Goal: Task Accomplishment & Management: Manage account settings

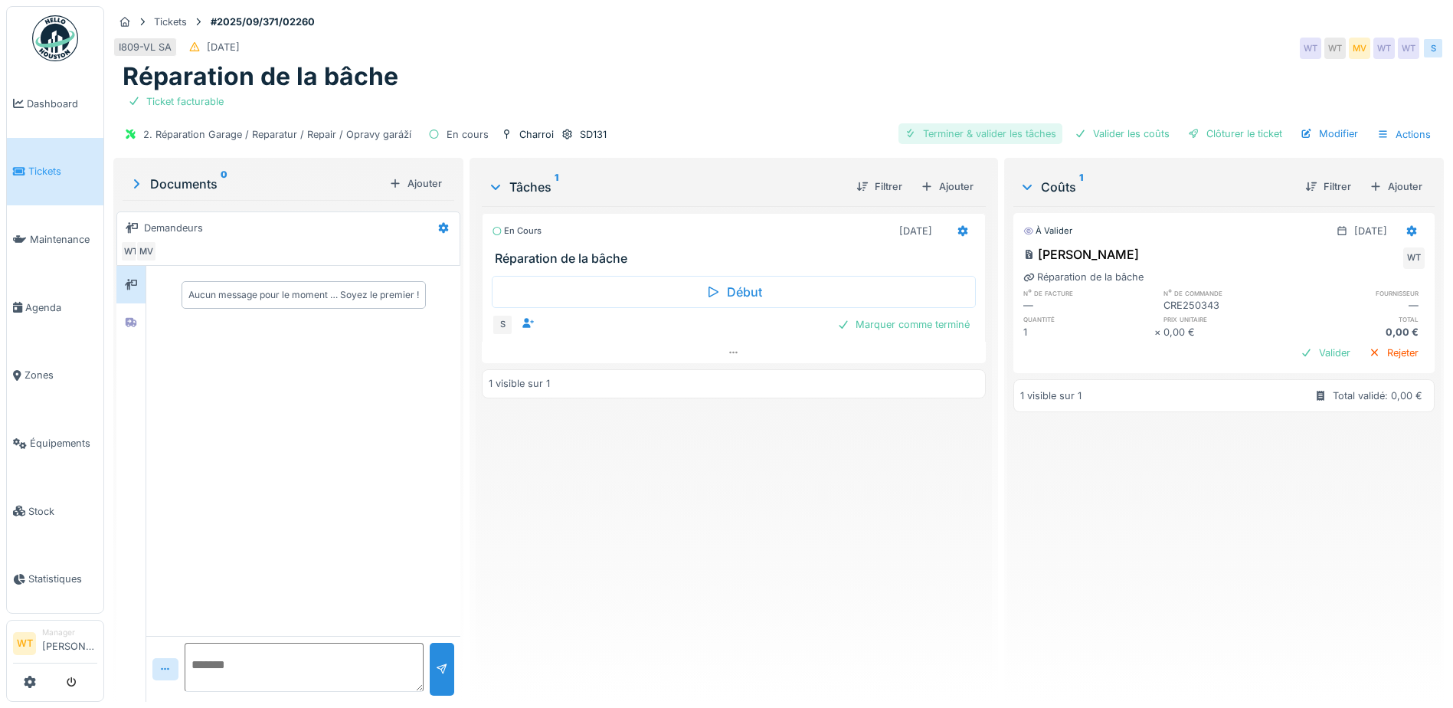
click at [988, 134] on div "Terminer & valider les tâches" at bounding box center [980, 133] width 164 height 21
click at [1138, 149] on div "2. Réparation Garage / Reparatur / Repair / Opravy garáží En cours Charroi SD13…" at bounding box center [778, 134] width 1330 height 34
click at [1140, 134] on div "Valider les coûts" at bounding box center [1121, 133] width 107 height 21
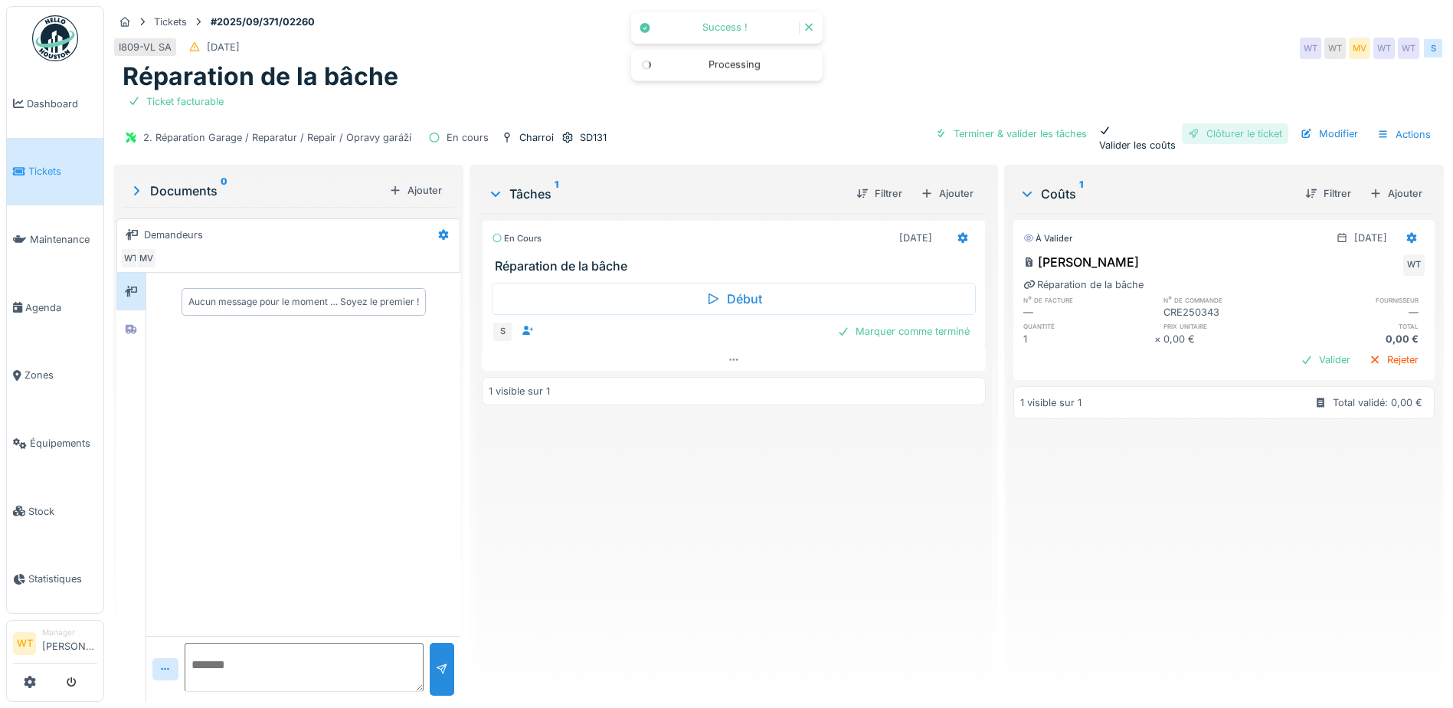
click at [1227, 137] on div "Clôturer le ticket" at bounding box center [1235, 133] width 106 height 21
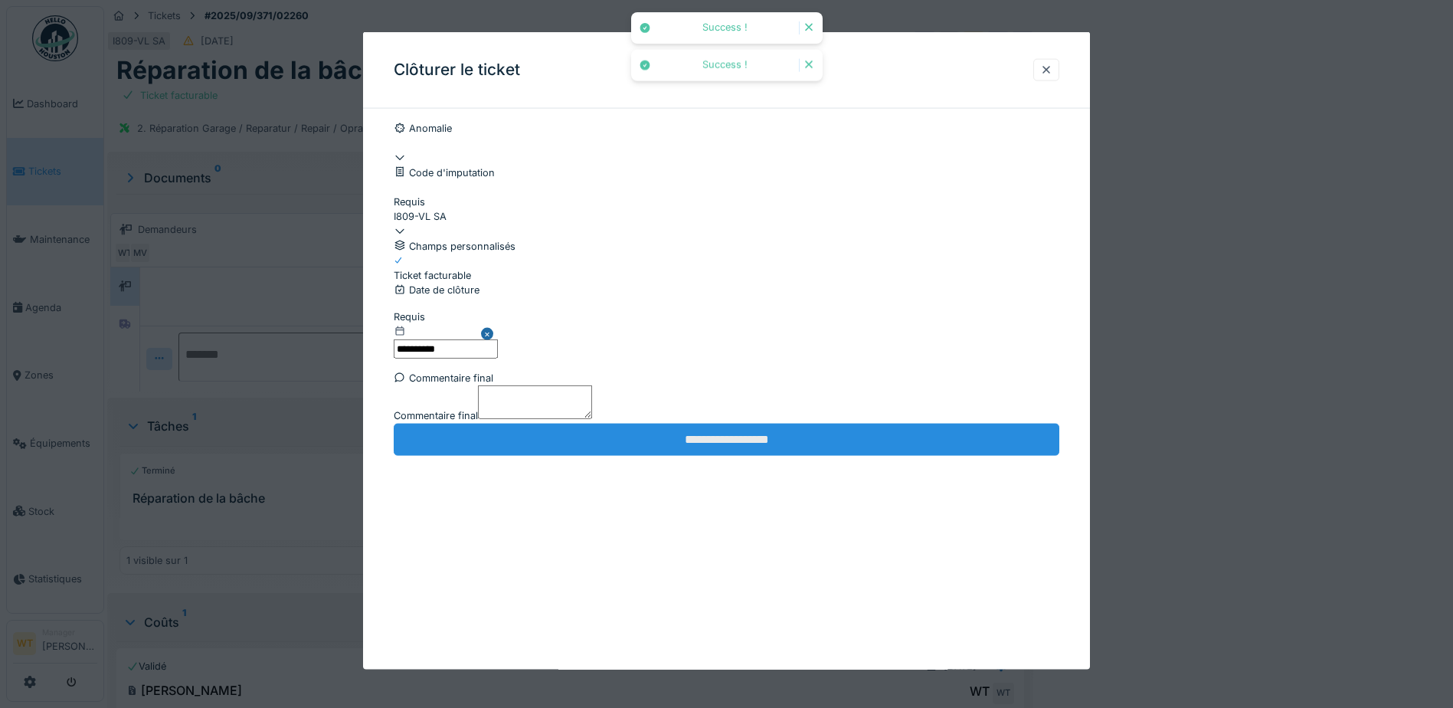
click at [604, 455] on input "**********" at bounding box center [727, 439] width 666 height 32
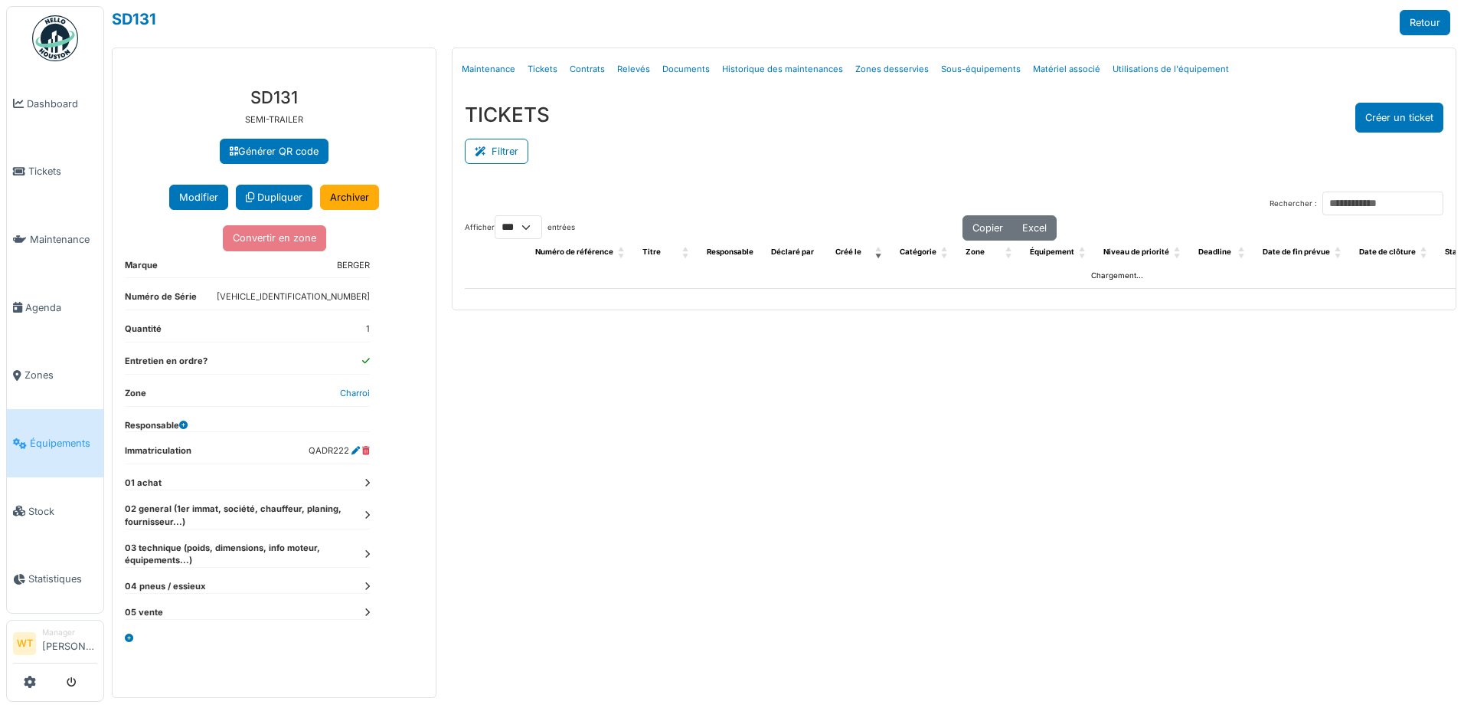
select select "***"
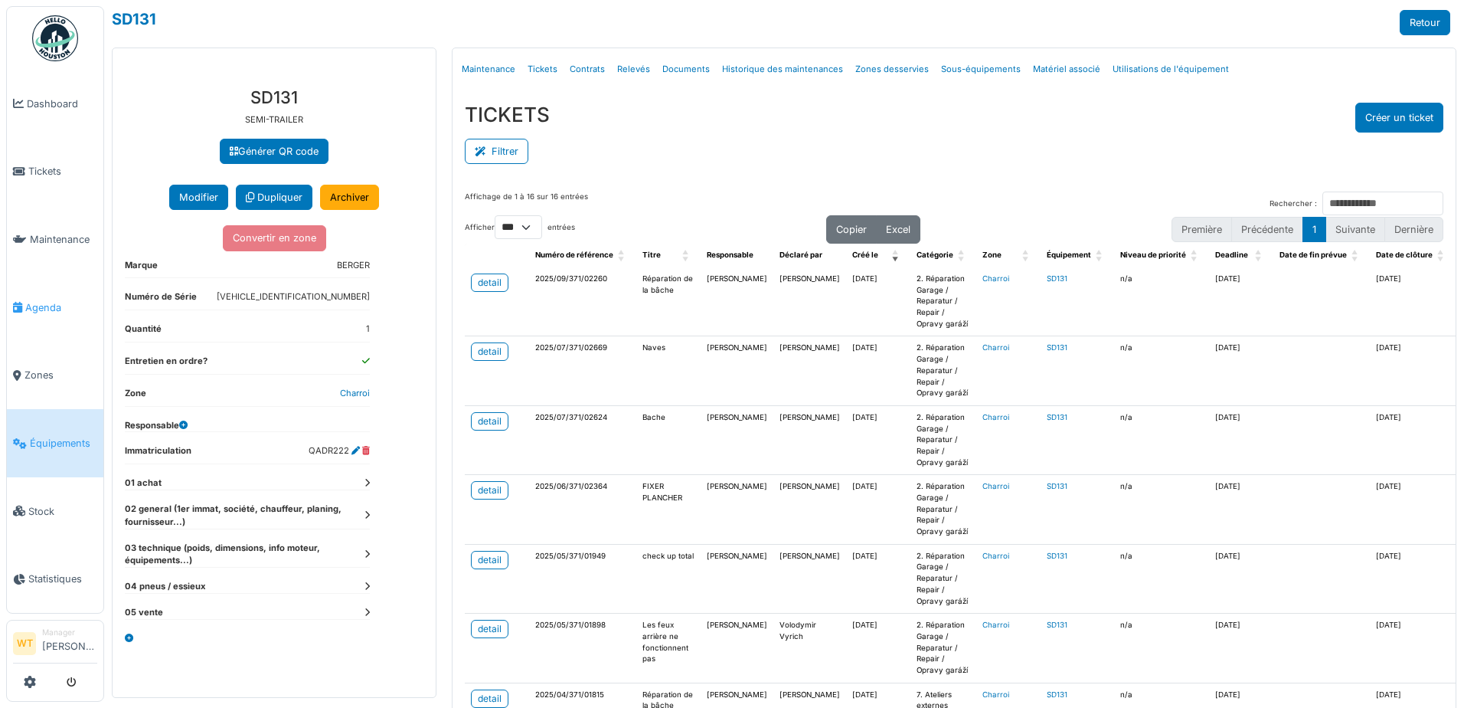
click at [24, 291] on link "Agenda" at bounding box center [55, 307] width 97 height 68
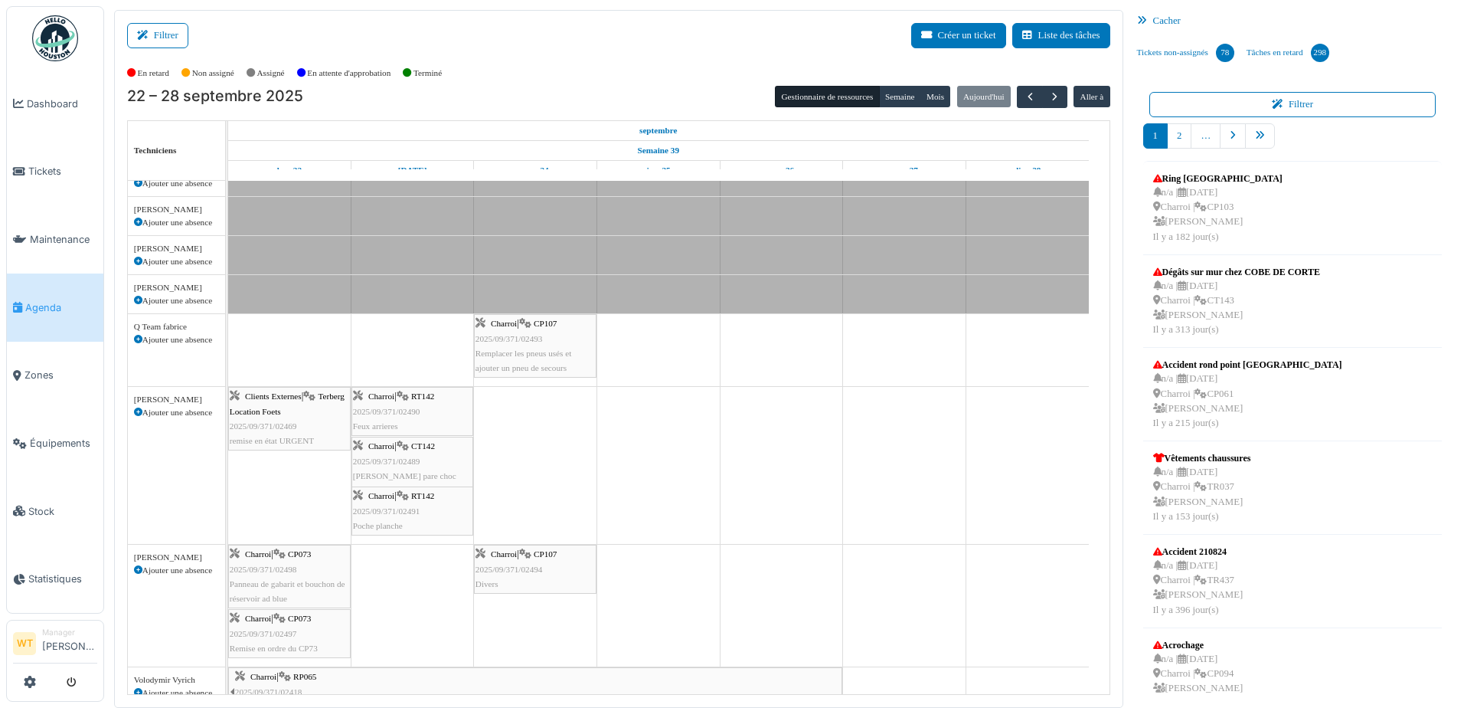
scroll to position [230, 0]
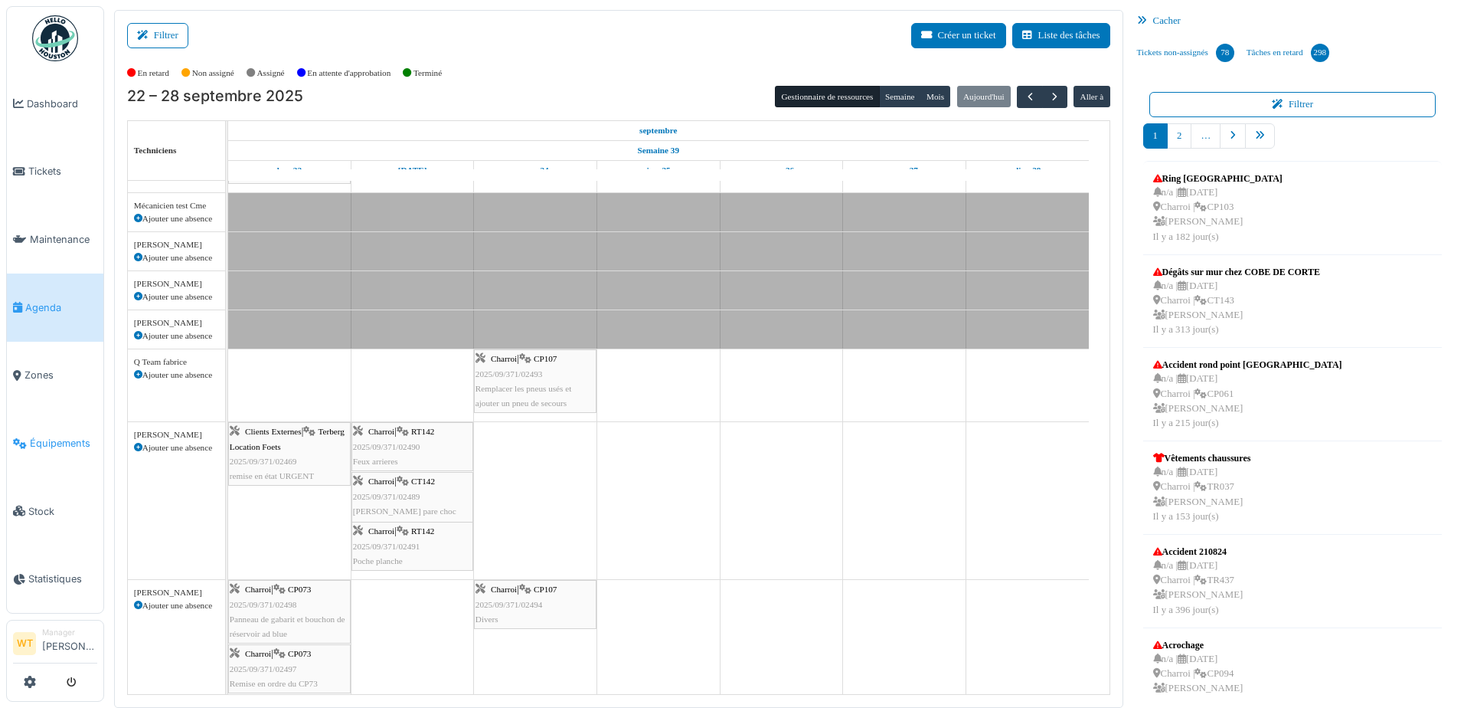
click at [64, 436] on span "Équipements" at bounding box center [63, 443] width 67 height 15
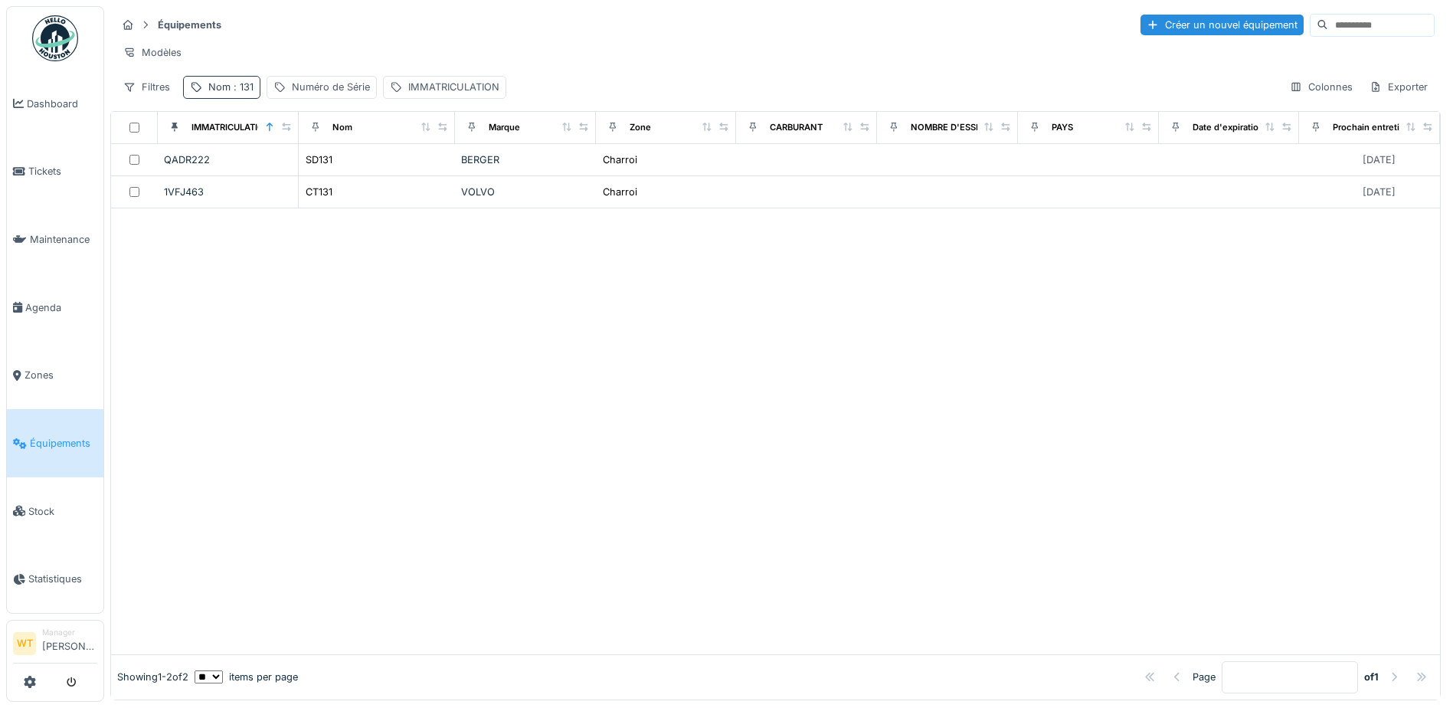
click at [237, 93] on span ": 131" at bounding box center [242, 86] width 23 height 11
click at [328, 171] on icon at bounding box center [324, 172] width 8 height 8
click at [289, 178] on input "Nom" at bounding box center [266, 172] width 152 height 32
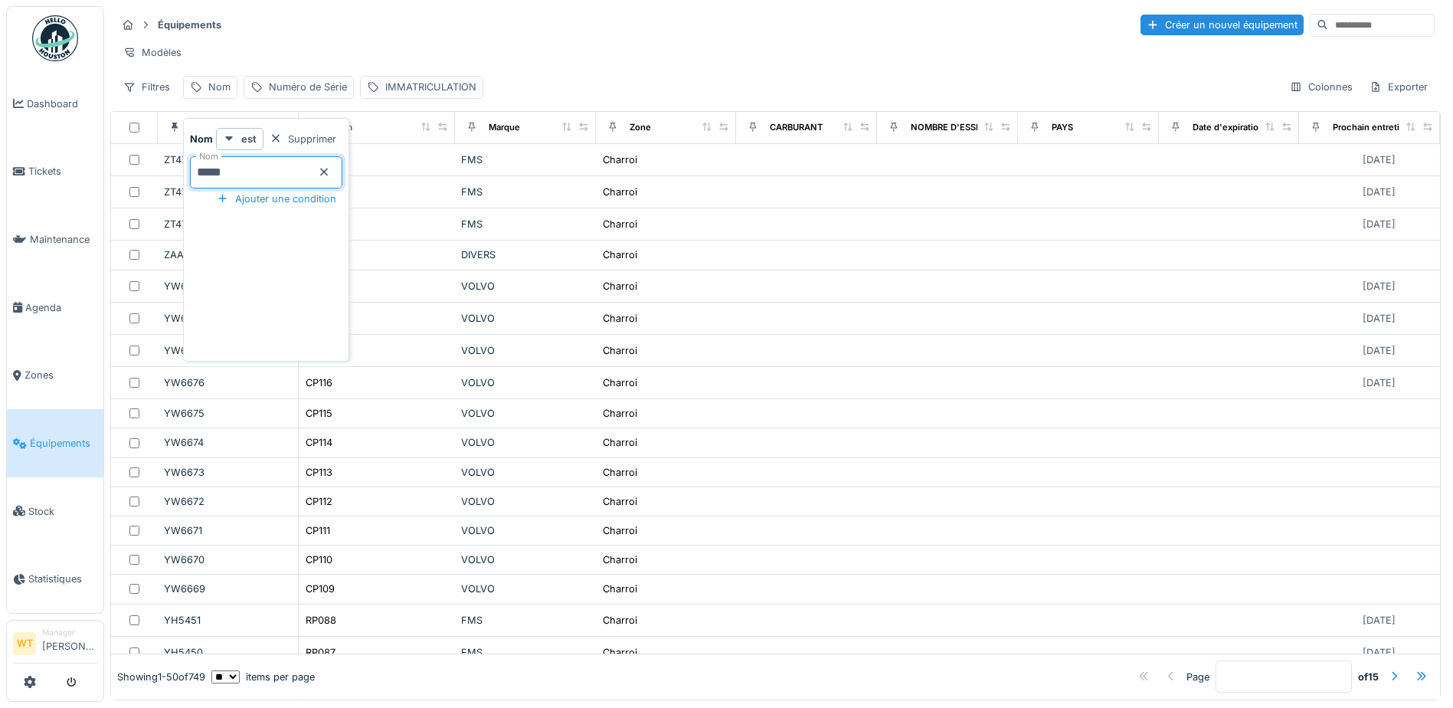
type input "*****"
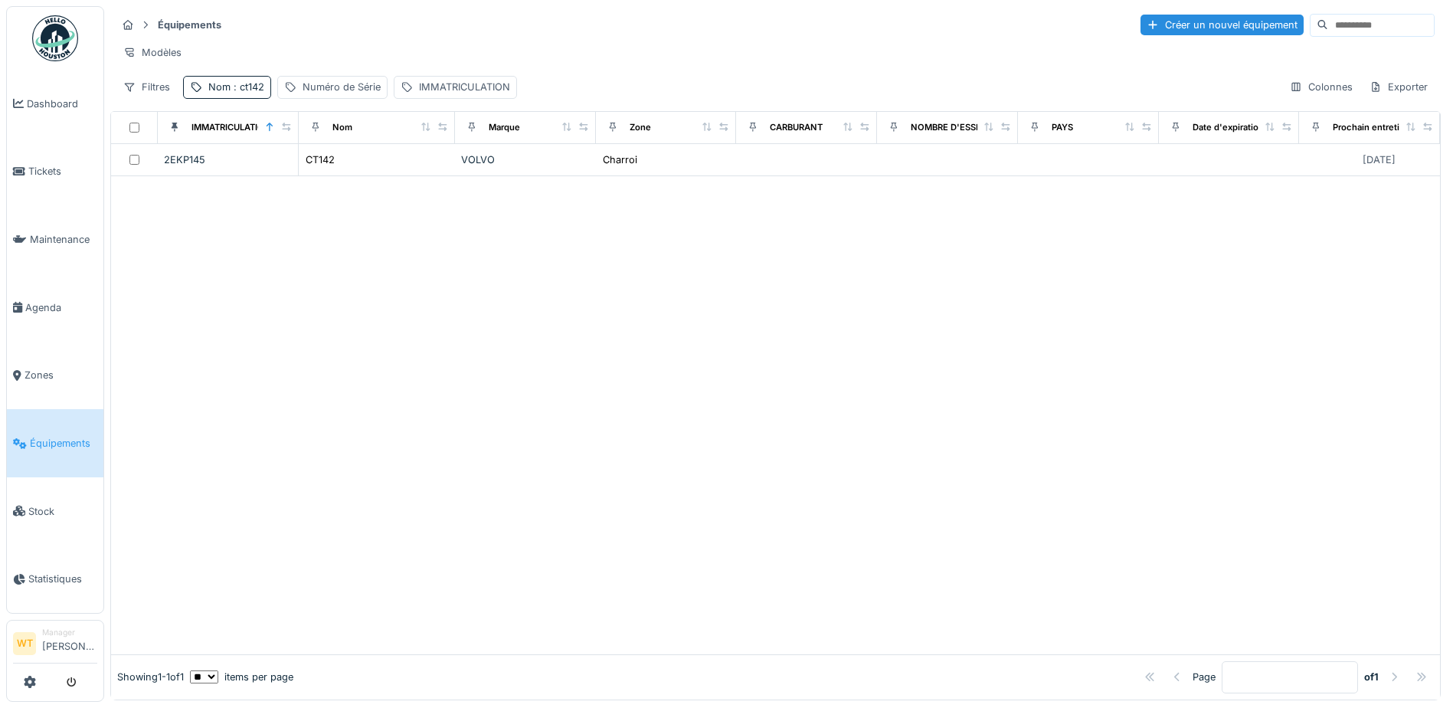
click at [410, 38] on div "Équipements Créer un nouvel équipement Modèles Filtres Nom : ct142 Numéro de Sé…" at bounding box center [775, 55] width 1330 height 99
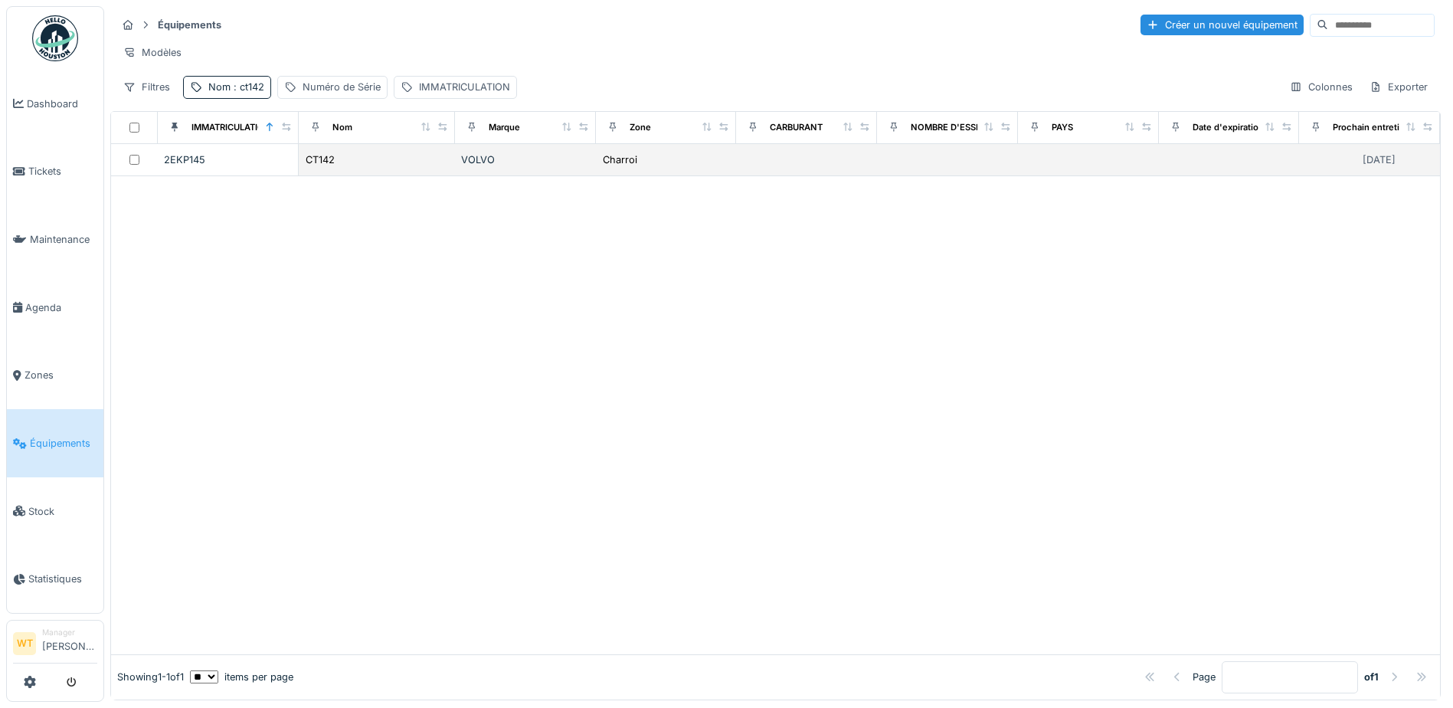
click at [437, 176] on td "CT142" at bounding box center [377, 160] width 156 height 32
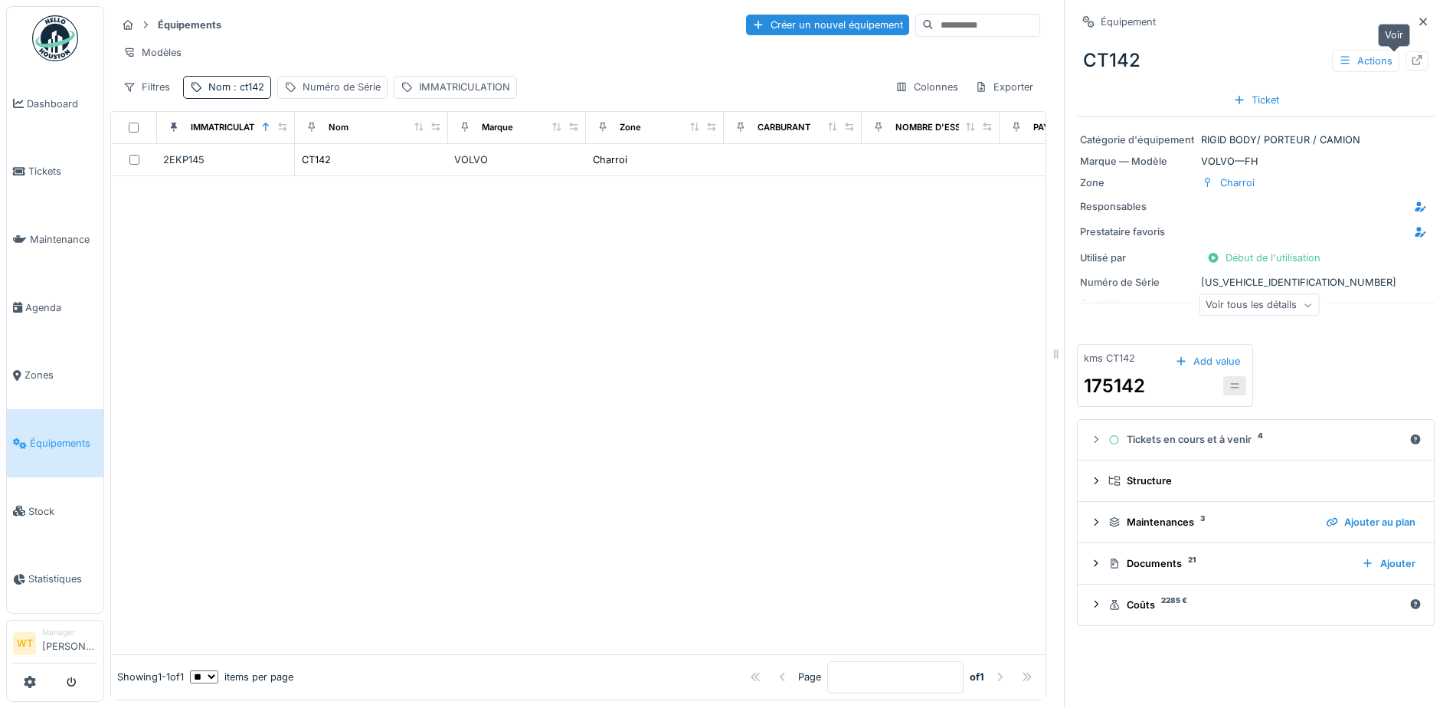
click at [1405, 61] on div at bounding box center [1416, 60] width 23 height 19
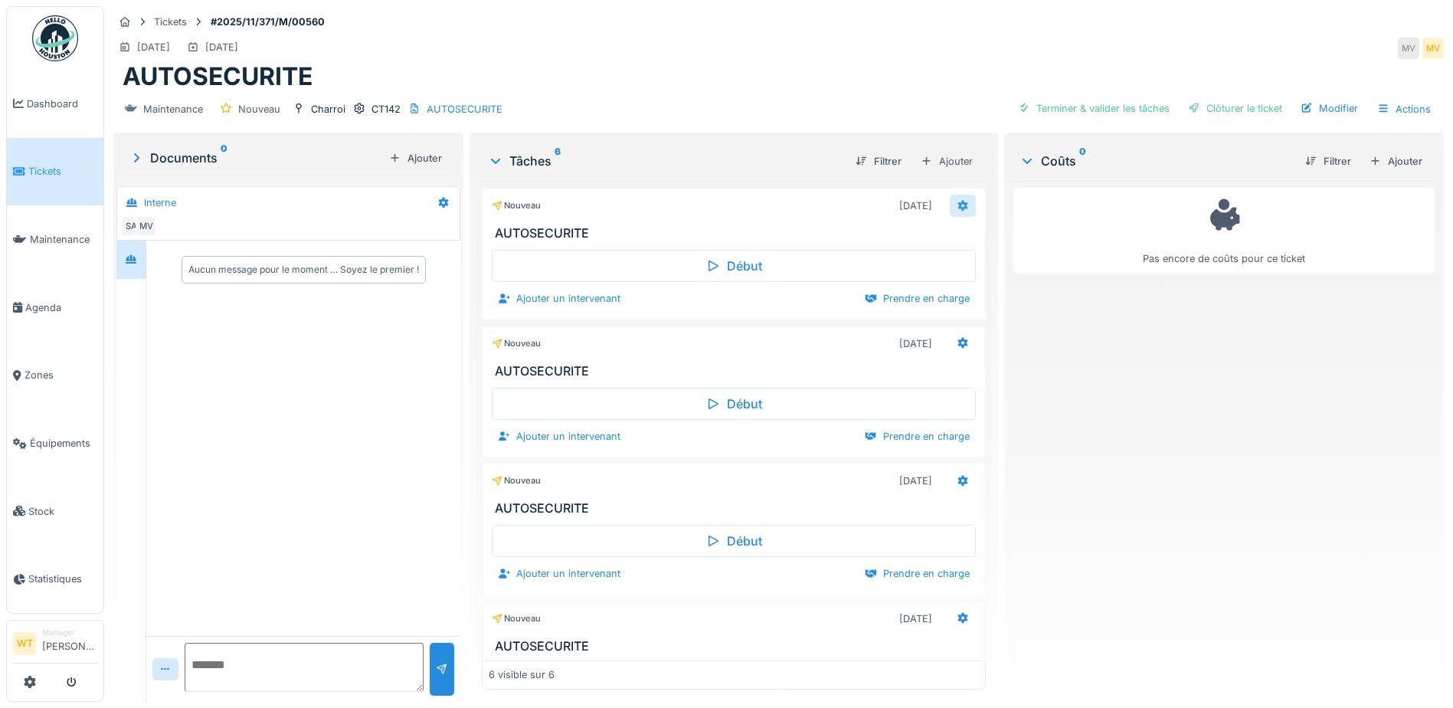
click at [950, 206] on div at bounding box center [963, 206] width 26 height 22
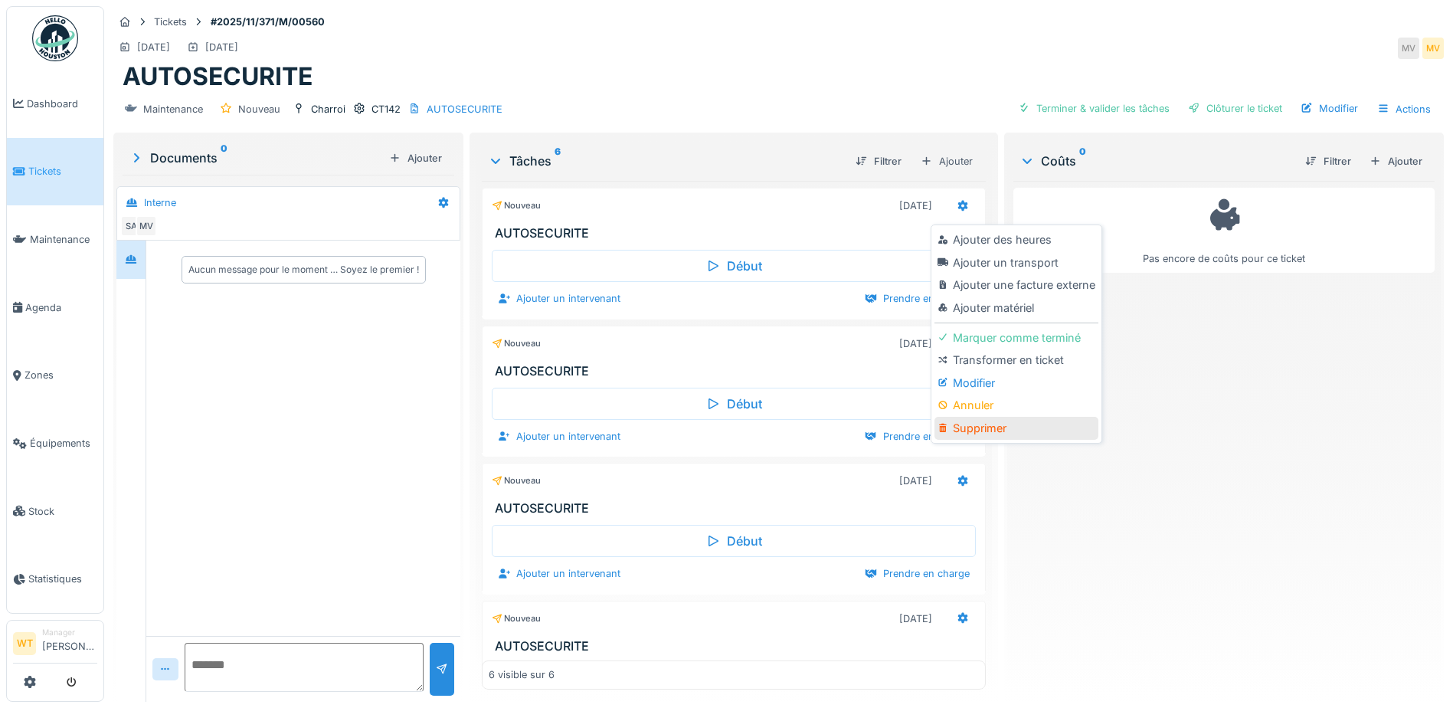
click at [990, 432] on div "Supprimer" at bounding box center [1015, 428] width 163 height 23
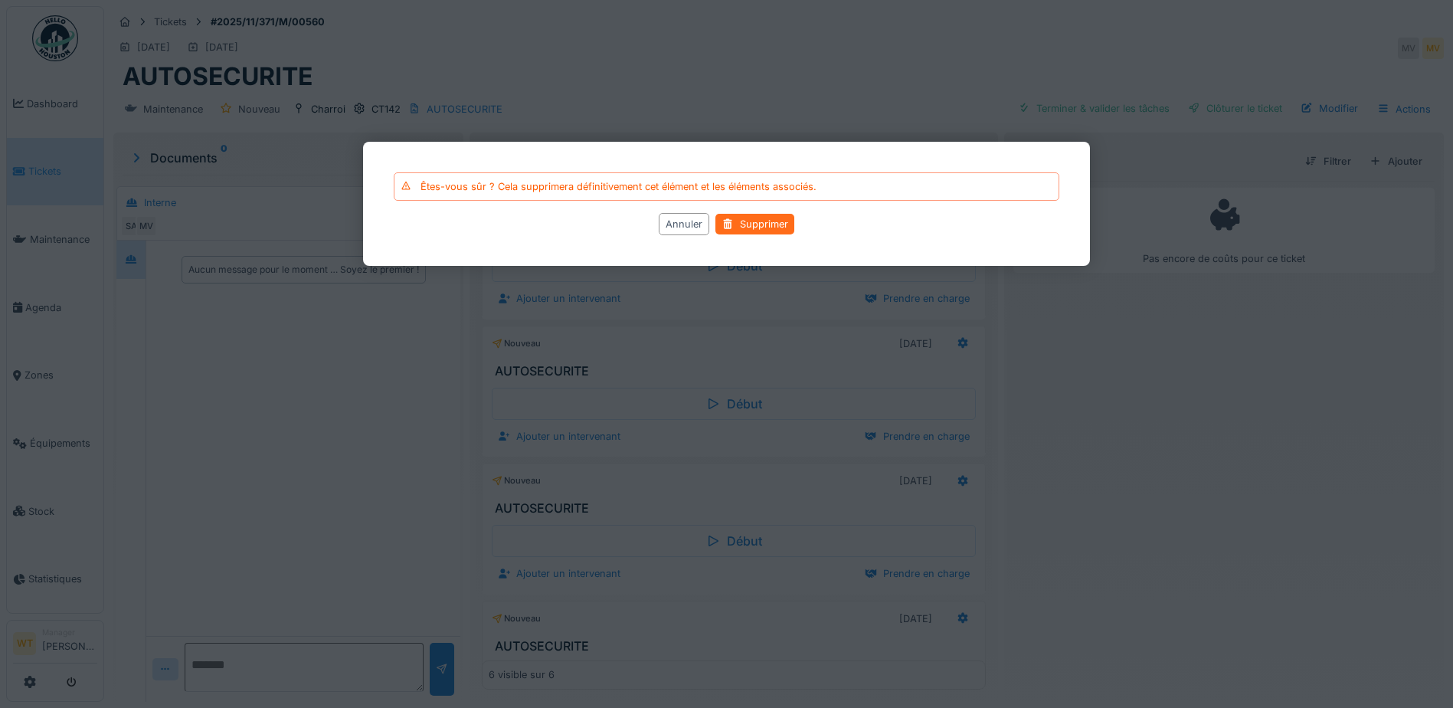
click at [770, 234] on div "Supprimer" at bounding box center [754, 224] width 79 height 21
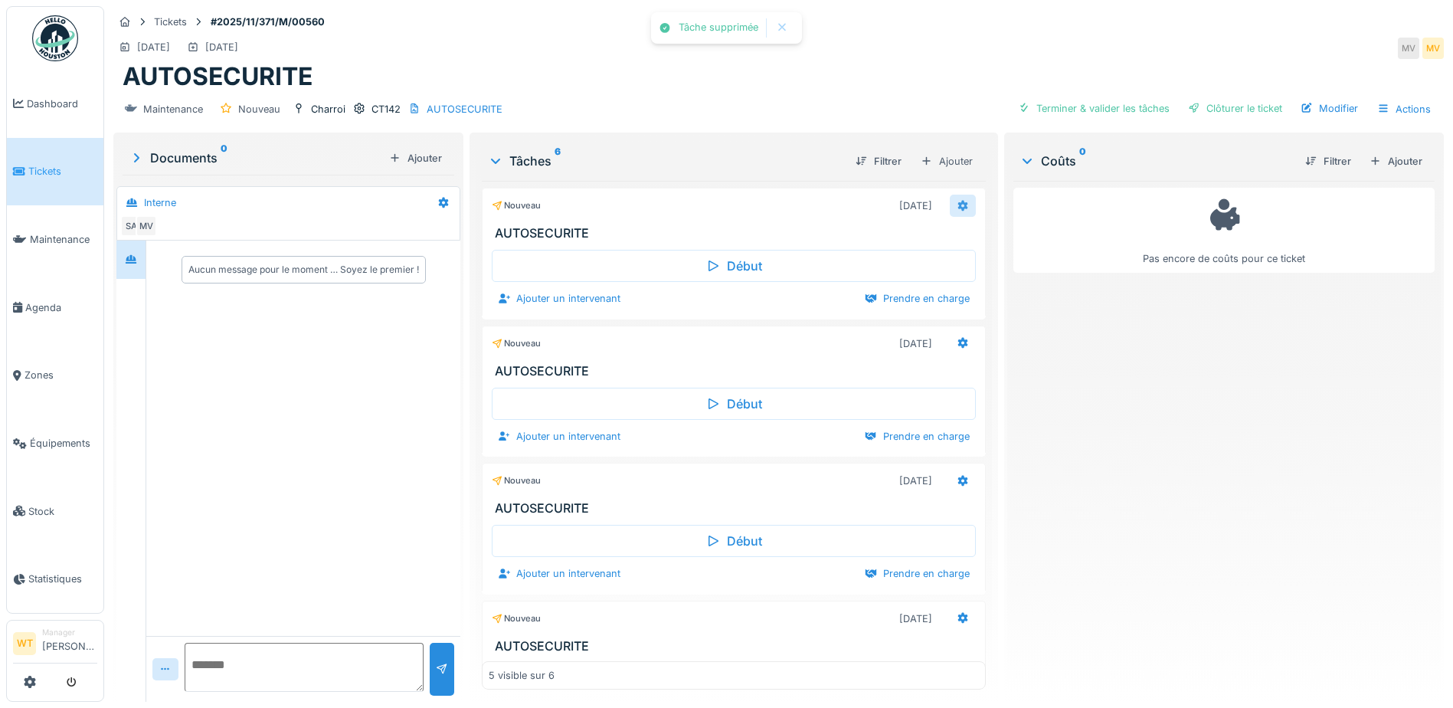
click at [957, 201] on icon at bounding box center [963, 206] width 12 height 10
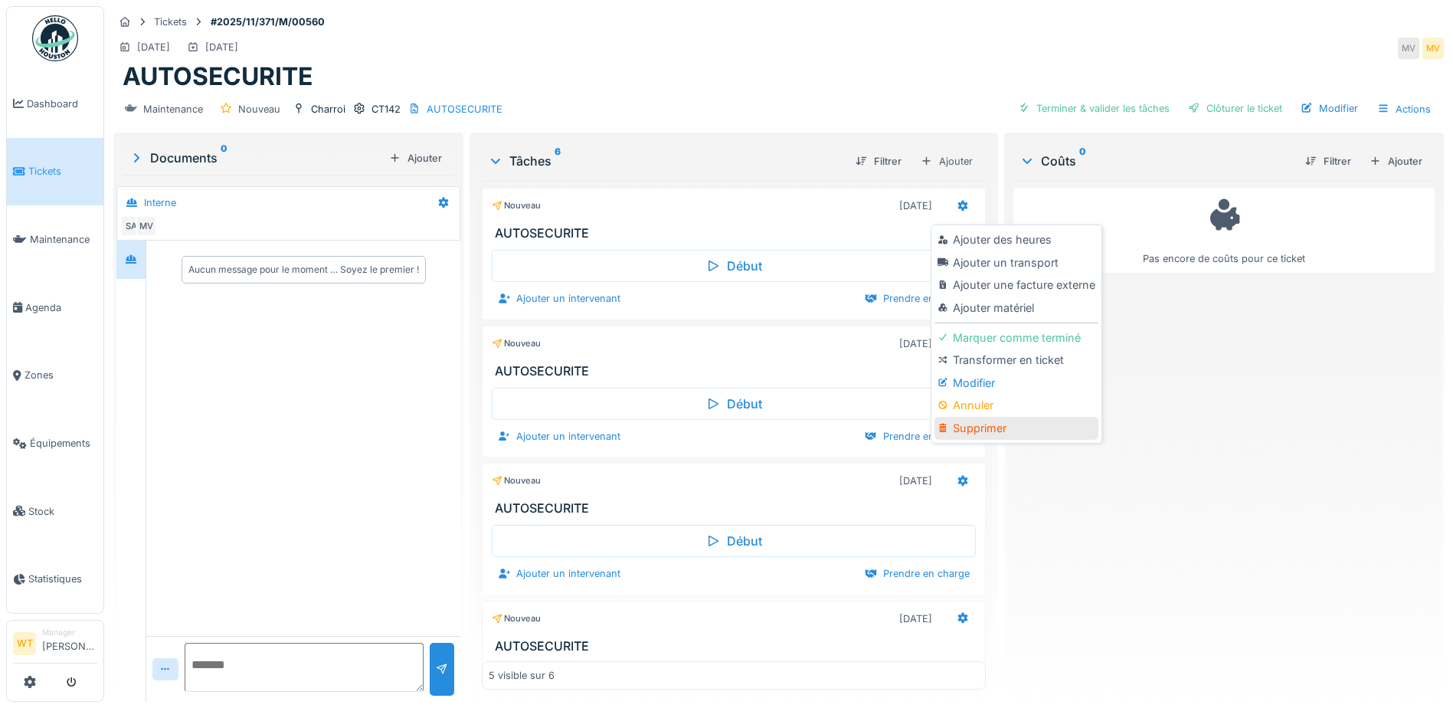
click at [997, 426] on div "Supprimer" at bounding box center [1015, 428] width 163 height 23
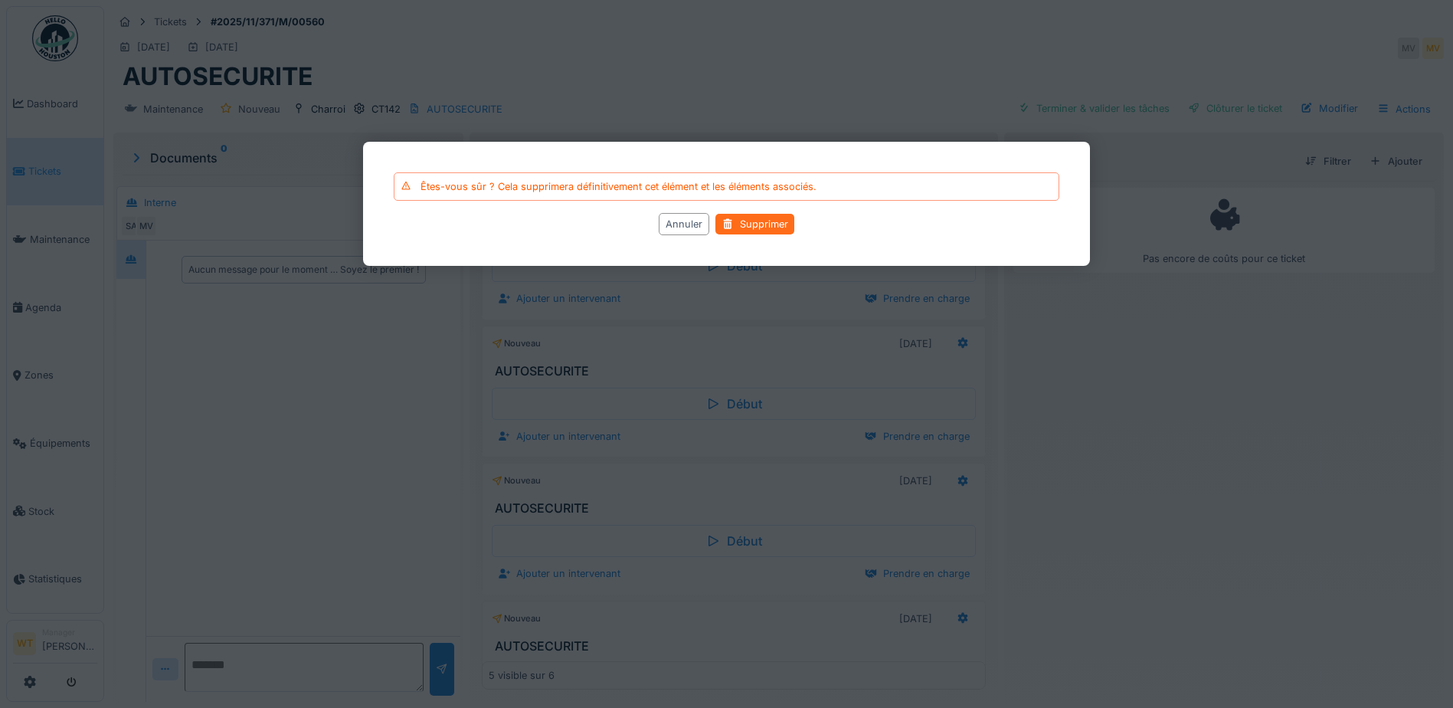
click at [754, 227] on div "Supprimer" at bounding box center [754, 224] width 79 height 21
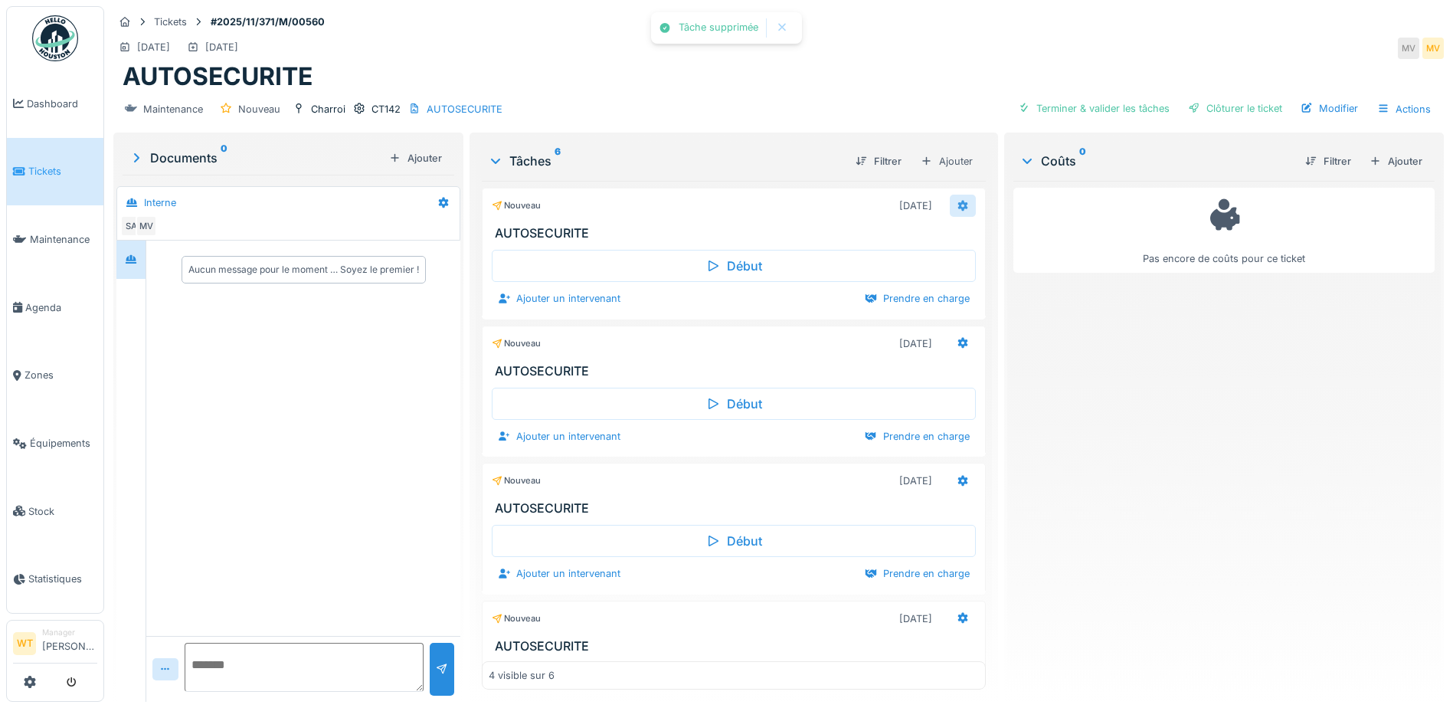
click at [957, 205] on icon at bounding box center [963, 206] width 12 height 10
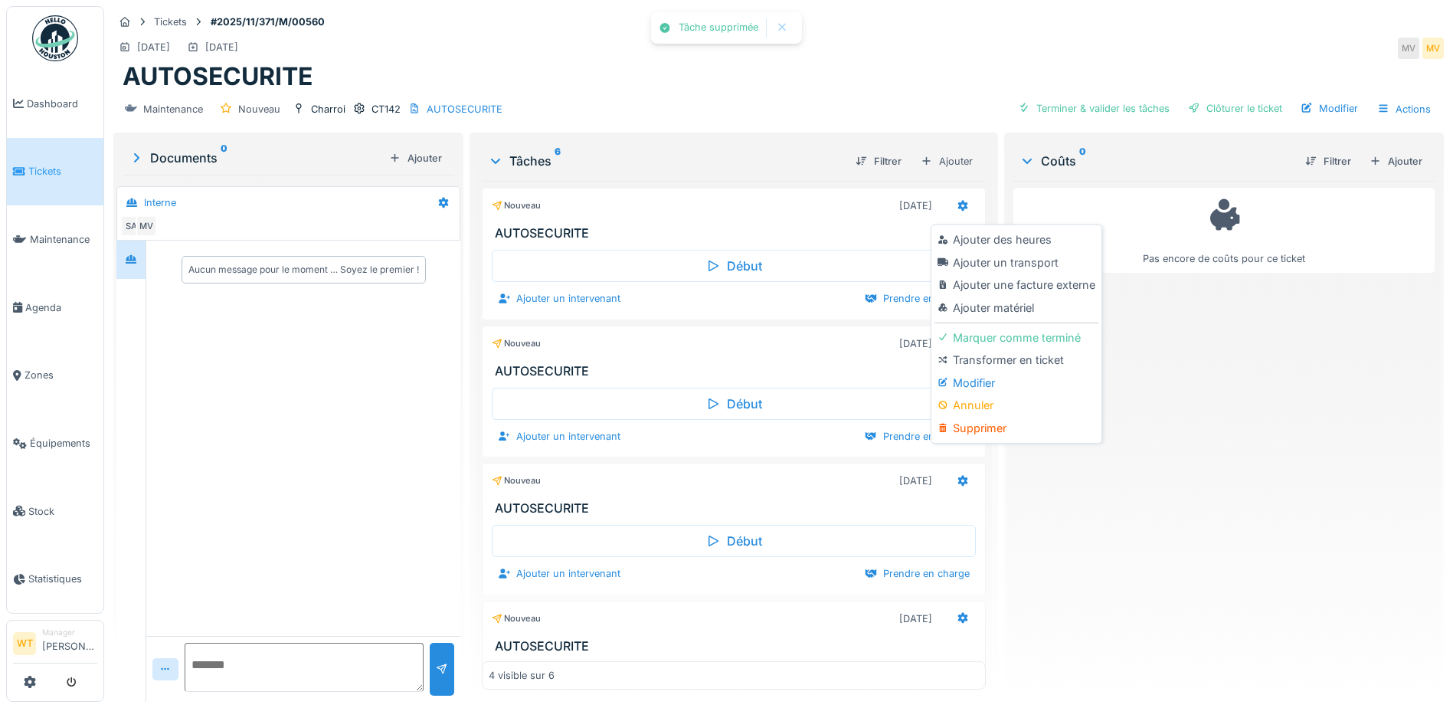
drag, startPoint x: 991, startPoint y: 427, endPoint x: 980, endPoint y: 420, distance: 13.2
click at [992, 427] on div "Supprimer" at bounding box center [1015, 428] width 163 height 23
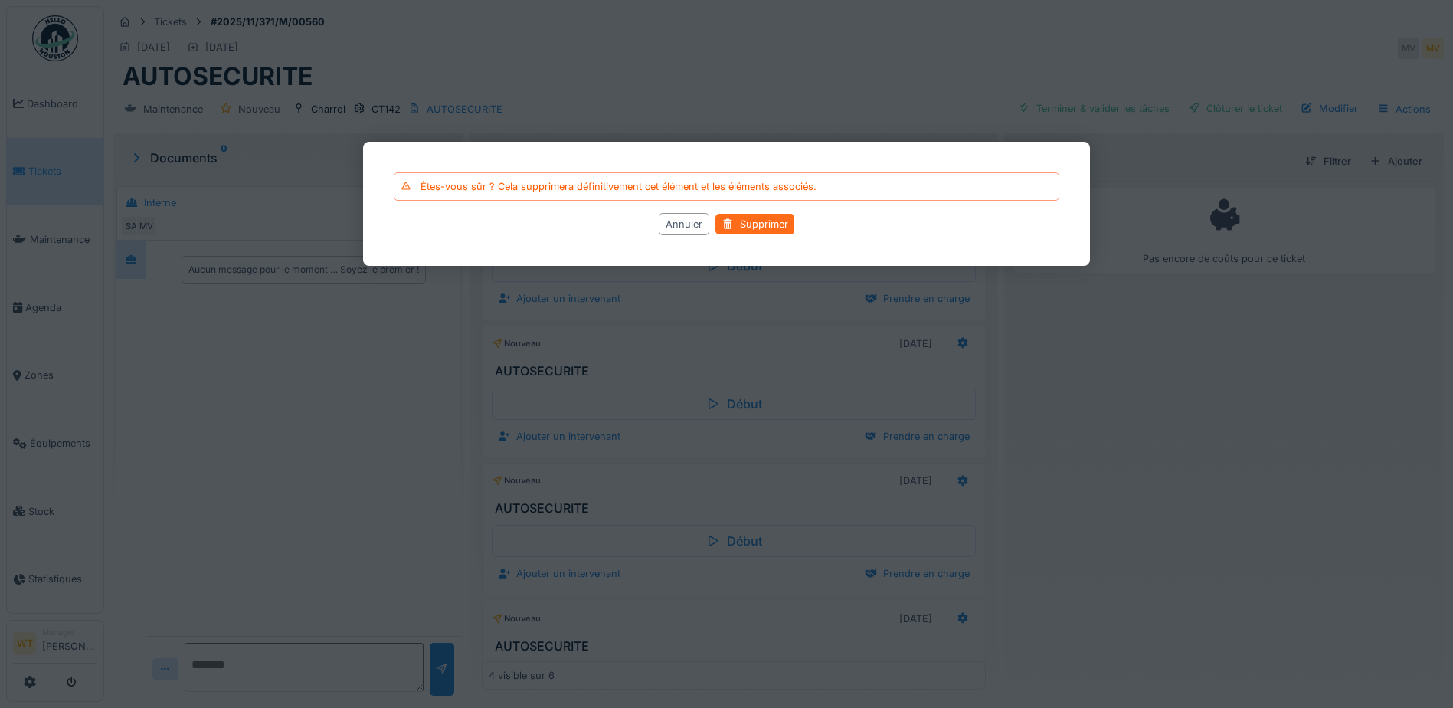
click at [764, 222] on div "Supprimer" at bounding box center [754, 224] width 79 height 21
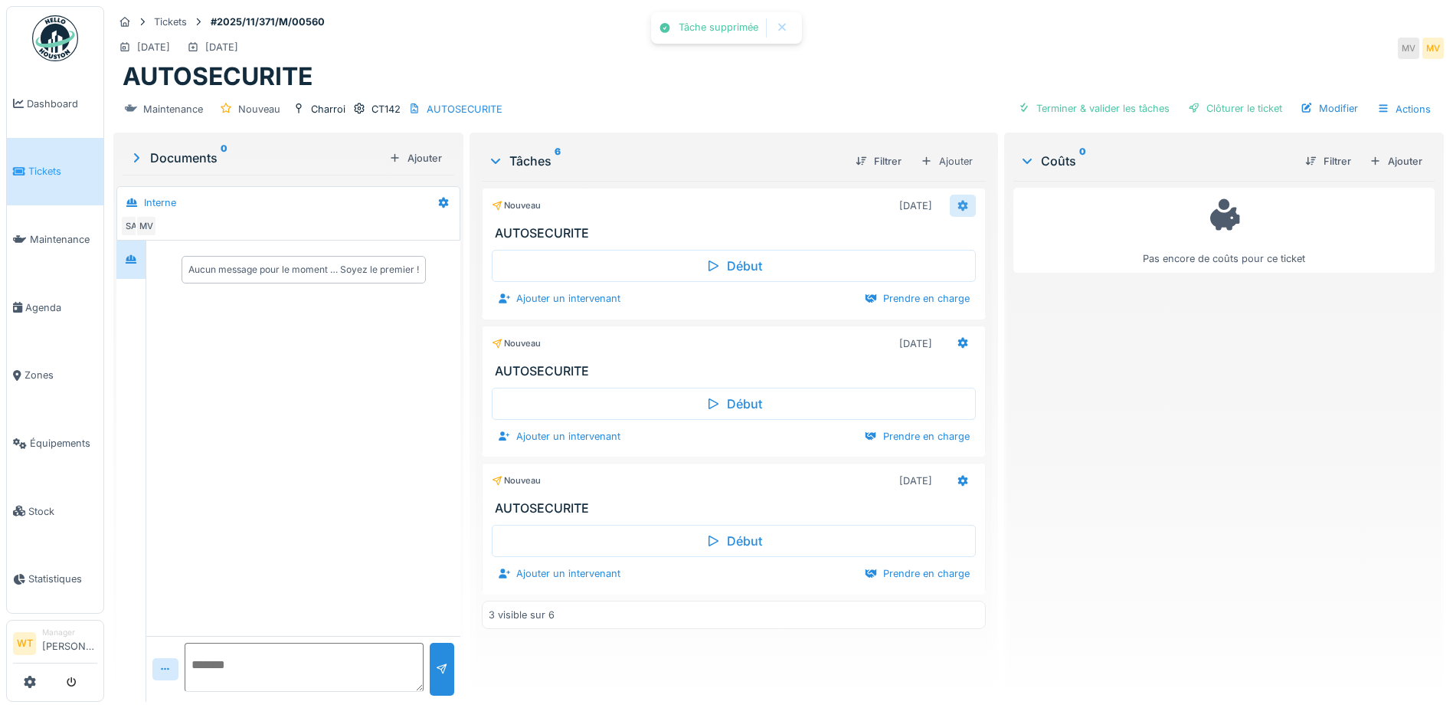
click at [957, 201] on icon at bounding box center [963, 206] width 12 height 10
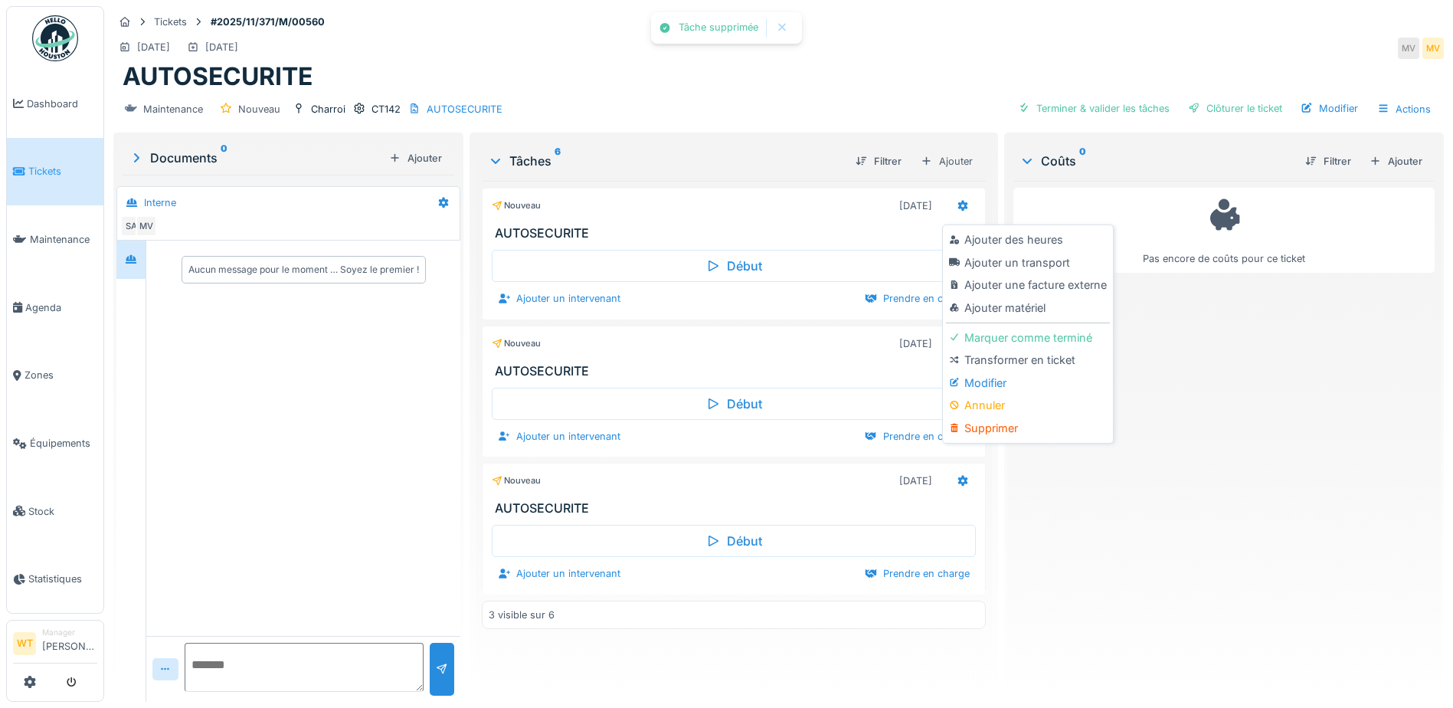
drag, startPoint x: 978, startPoint y: 423, endPoint x: 968, endPoint y: 417, distance: 11.7
click at [979, 423] on div "Supprimer" at bounding box center [1027, 428] width 163 height 23
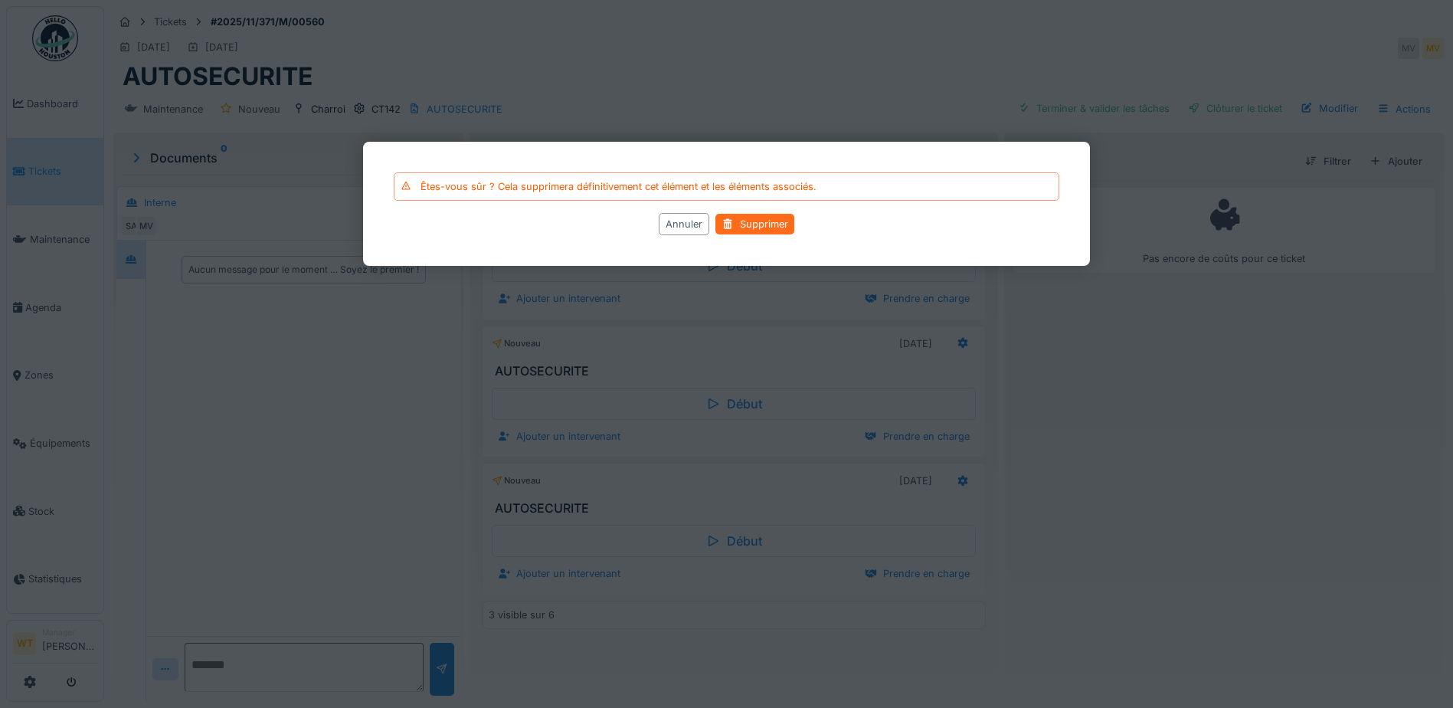
click at [749, 221] on div "Supprimer" at bounding box center [754, 224] width 79 height 21
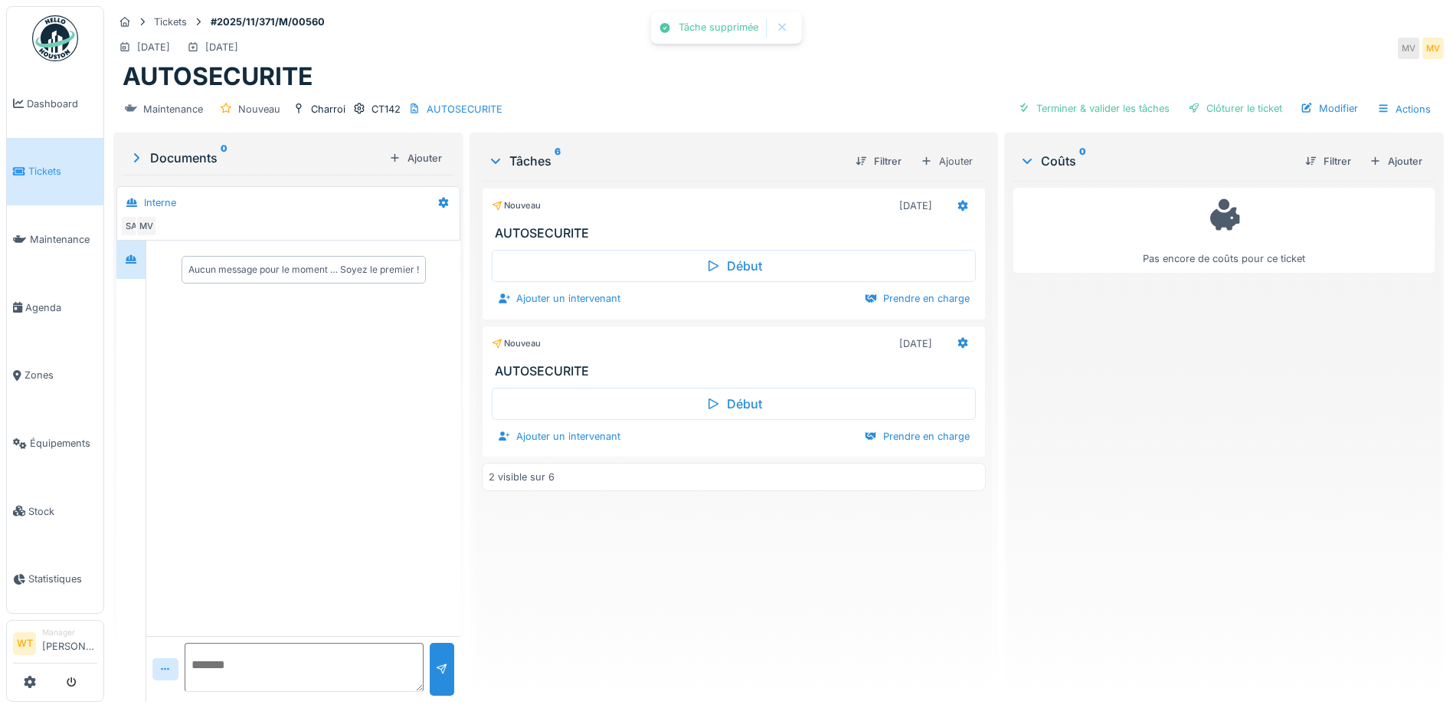
click at [957, 206] on icon at bounding box center [963, 206] width 12 height 10
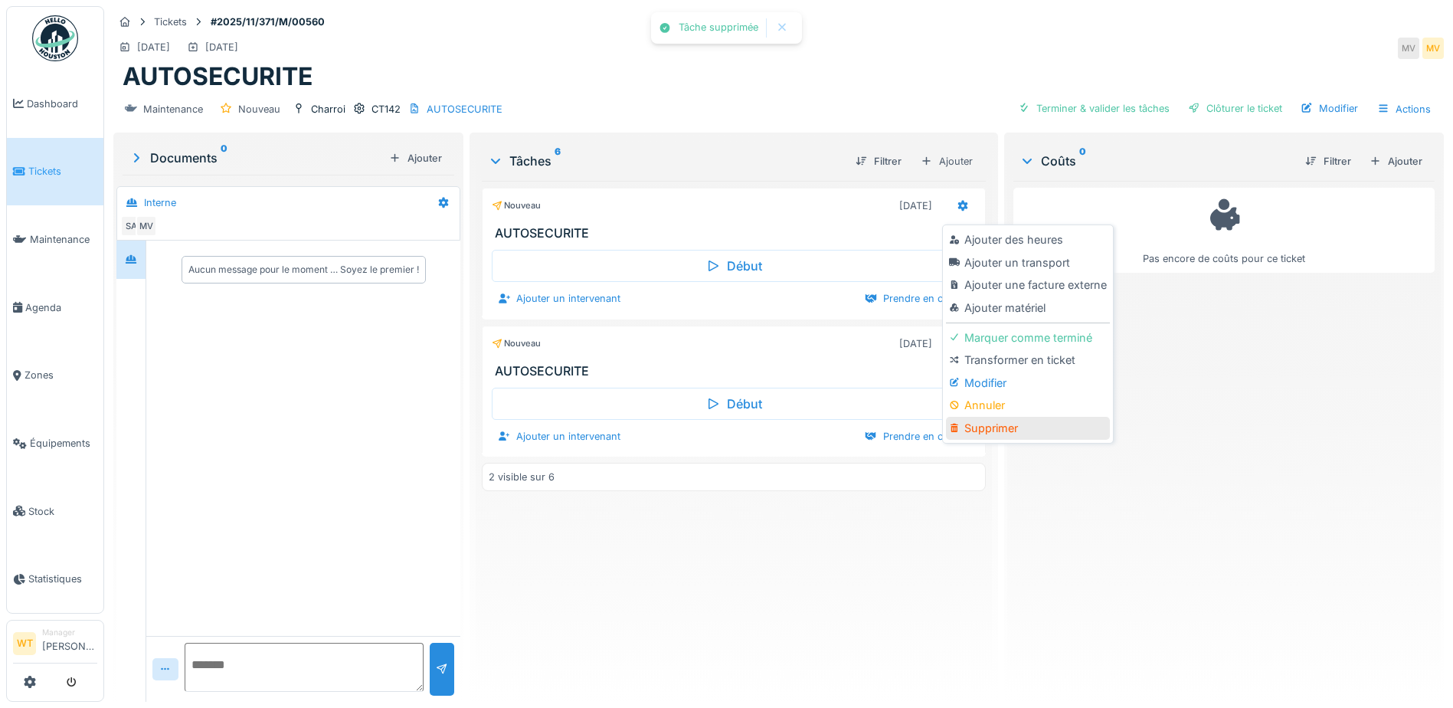
click at [994, 426] on div "Supprimer" at bounding box center [1027, 428] width 163 height 23
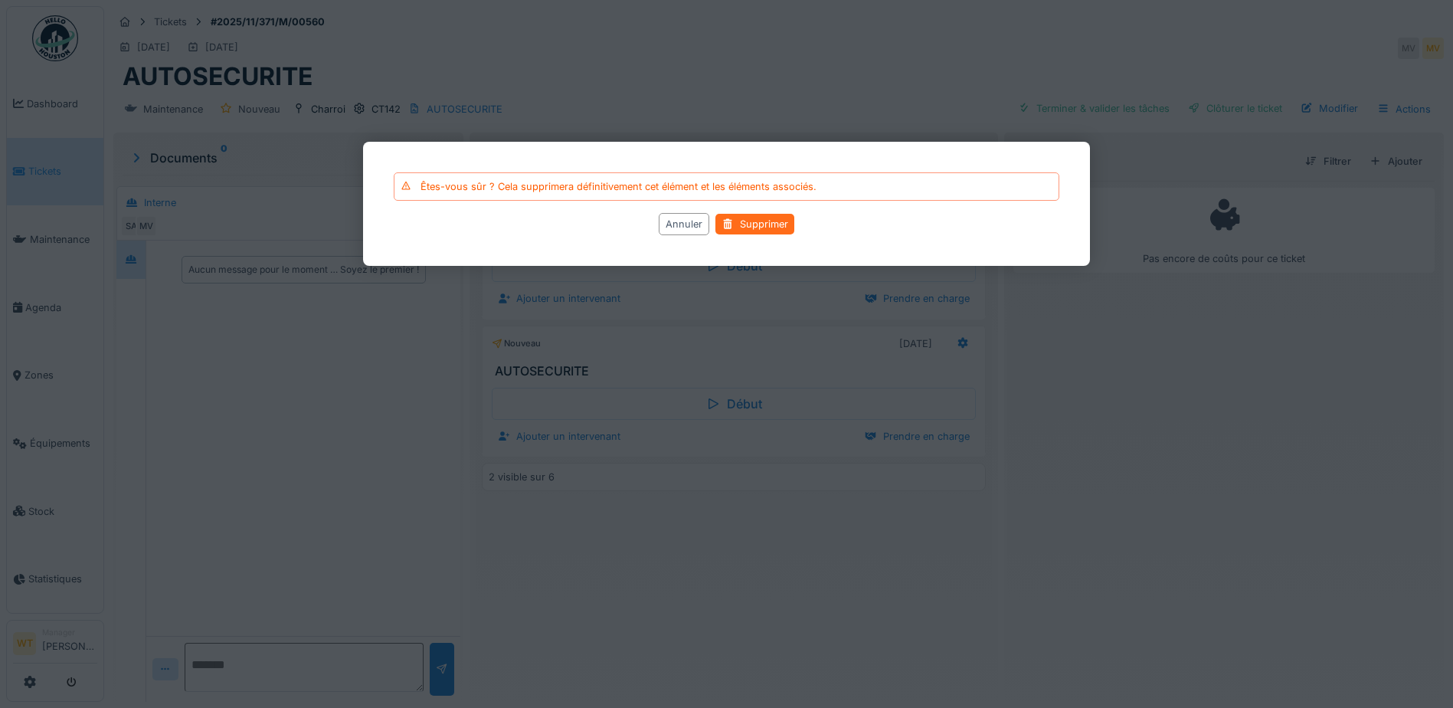
click at [732, 227] on div at bounding box center [727, 224] width 12 height 15
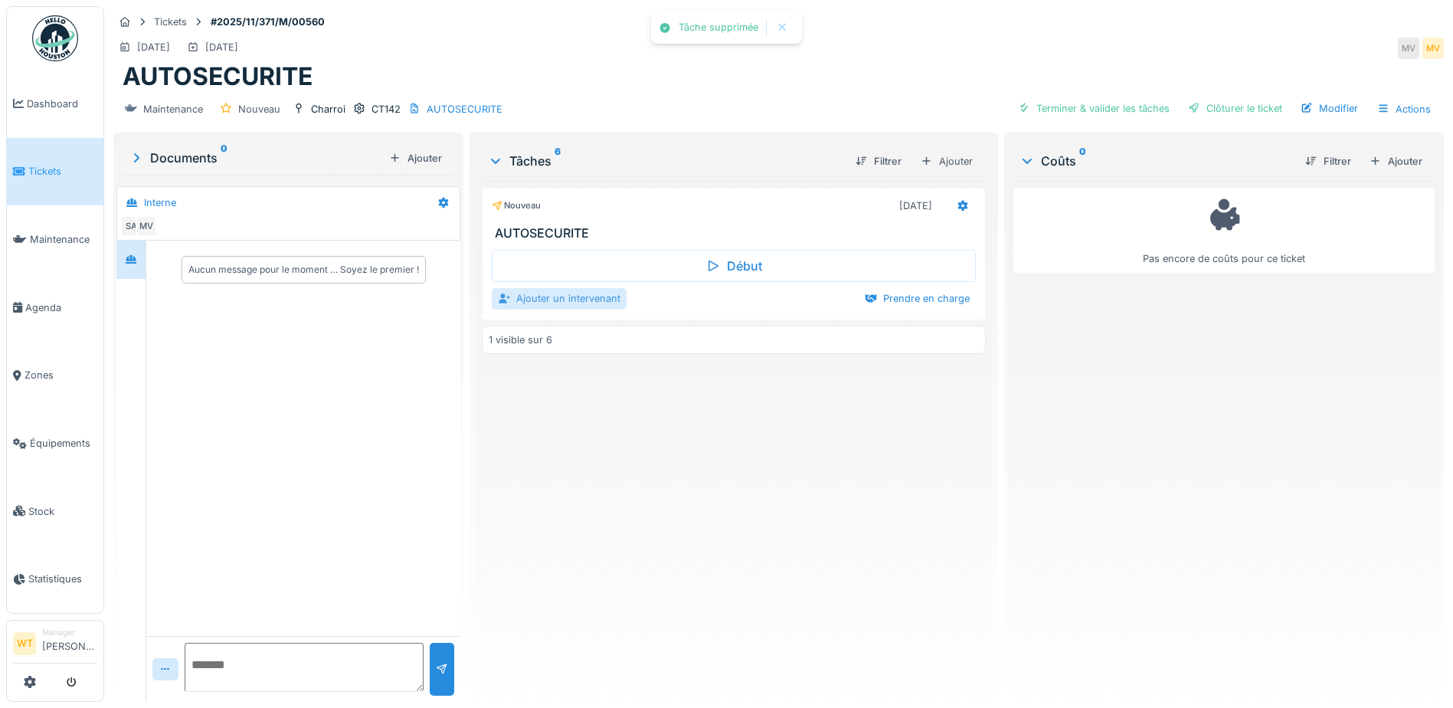
click at [562, 298] on div "Ajouter un intervenant" at bounding box center [559, 298] width 135 height 21
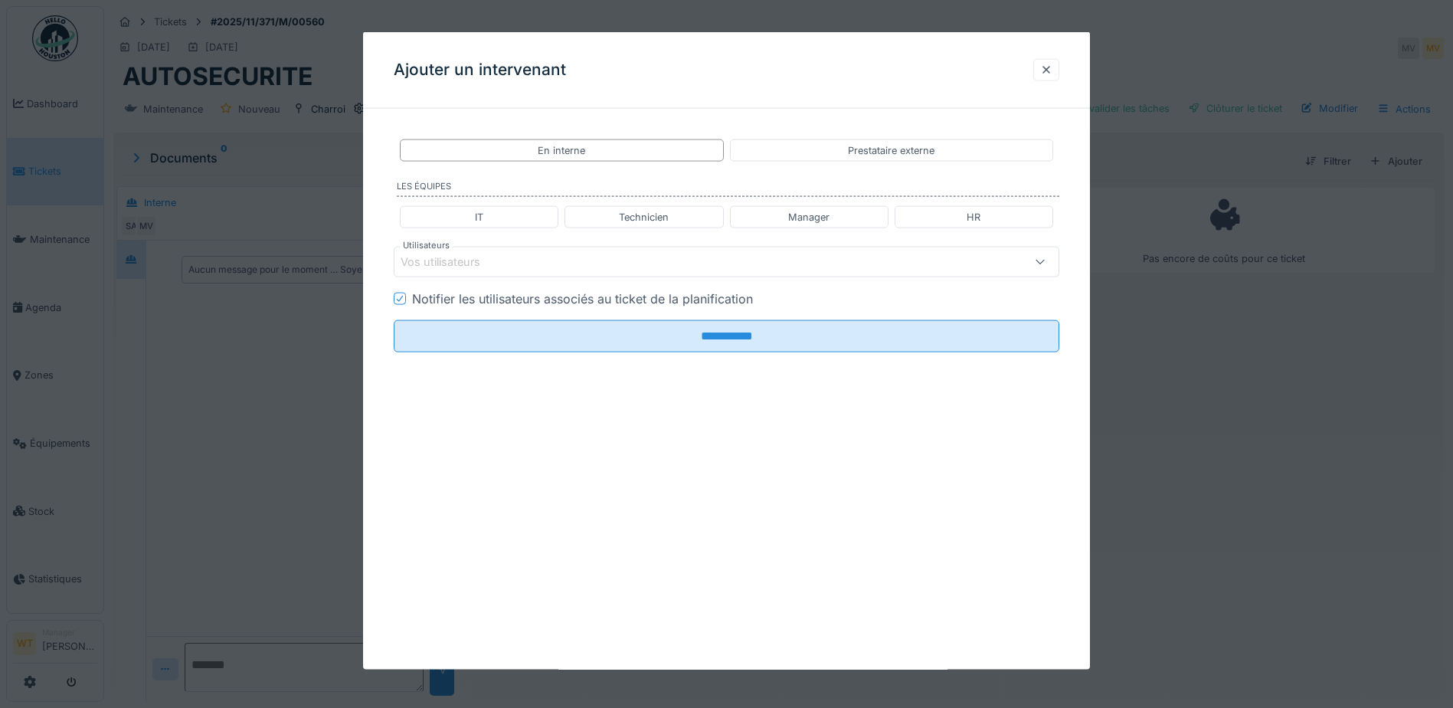
click at [623, 266] on div "Vos utilisateurs" at bounding box center [688, 262] width 574 height 17
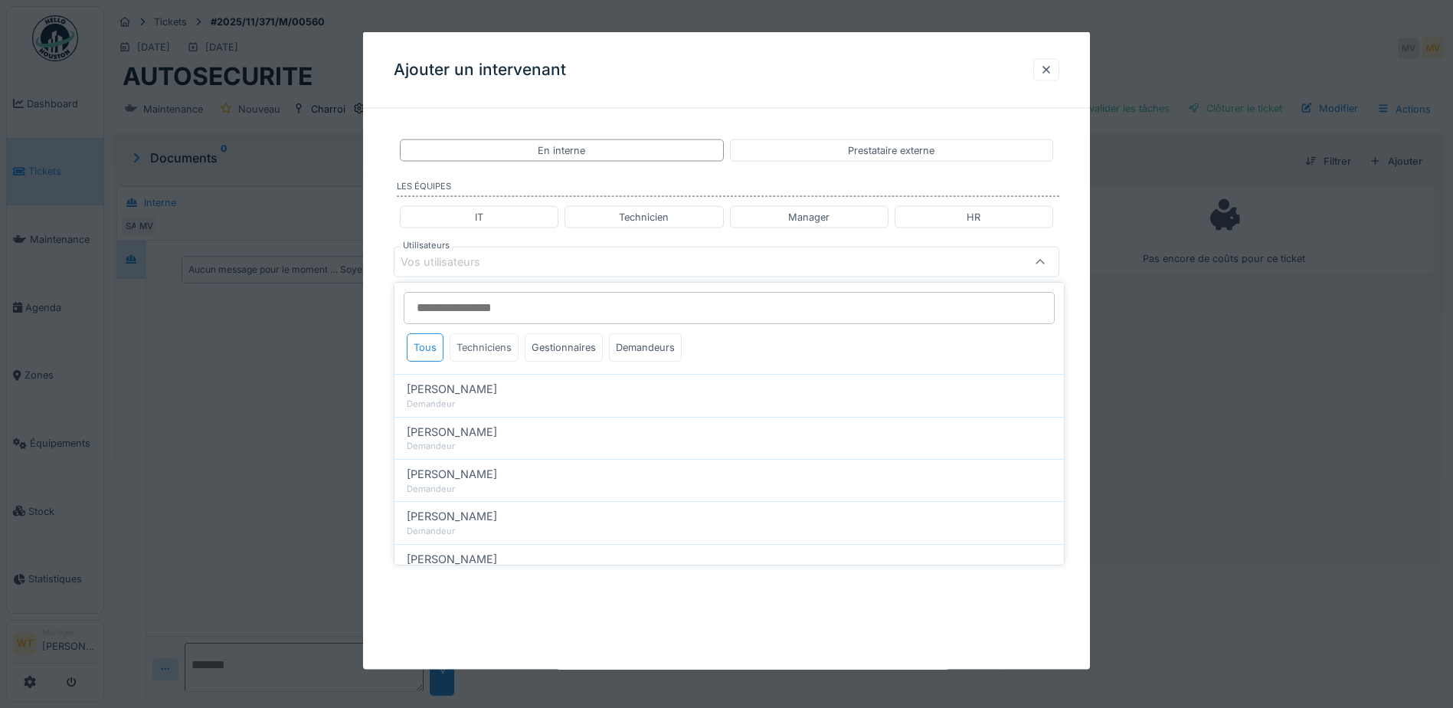
click at [505, 343] on div "Techniciens" at bounding box center [484, 347] width 69 height 28
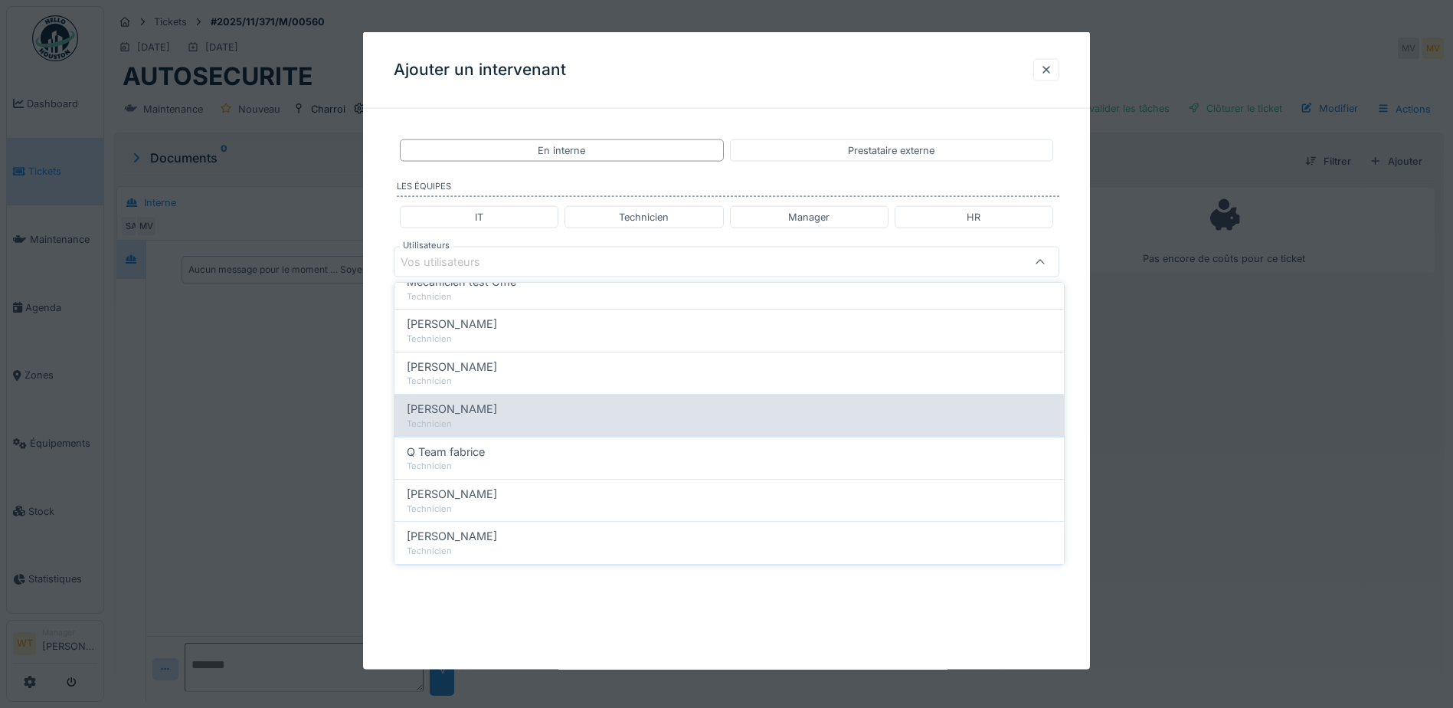
scroll to position [230, 0]
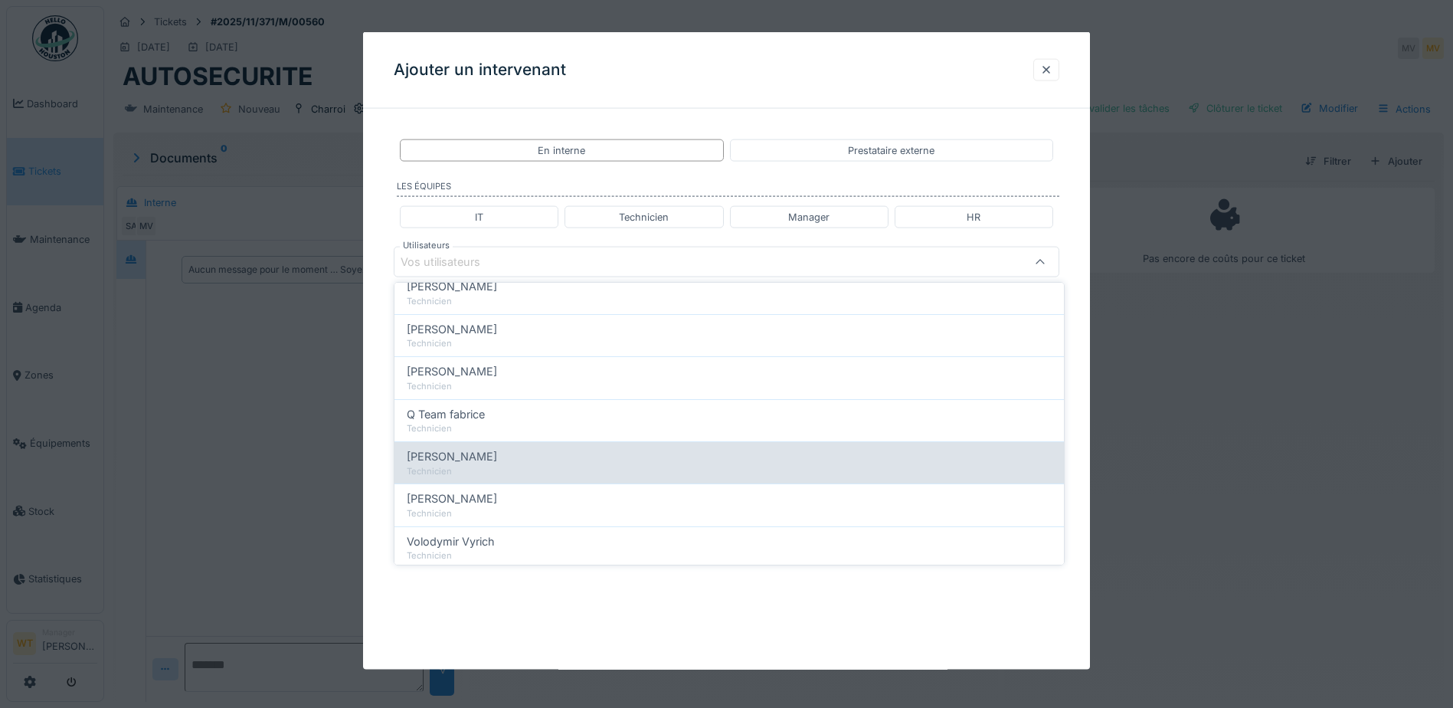
click at [487, 465] on div "Technicien" at bounding box center [729, 471] width 645 height 13
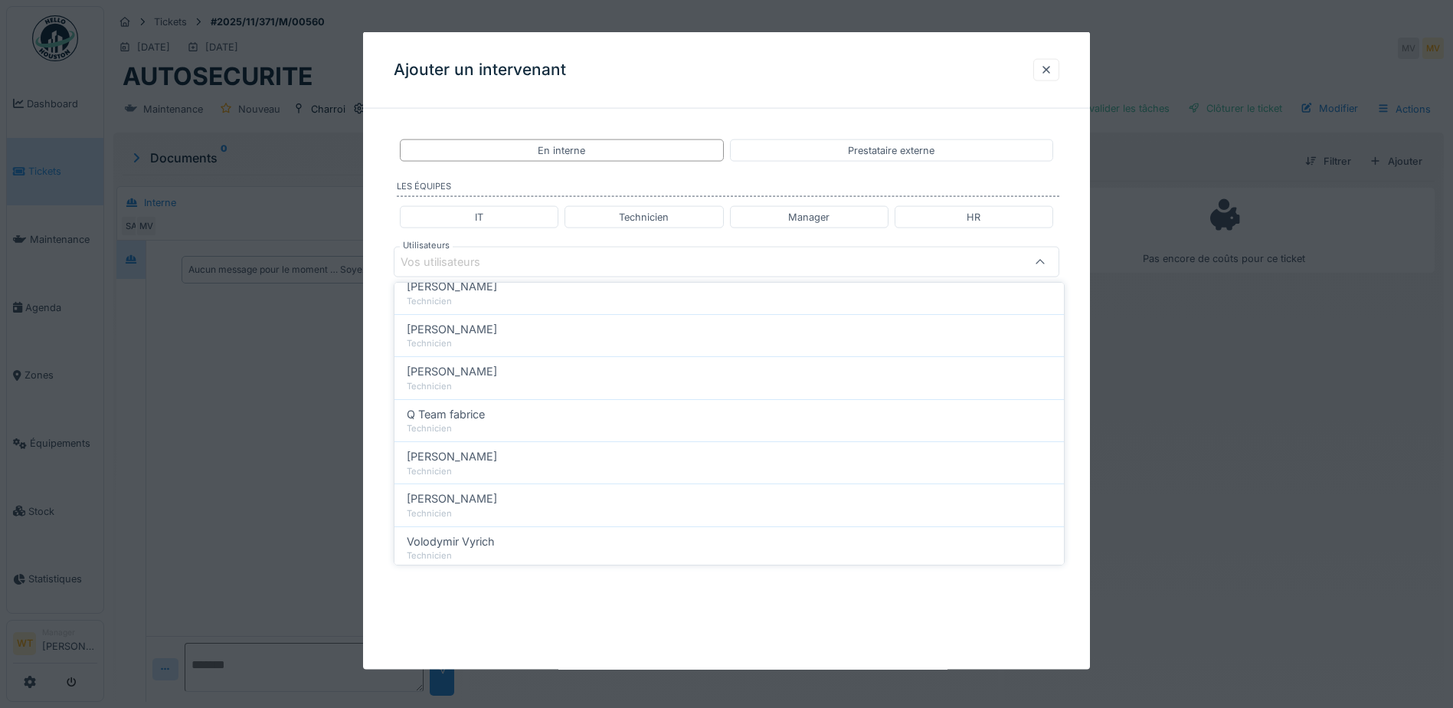
type input "****"
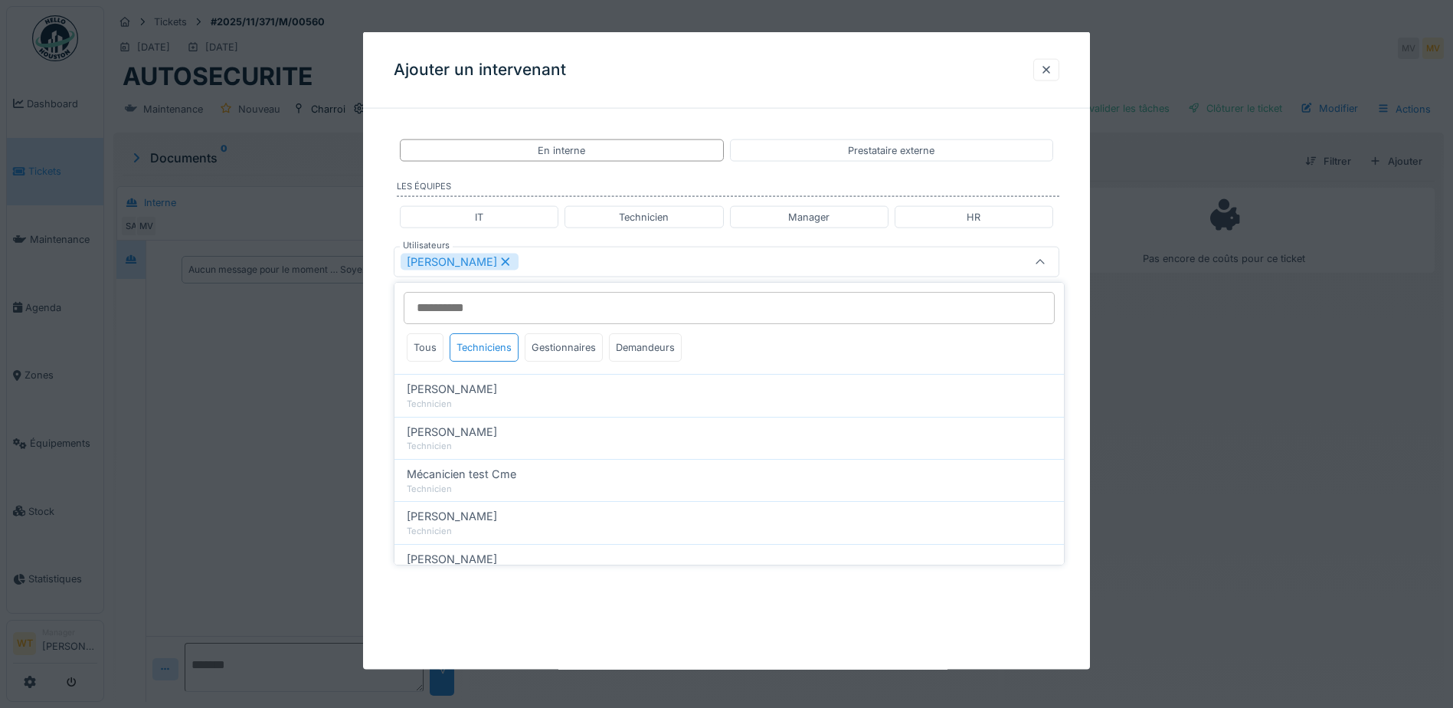
click at [555, 263] on div "[PERSON_NAME]" at bounding box center [688, 262] width 574 height 17
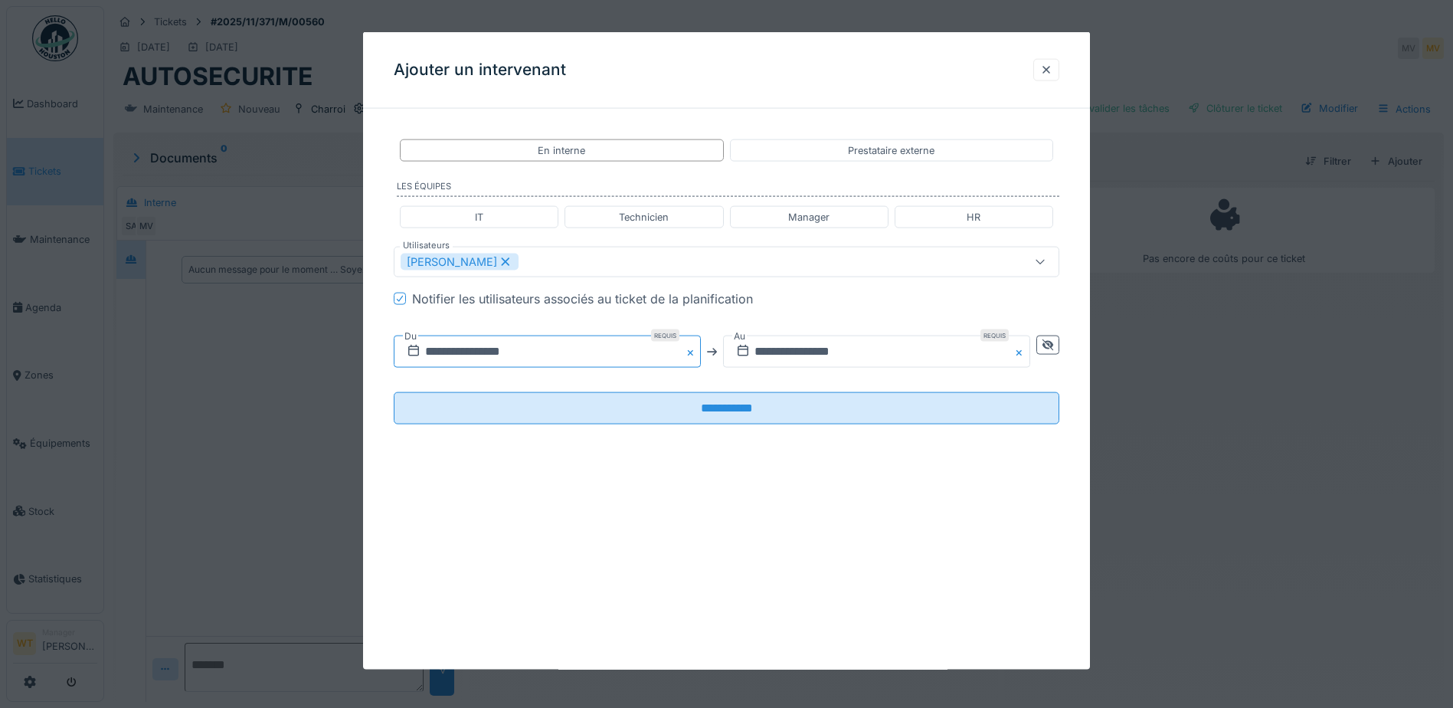
click at [528, 352] on input "**********" at bounding box center [547, 351] width 307 height 32
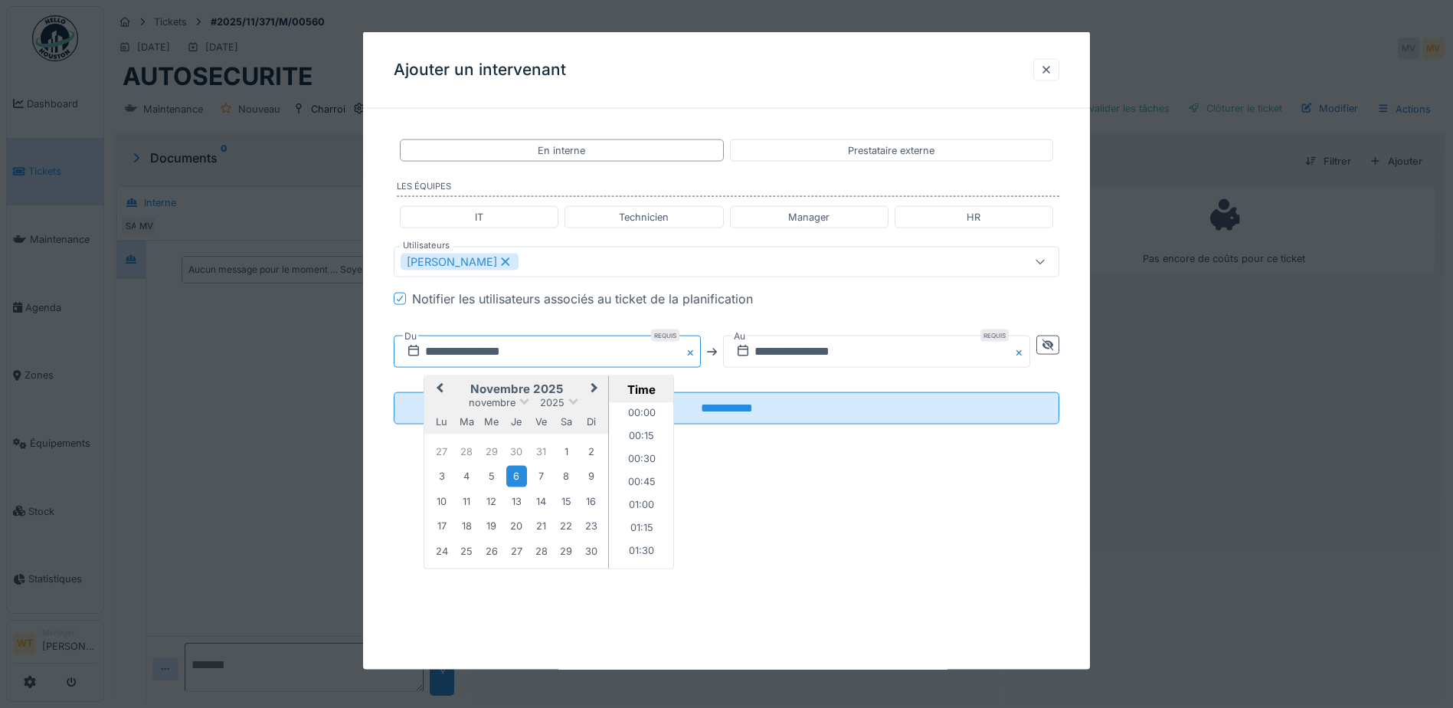
scroll to position [664, 0]
click at [448, 393] on button "Previous Month" at bounding box center [438, 390] width 25 height 25
click at [448, 391] on button "Previous Month" at bounding box center [438, 390] width 25 height 25
click at [469, 527] on div "23" at bounding box center [466, 526] width 21 height 21
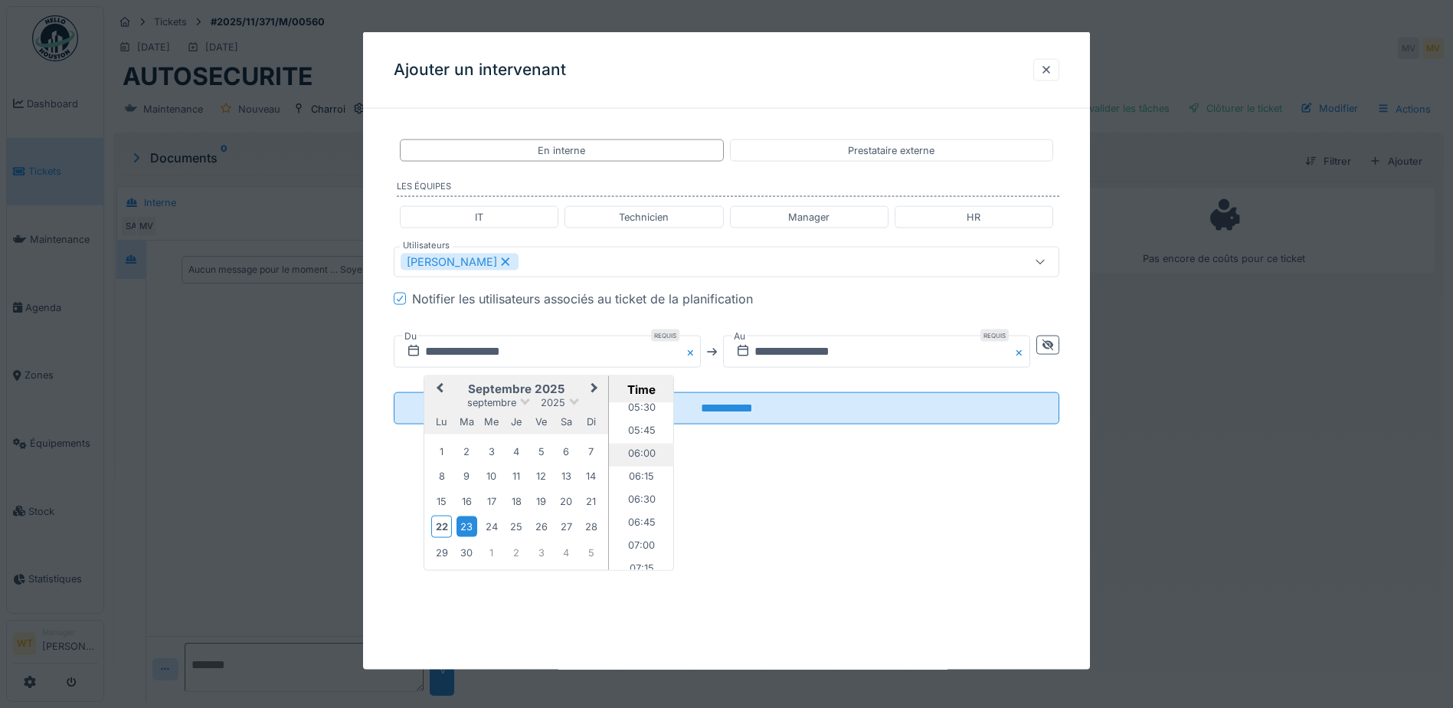
click at [637, 452] on li "06:00" at bounding box center [641, 454] width 65 height 23
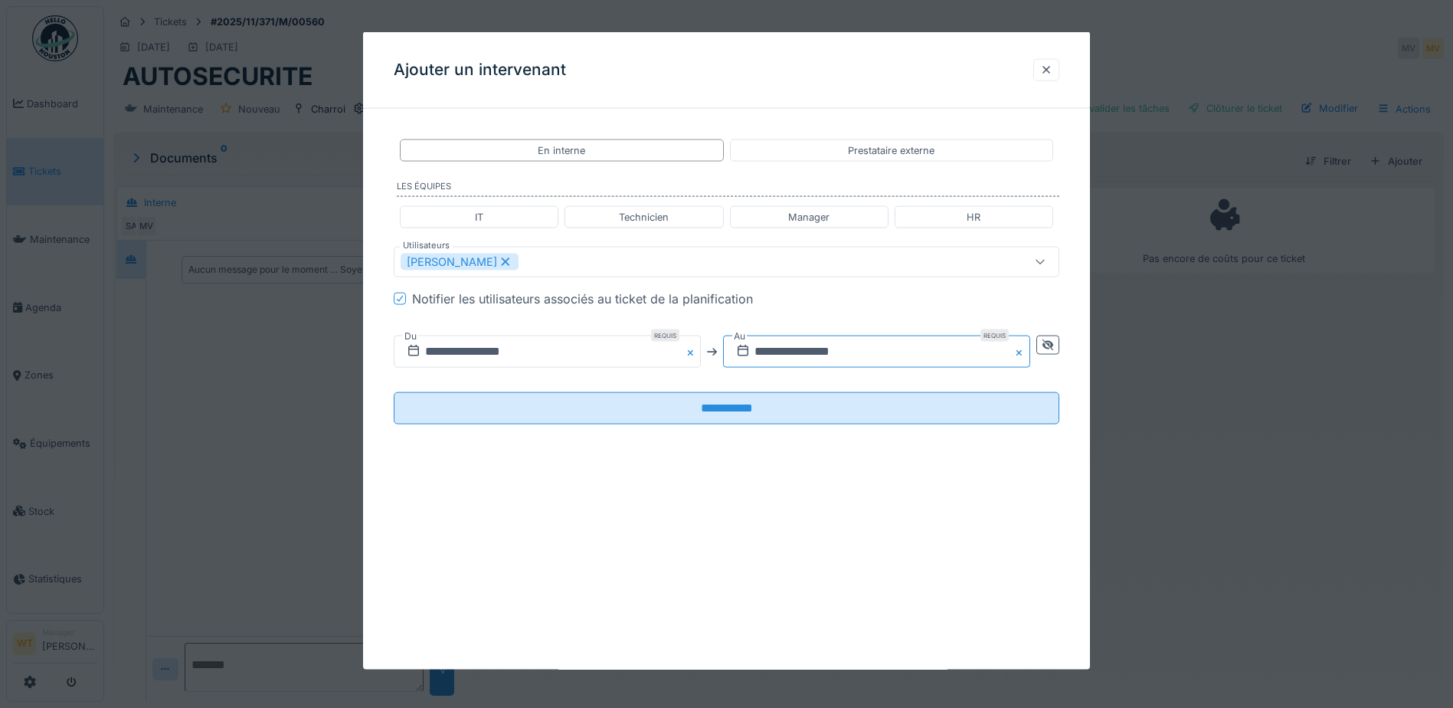
click at [790, 352] on input "**********" at bounding box center [876, 351] width 307 height 32
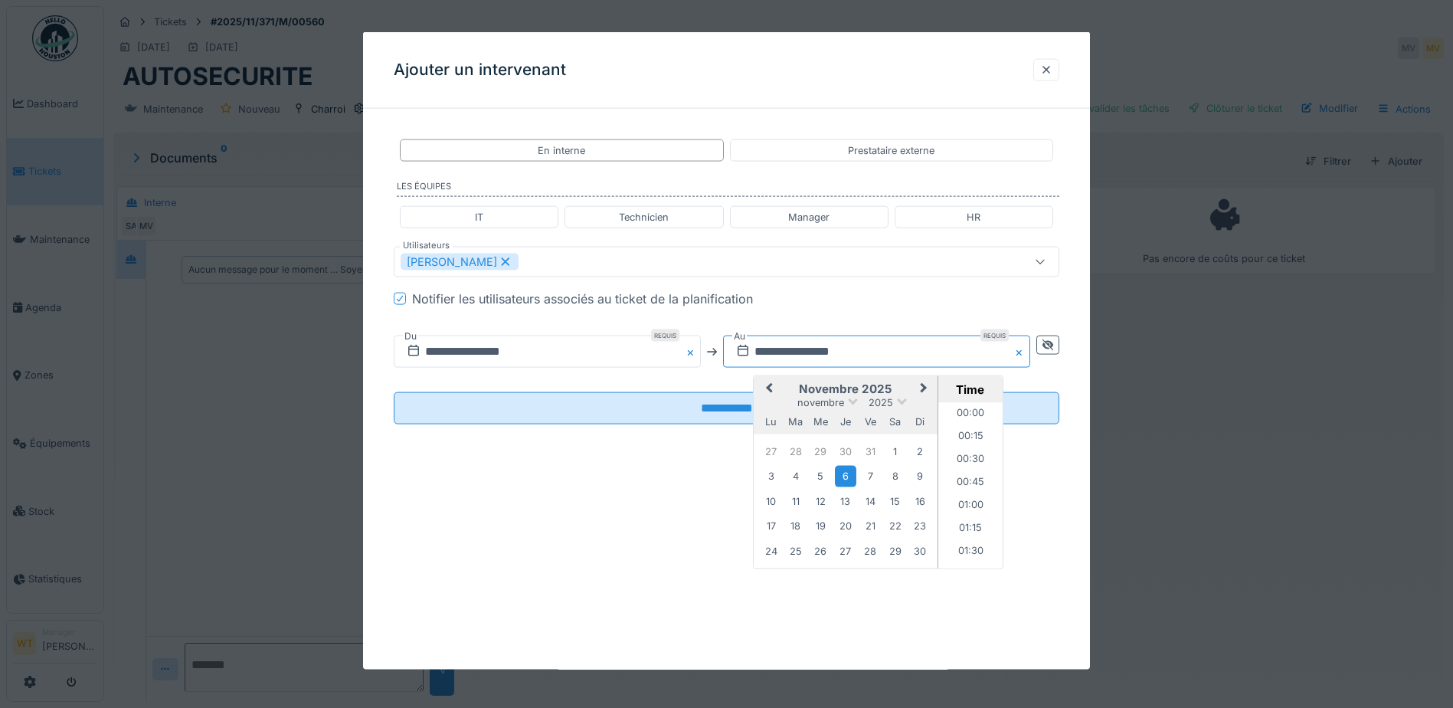
scroll to position [664, 0]
click at [769, 390] on span "Previous Month" at bounding box center [769, 389] width 0 height 18
click at [803, 528] on div "23" at bounding box center [795, 526] width 21 height 21
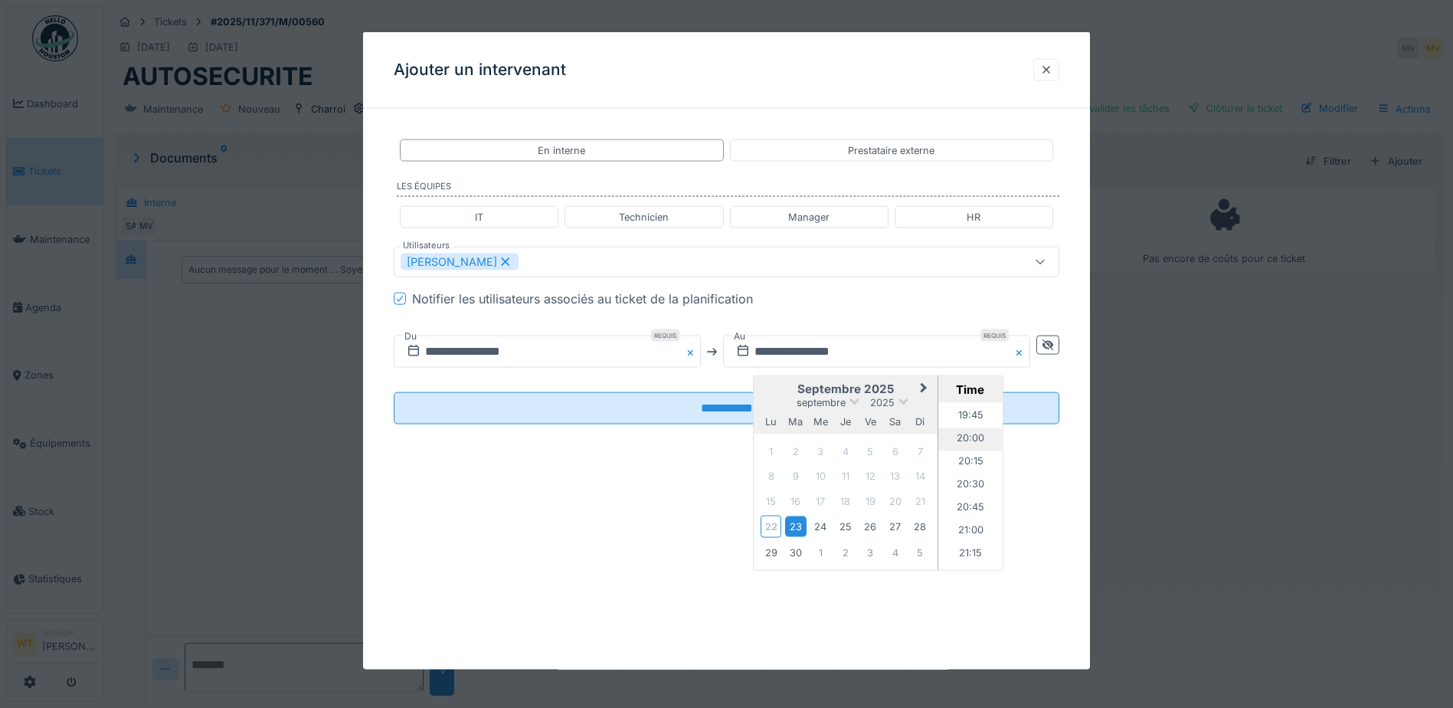
click at [964, 430] on li "20:00" at bounding box center [970, 439] width 65 height 23
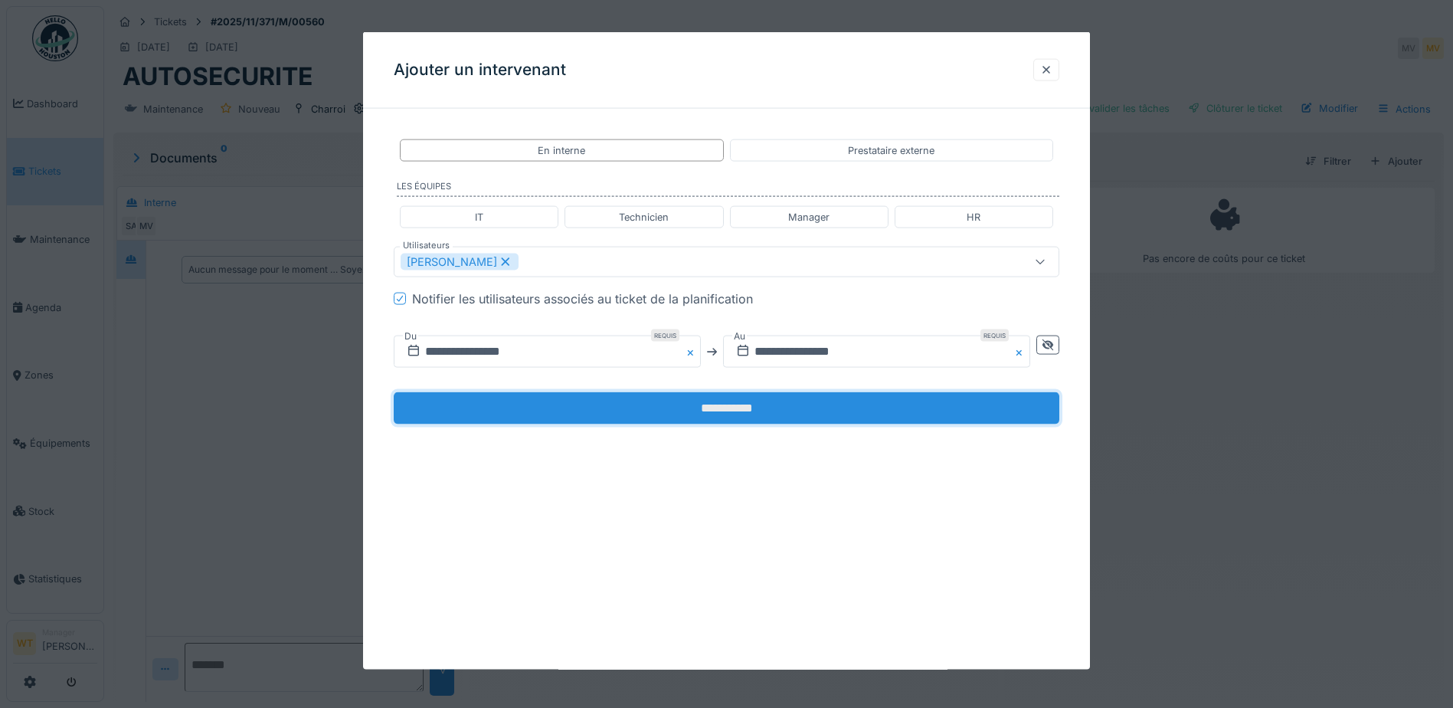
click at [725, 400] on input "**********" at bounding box center [727, 408] width 666 height 32
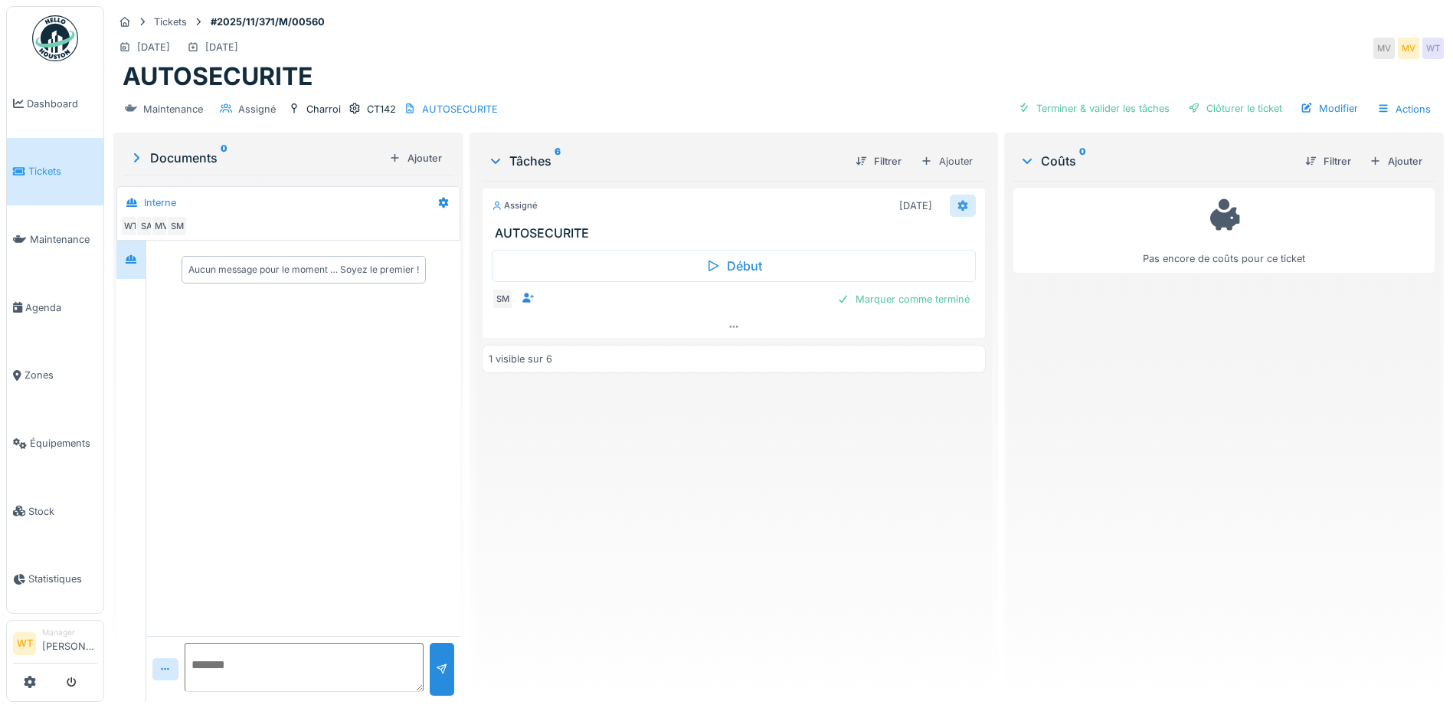
click at [958, 208] on icon at bounding box center [963, 205] width 10 height 11
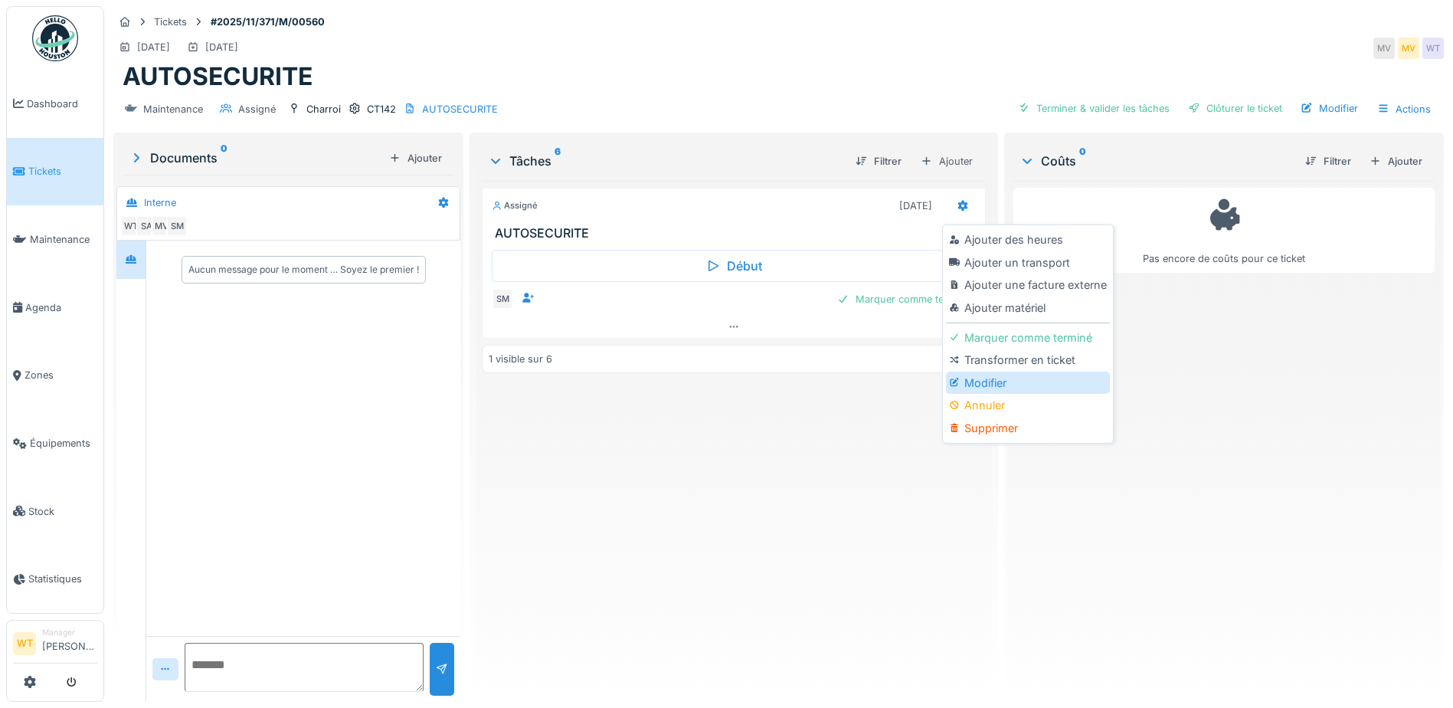
click at [984, 382] on div "Modifier" at bounding box center [1027, 382] width 163 height 23
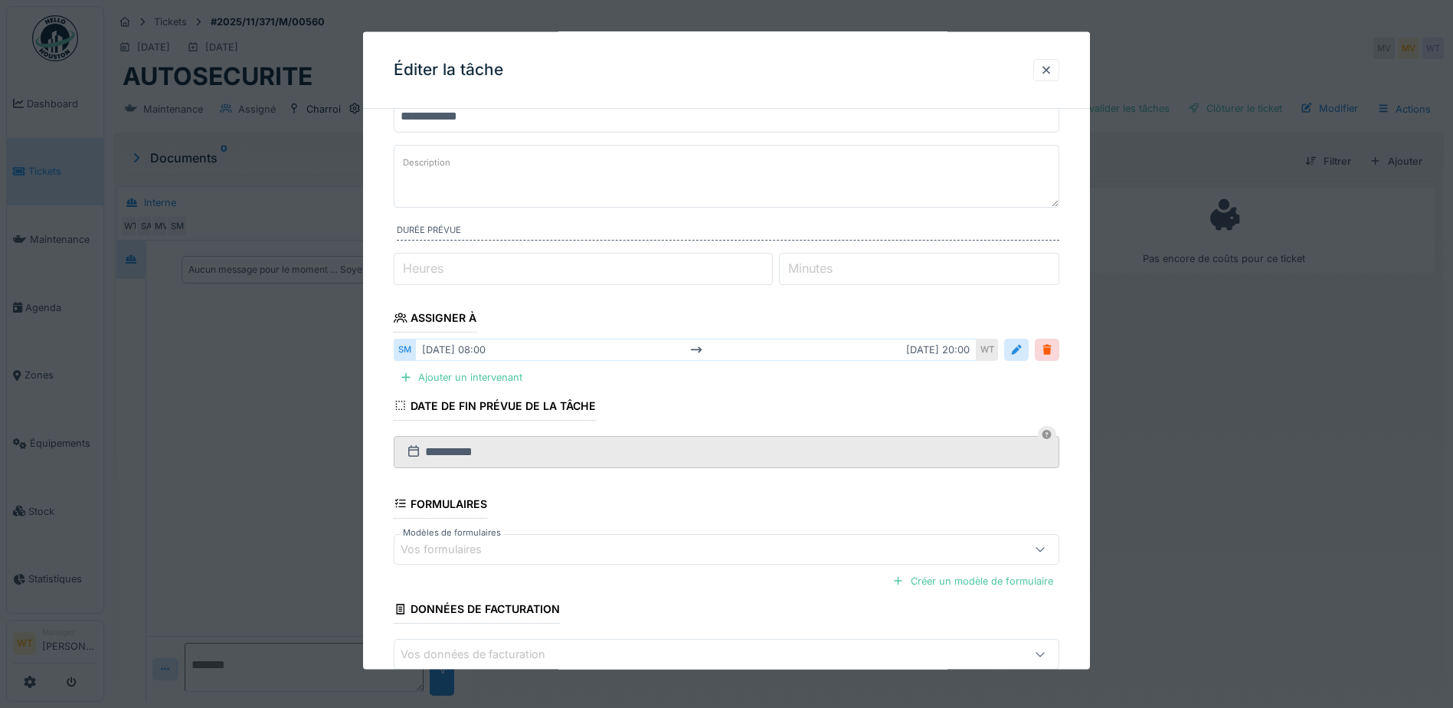
scroll to position [149, 0]
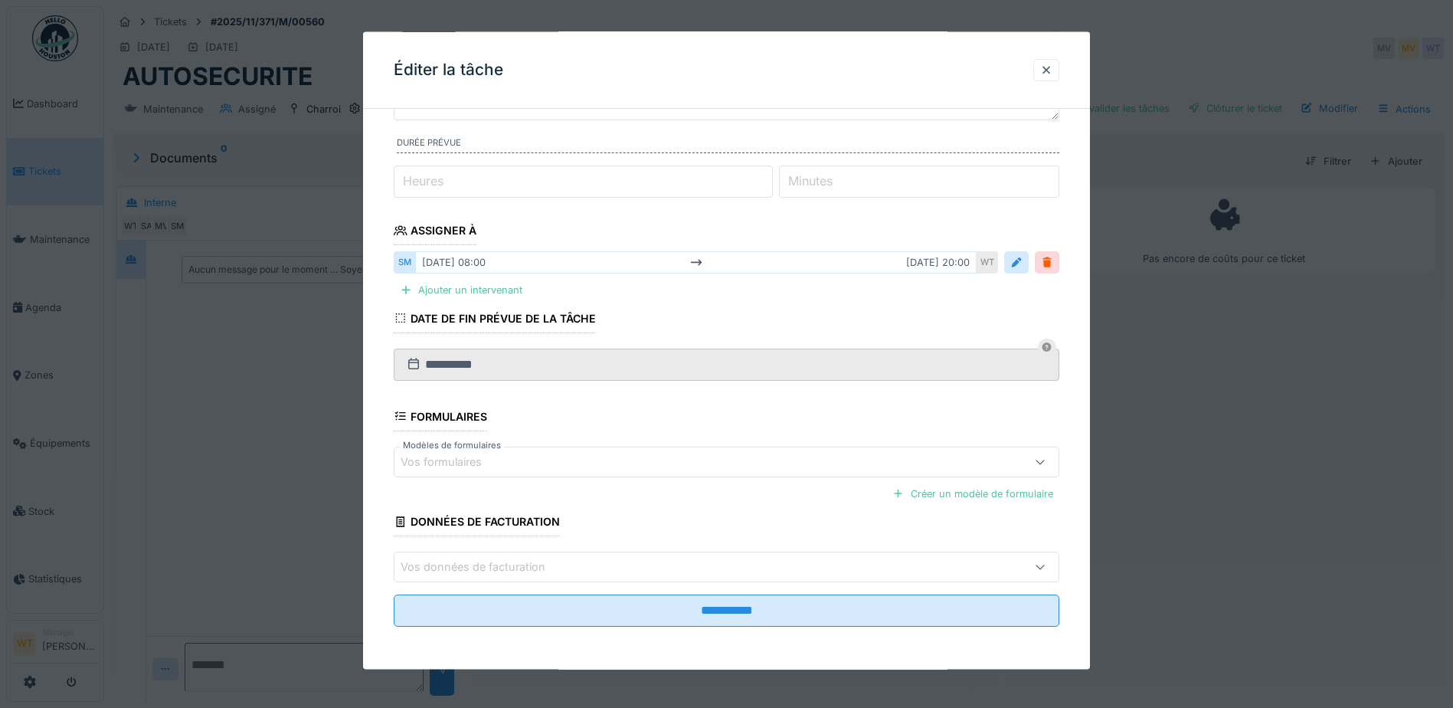
click at [543, 460] on div "Vos formulaires" at bounding box center [688, 461] width 574 height 17
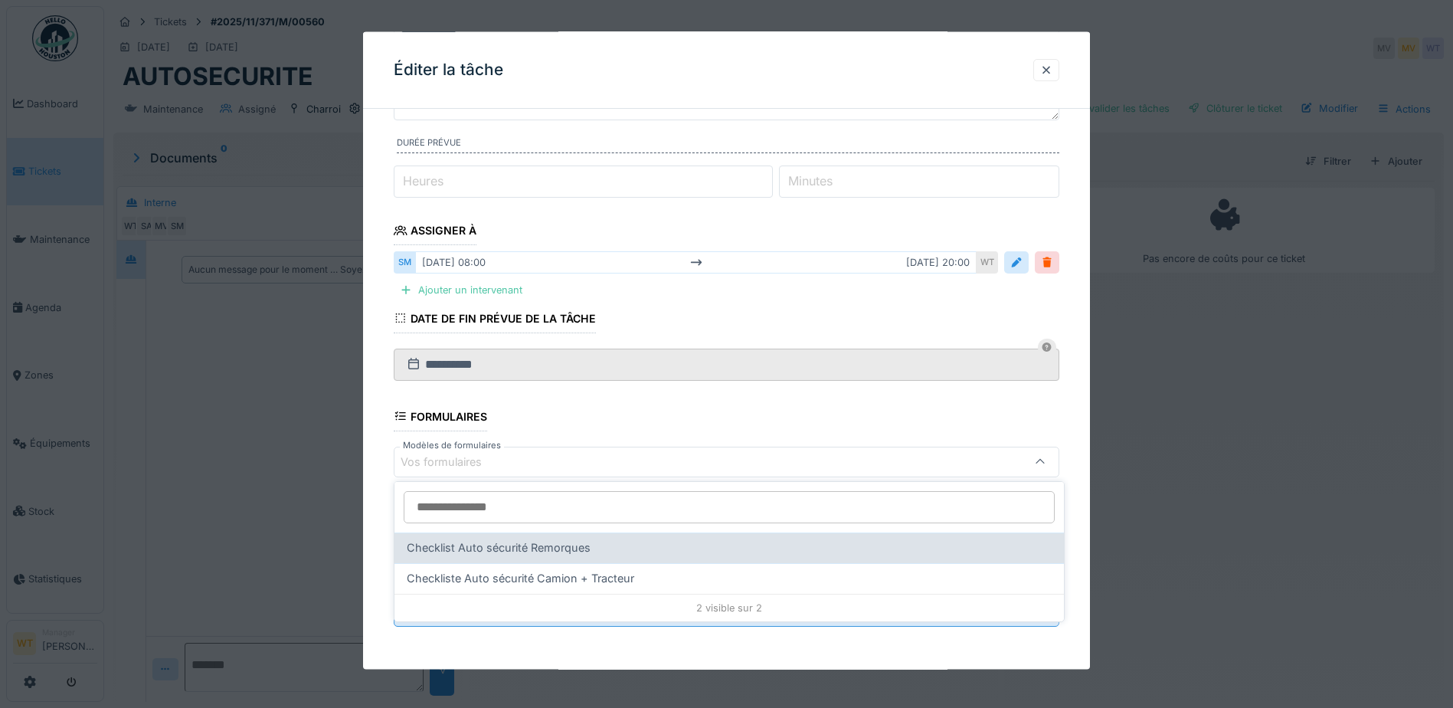
scroll to position [11, 0]
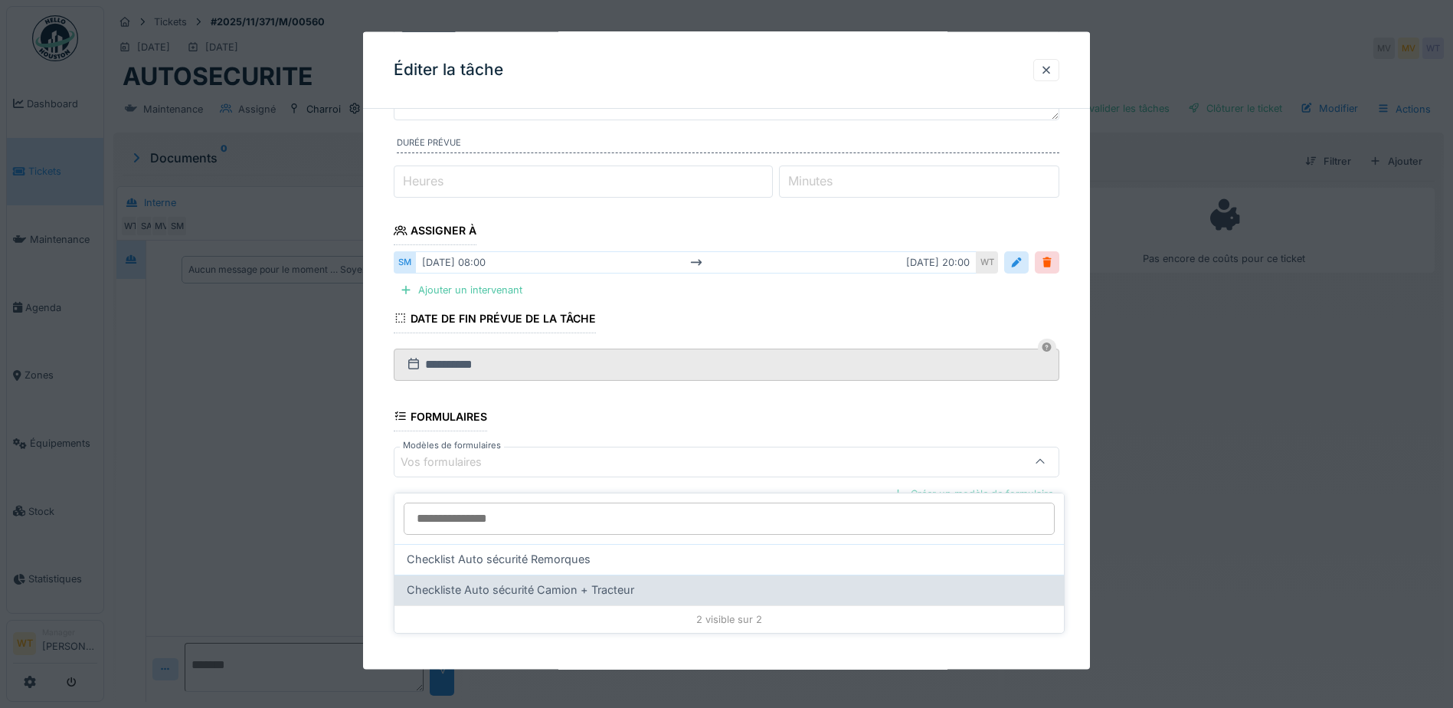
click at [598, 581] on span "Checkliste Auto sécurité Camion + Tracteur" at bounding box center [520, 589] width 227 height 17
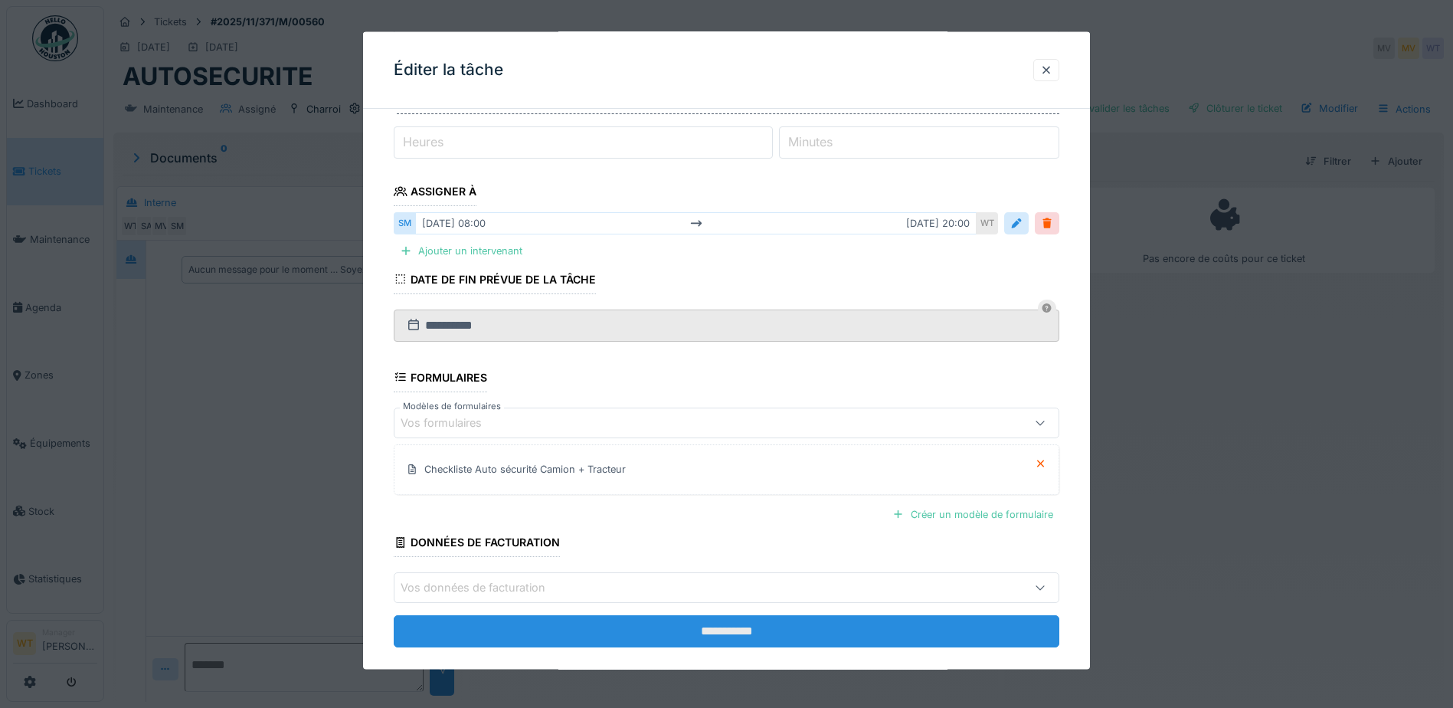
scroll to position [209, 0]
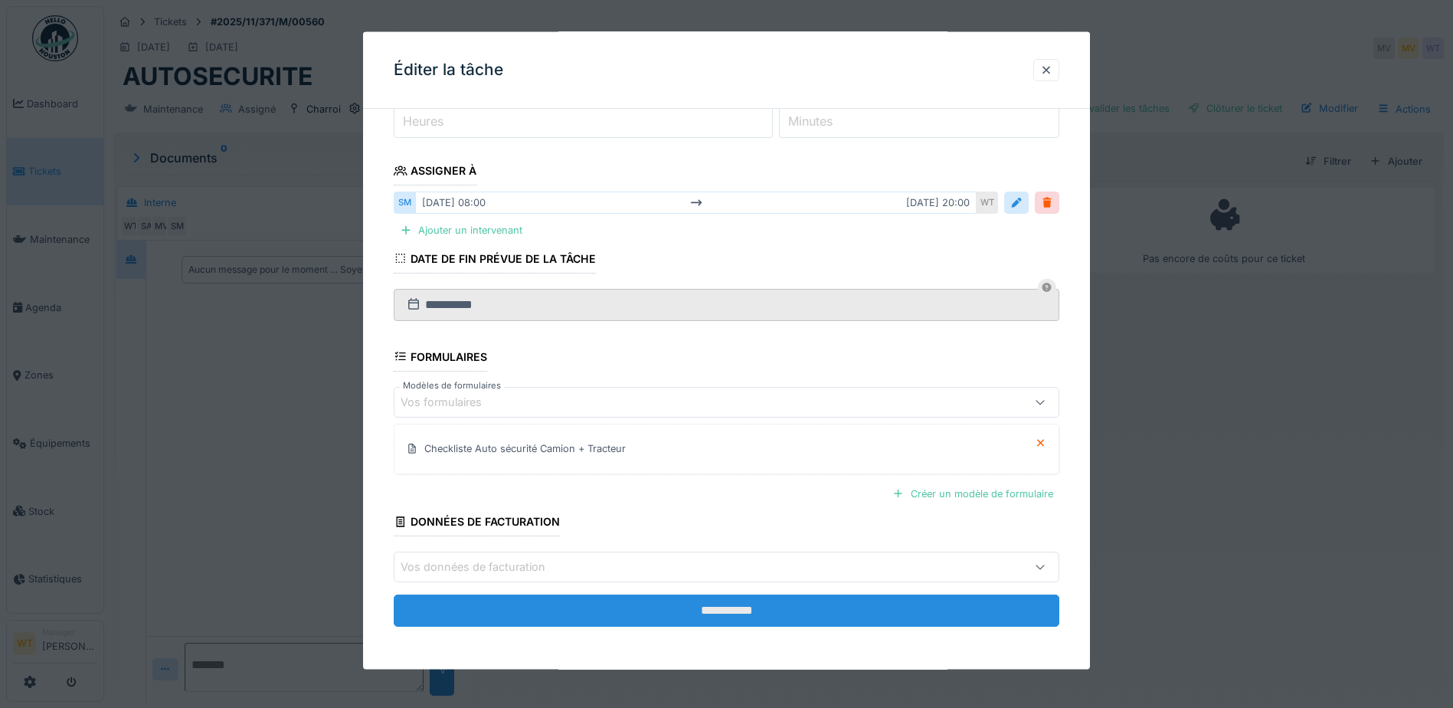
click at [574, 605] on input "**********" at bounding box center [727, 610] width 666 height 32
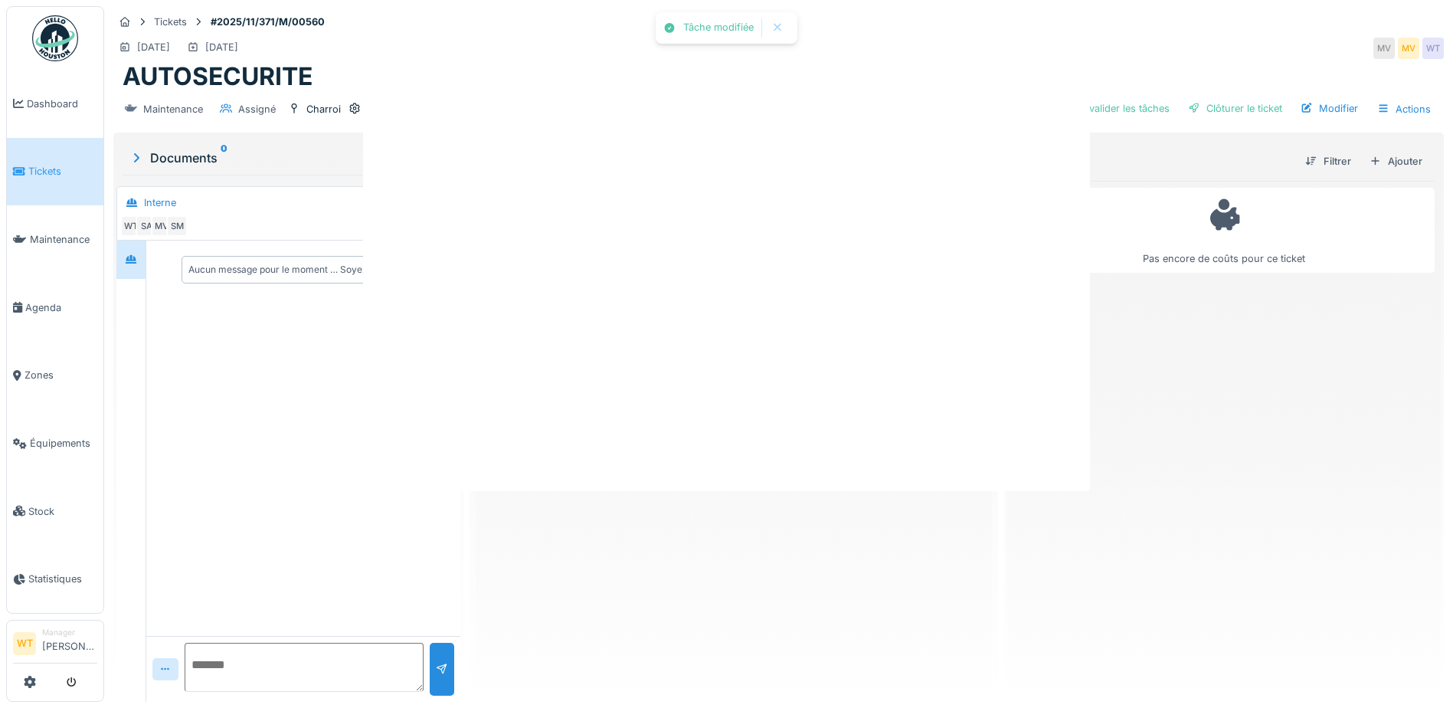
scroll to position [0, 0]
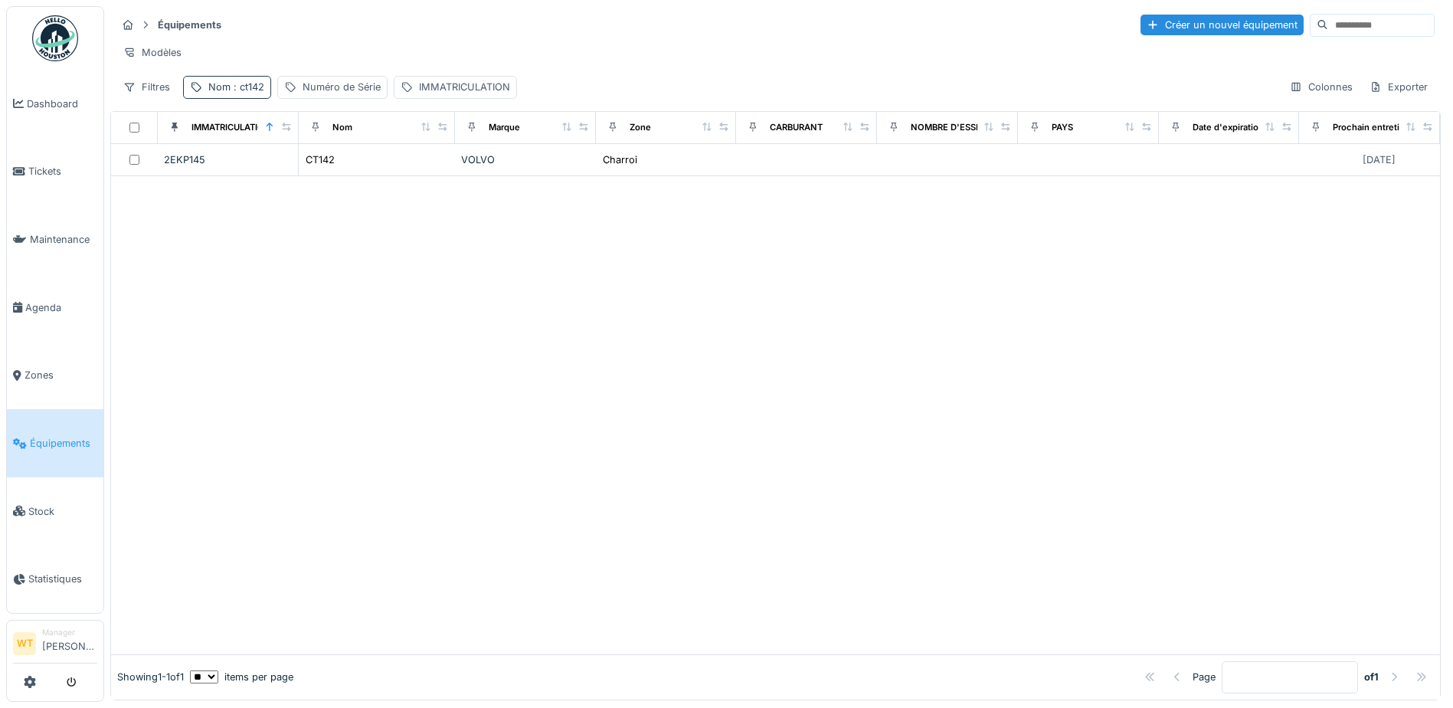
click at [250, 93] on span ": ct142" at bounding box center [248, 86] width 34 height 11
click at [207, 171] on input "*****" at bounding box center [266, 172] width 152 height 32
type input "***"
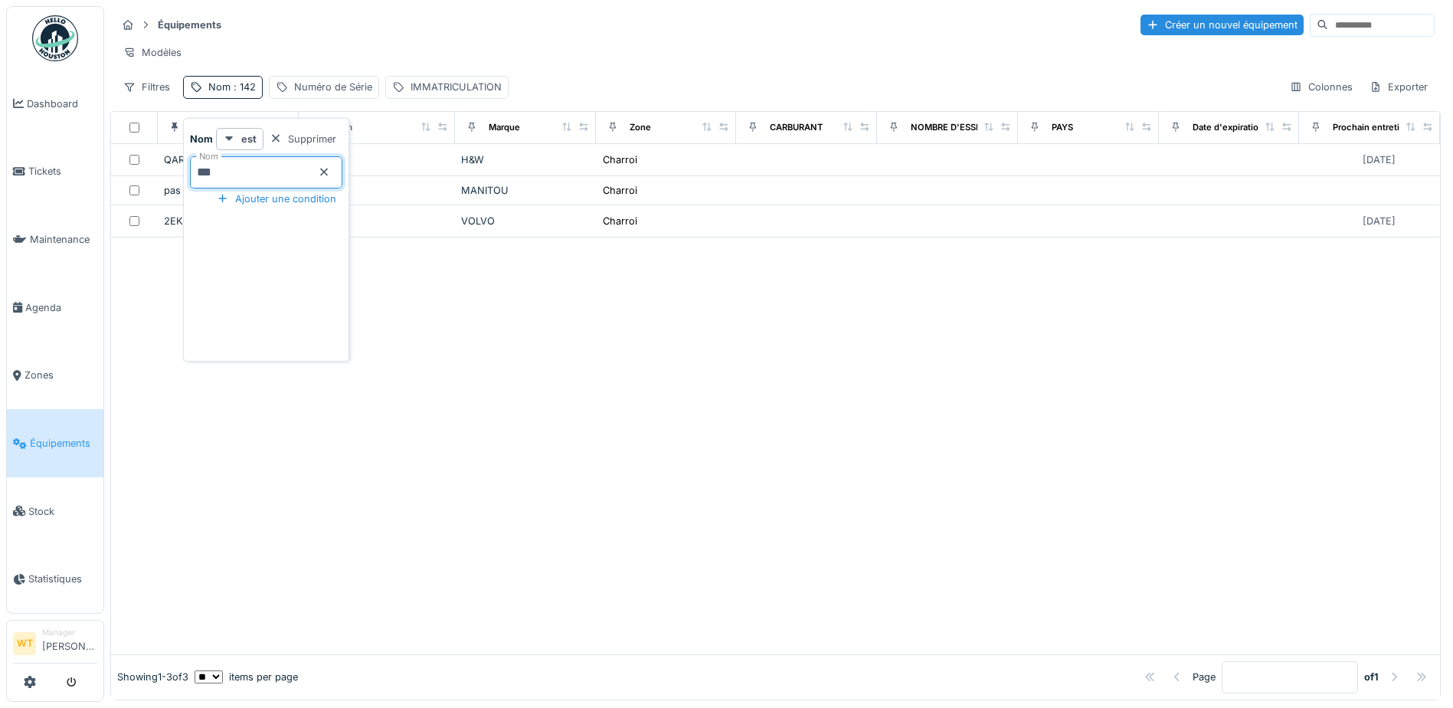
click at [282, 46] on div "Modèles" at bounding box center [775, 52] width 1318 height 22
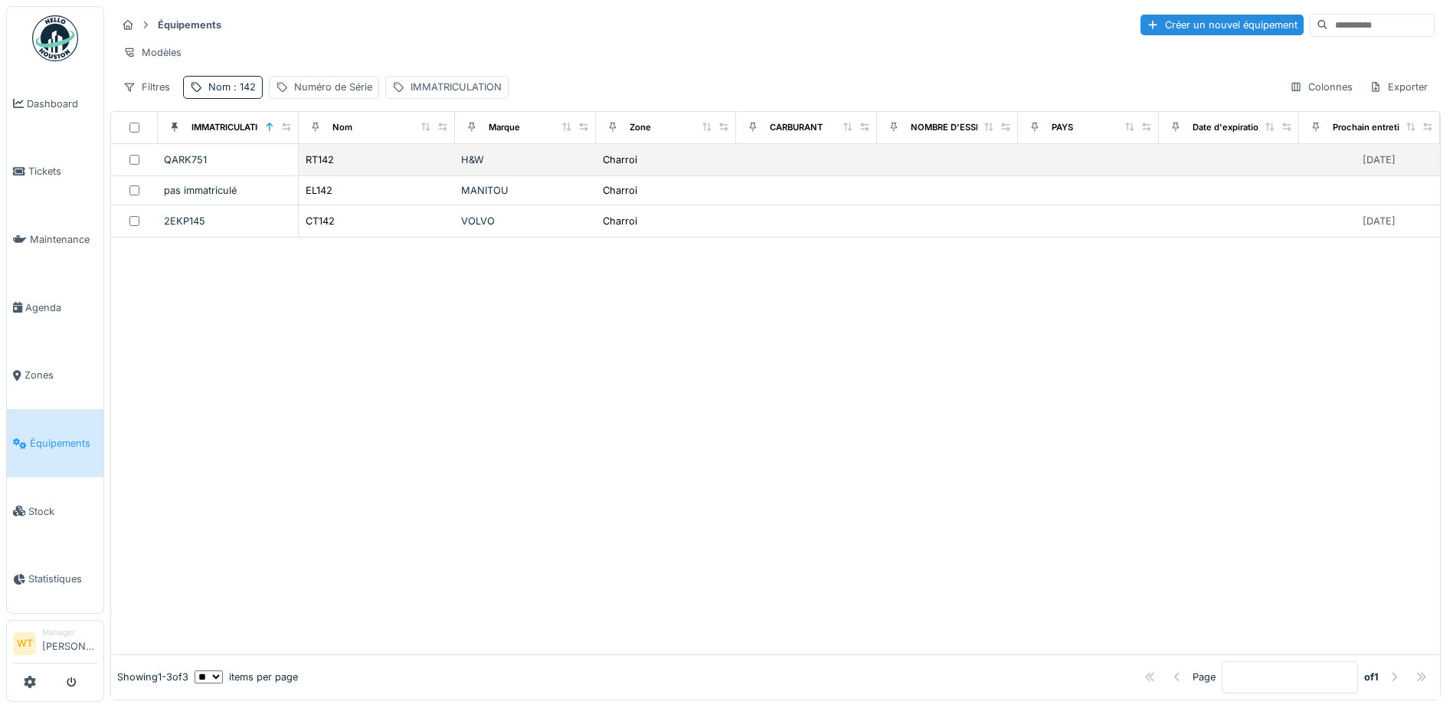
click at [407, 168] on div "RT142" at bounding box center [377, 160] width 144 height 16
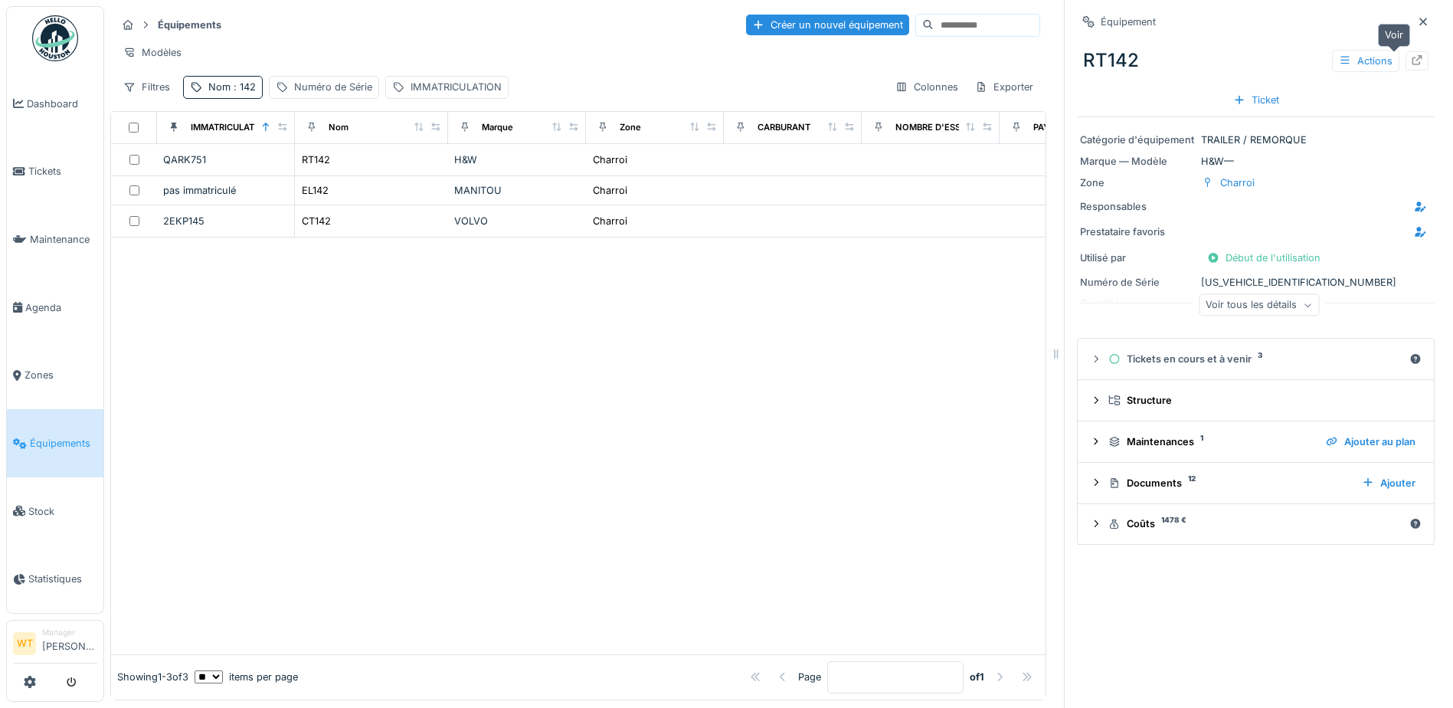
click at [1411, 57] on icon at bounding box center [1417, 60] width 12 height 10
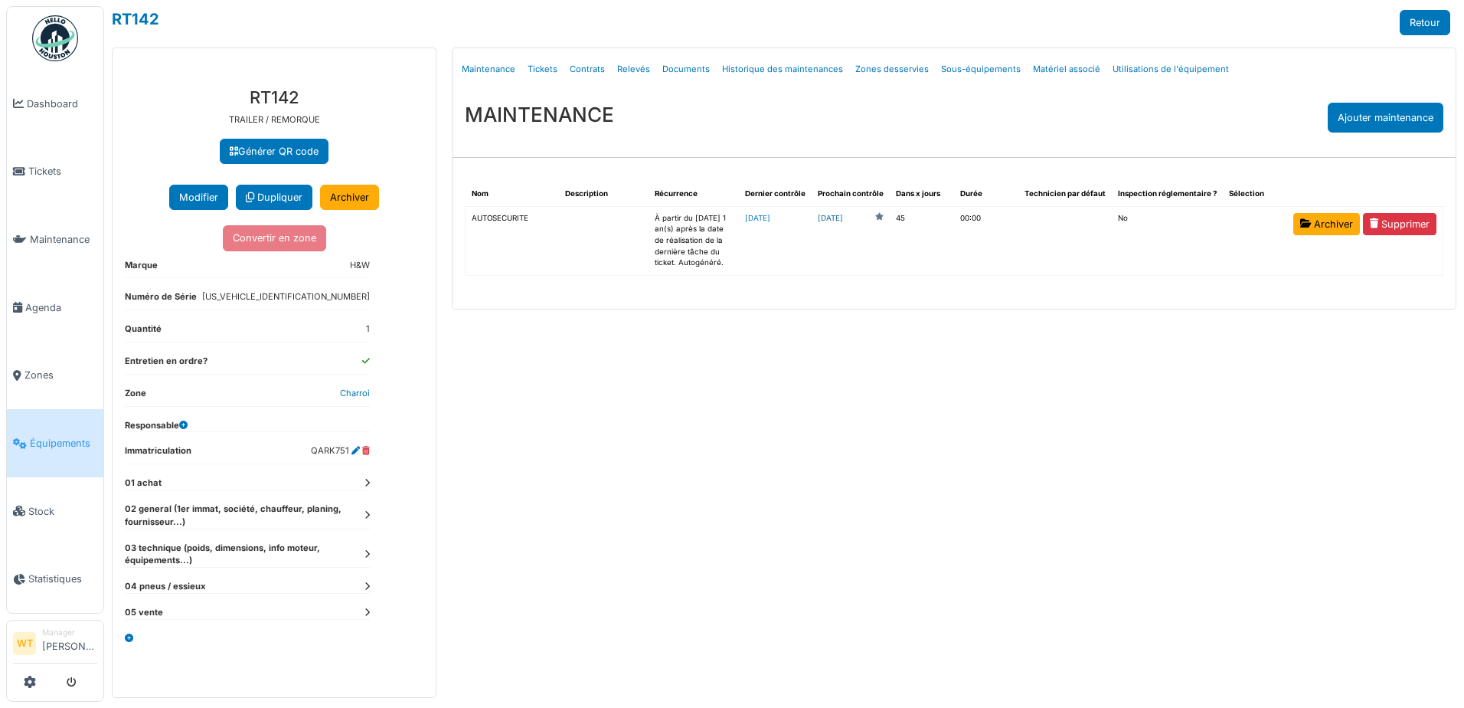
click at [843, 217] on link "[DATE]" at bounding box center [830, 218] width 25 height 11
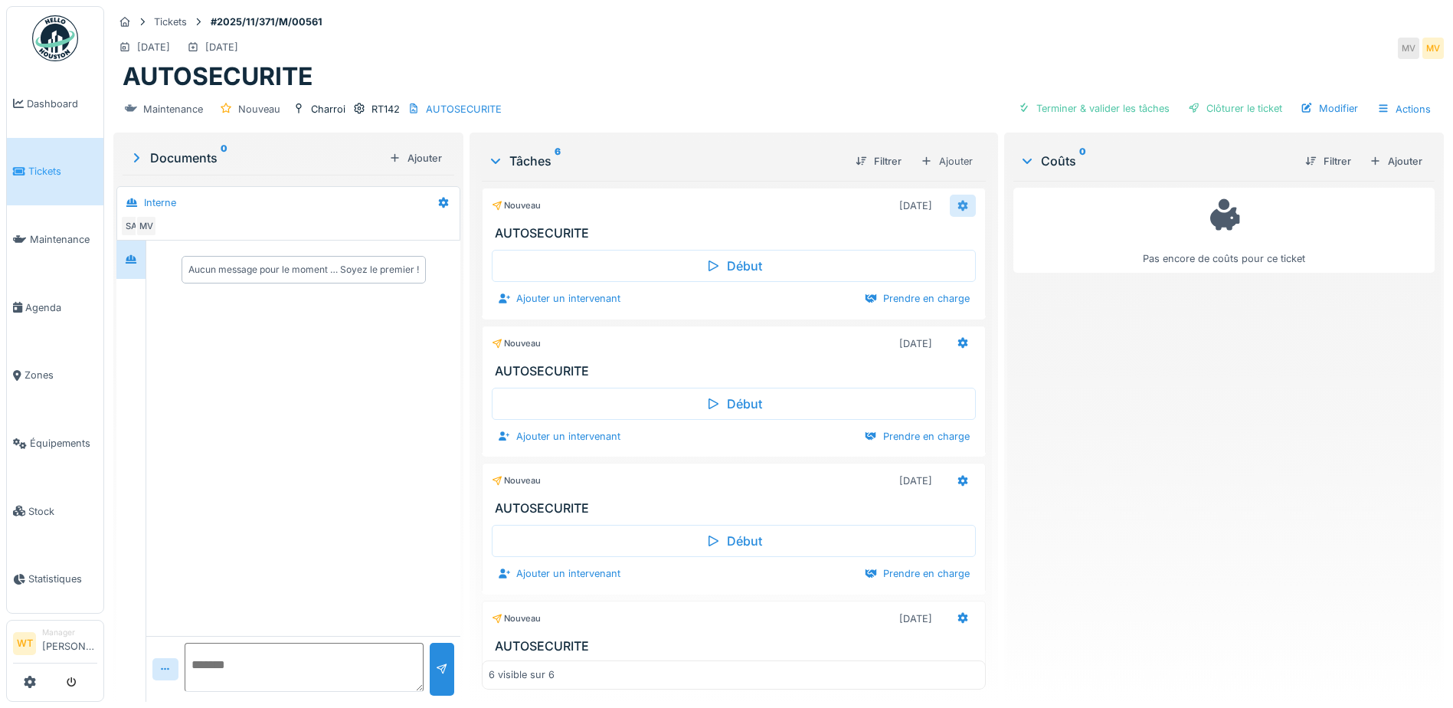
click at [957, 201] on icon at bounding box center [963, 206] width 12 height 10
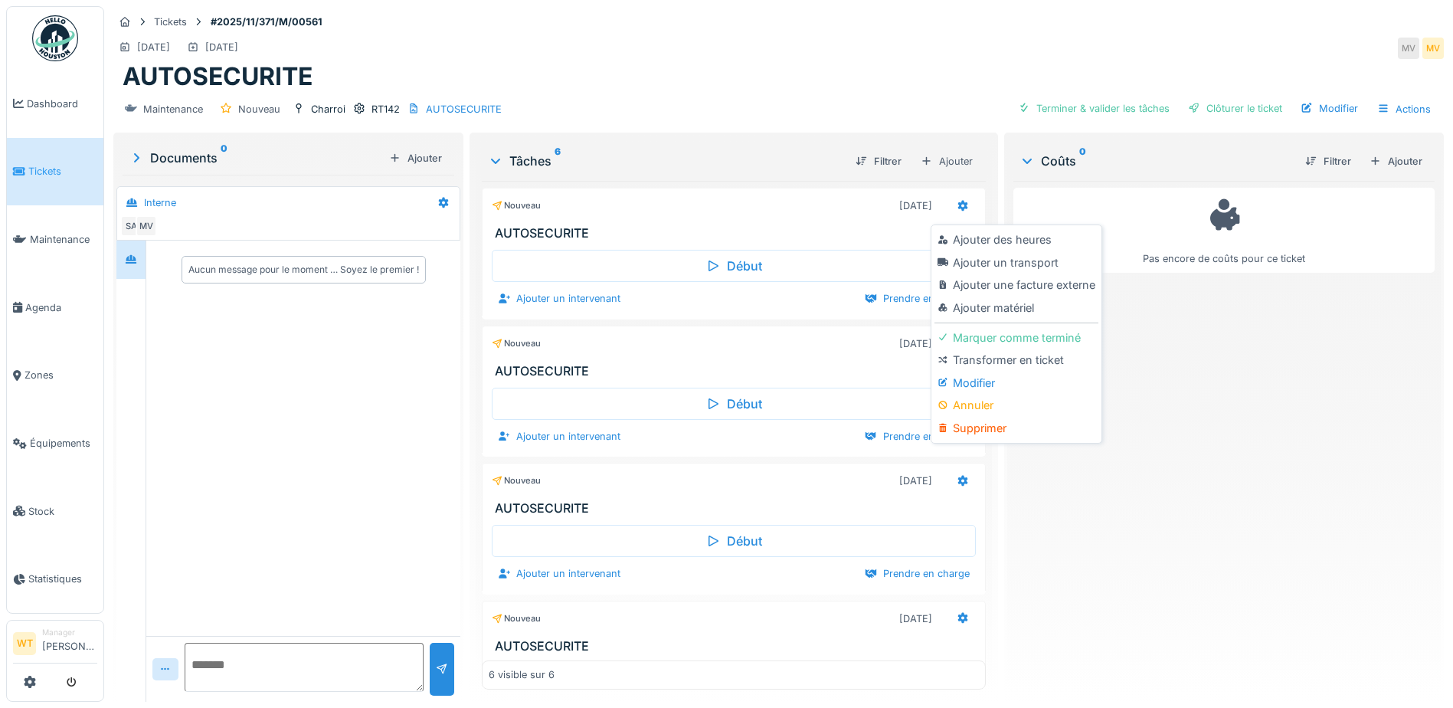
drag, startPoint x: 987, startPoint y: 418, endPoint x: 972, endPoint y: 419, distance: 15.3
click at [988, 418] on div "Supprimer" at bounding box center [1015, 428] width 163 height 23
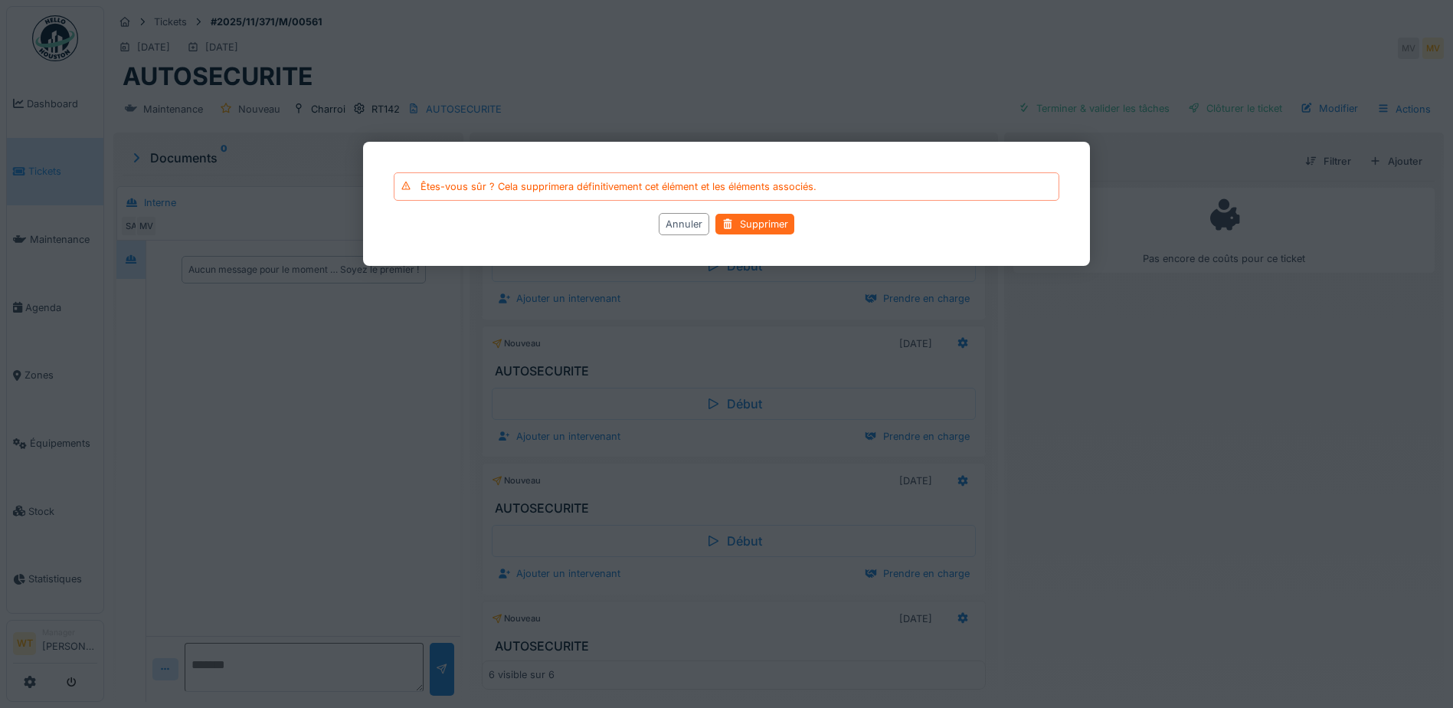
click at [767, 223] on div "Supprimer" at bounding box center [754, 224] width 79 height 21
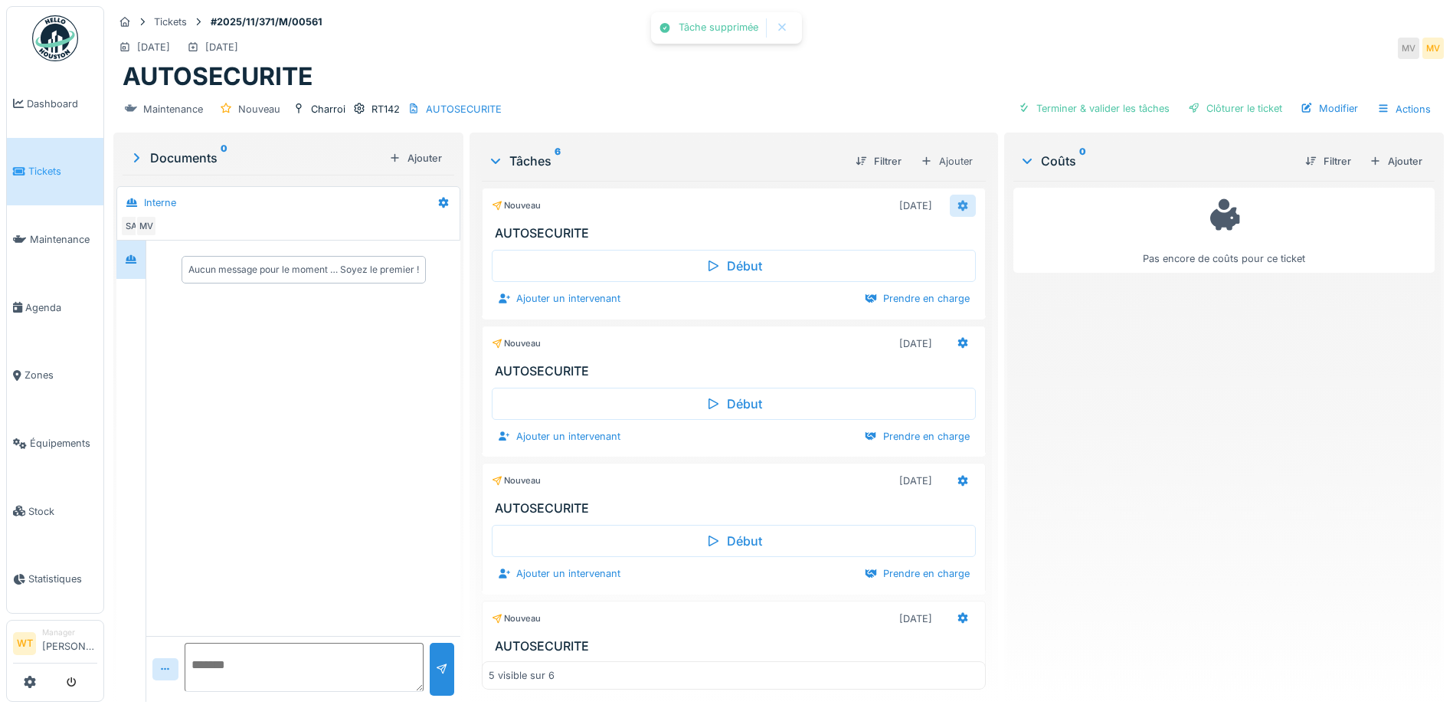
click at [957, 209] on icon at bounding box center [963, 206] width 12 height 10
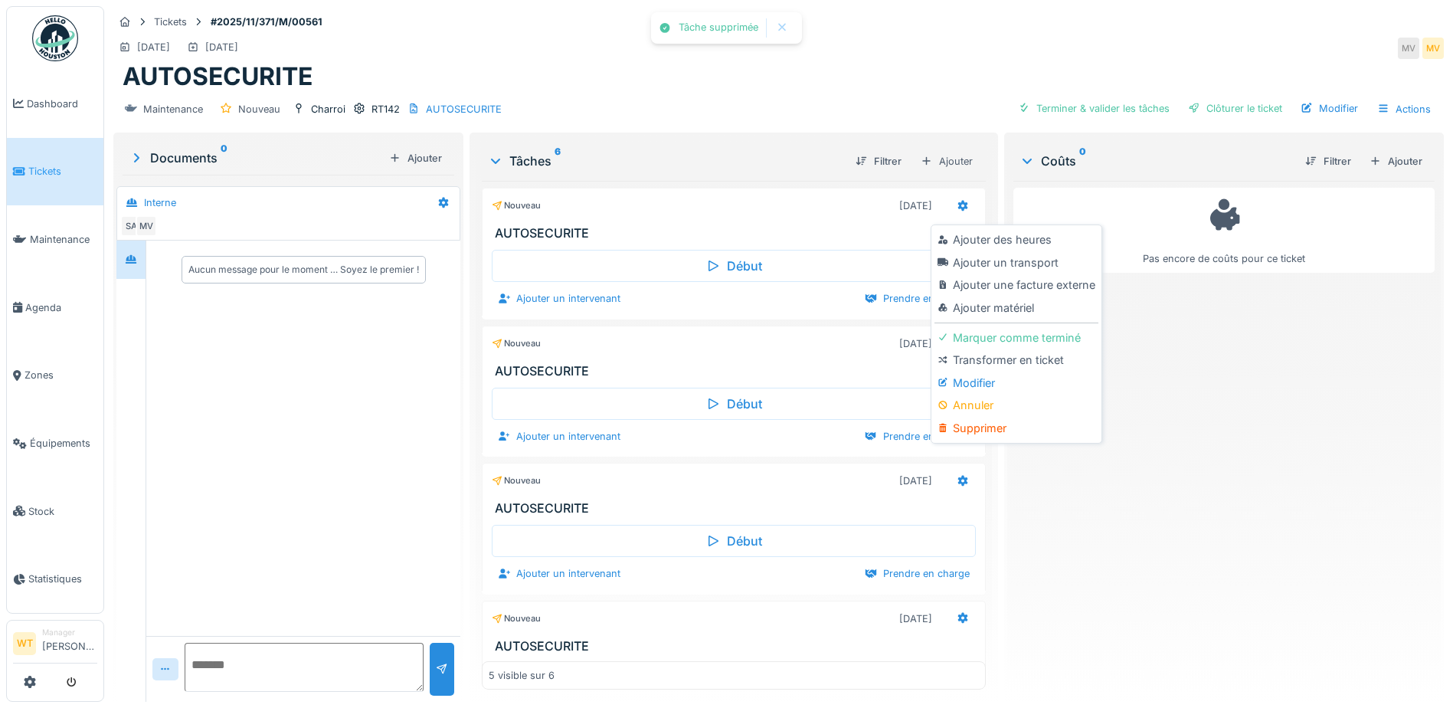
click at [994, 424] on div "Supprimer" at bounding box center [1015, 428] width 163 height 23
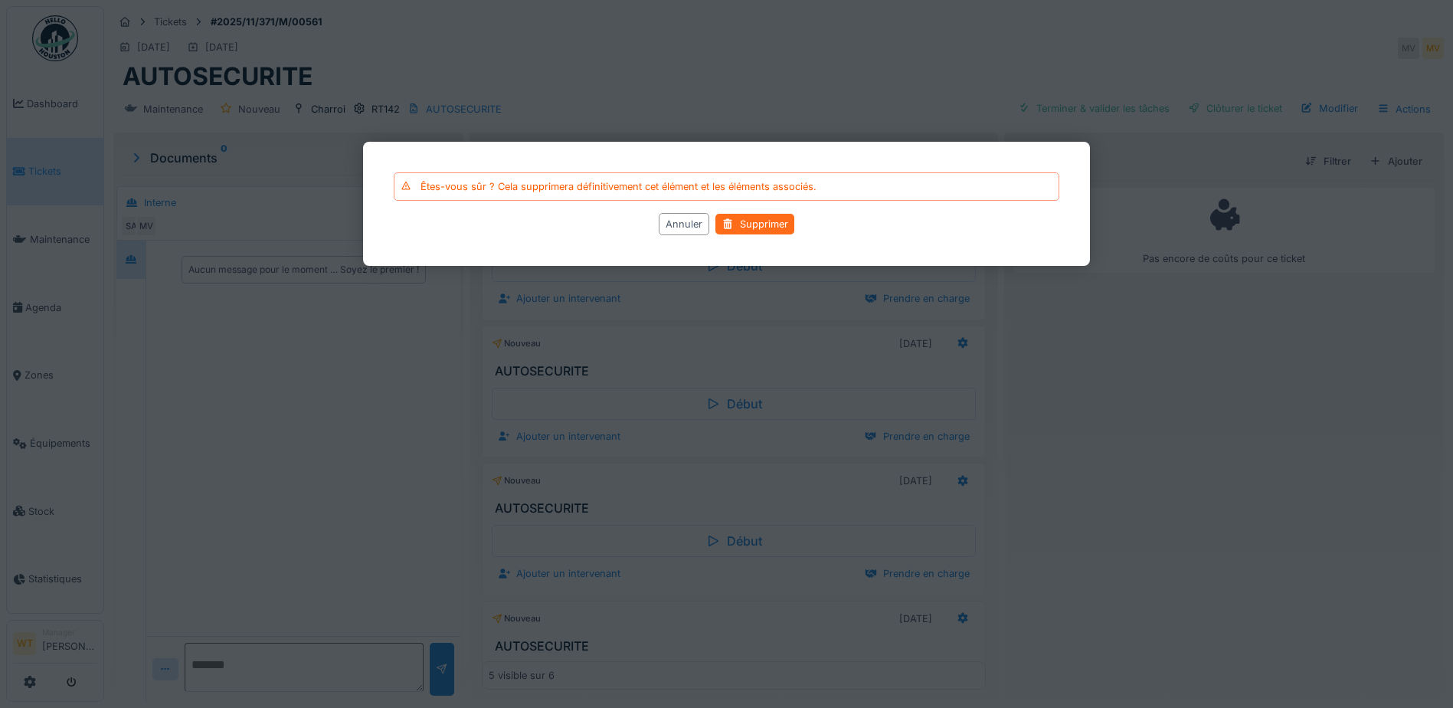
click at [732, 223] on div at bounding box center [727, 224] width 12 height 15
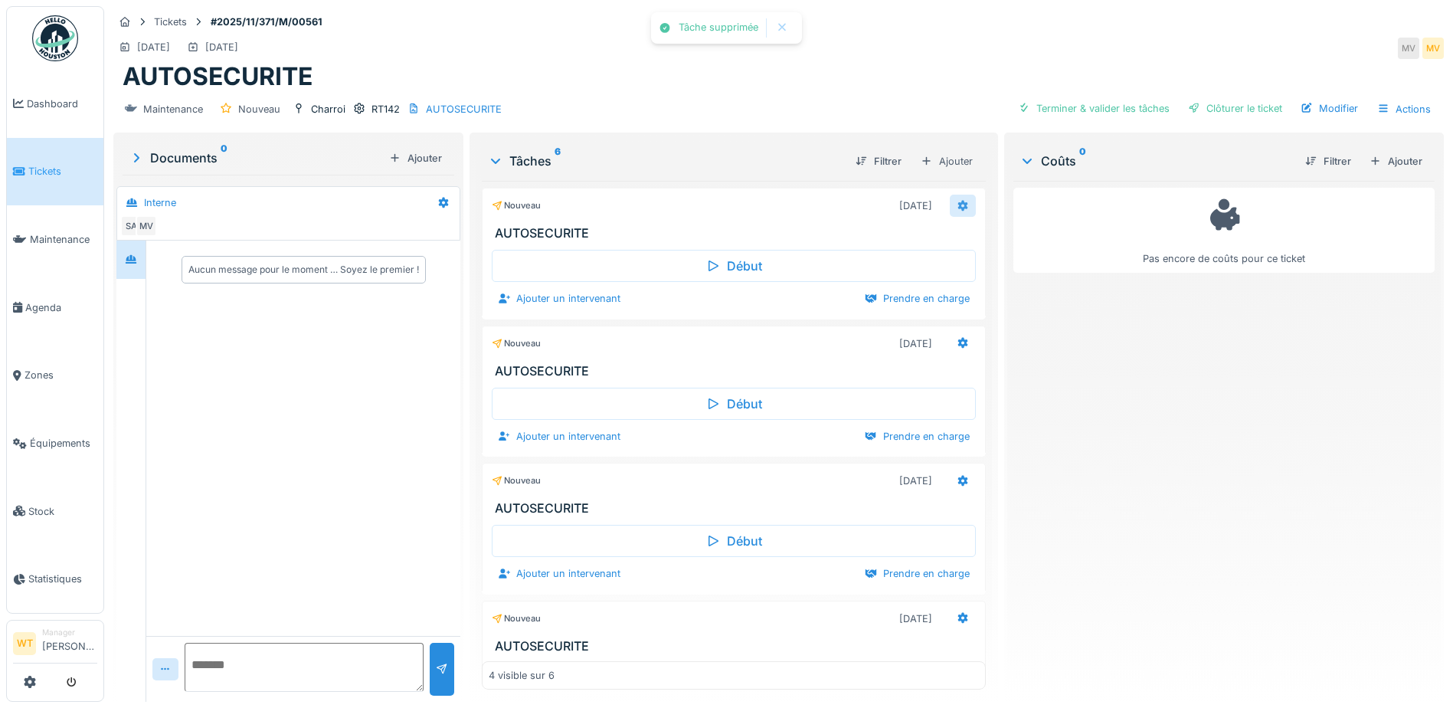
click at [957, 205] on icon at bounding box center [963, 206] width 12 height 10
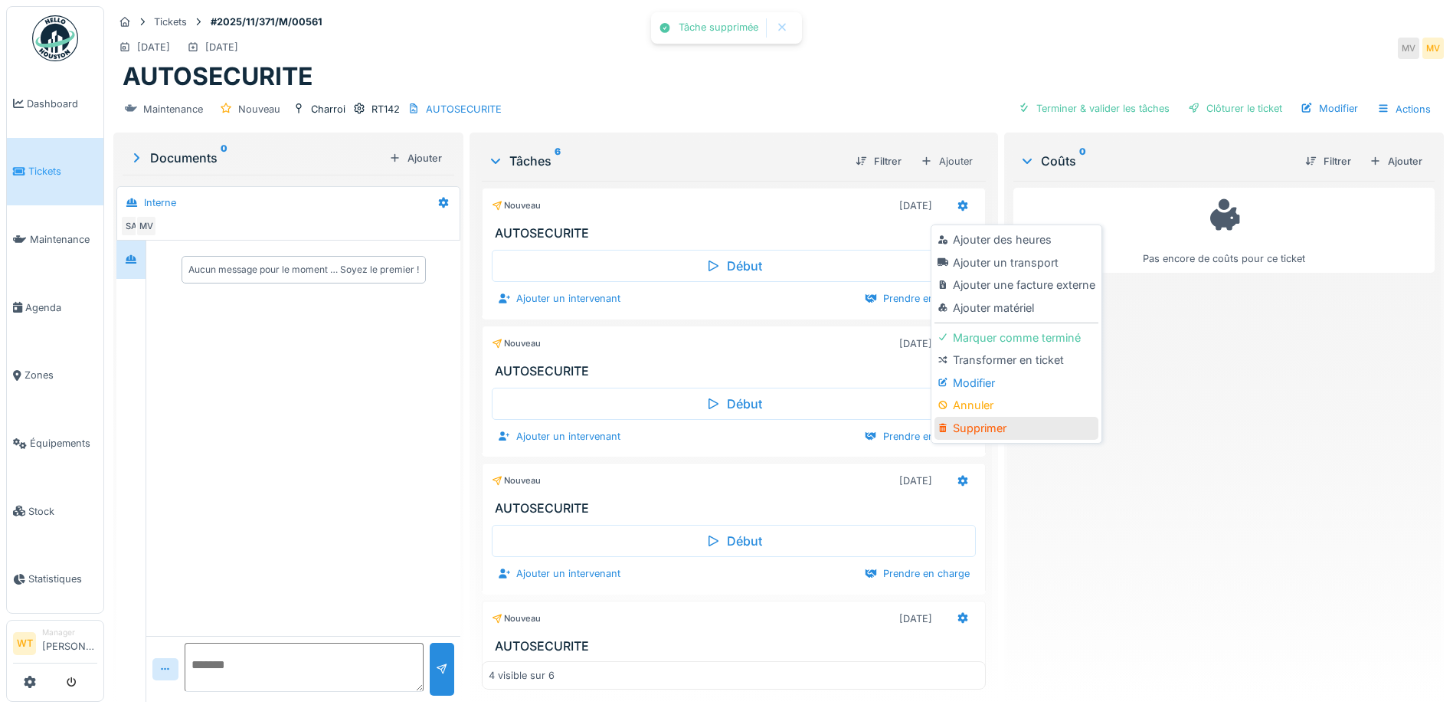
click at [1003, 427] on div "Supprimer" at bounding box center [1015, 428] width 163 height 23
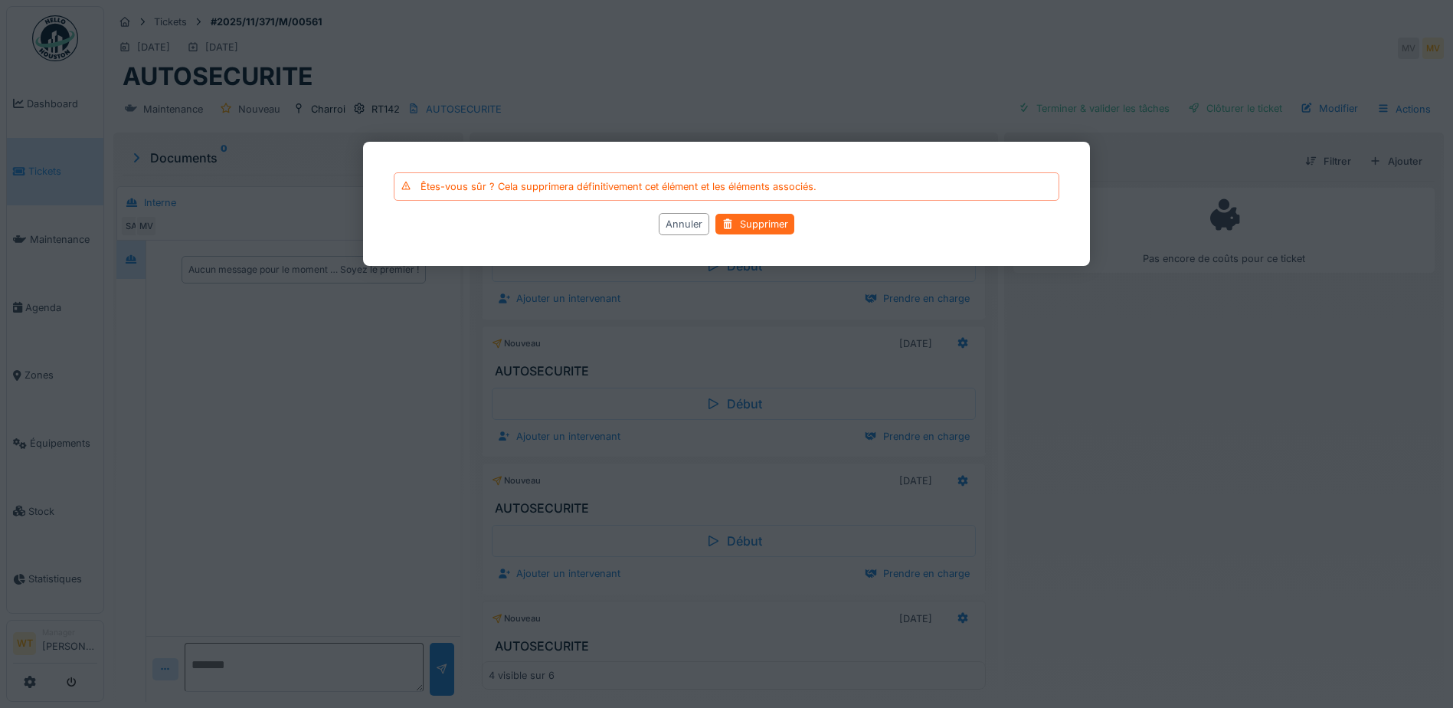
click at [745, 234] on div "Supprimer" at bounding box center [754, 224] width 79 height 21
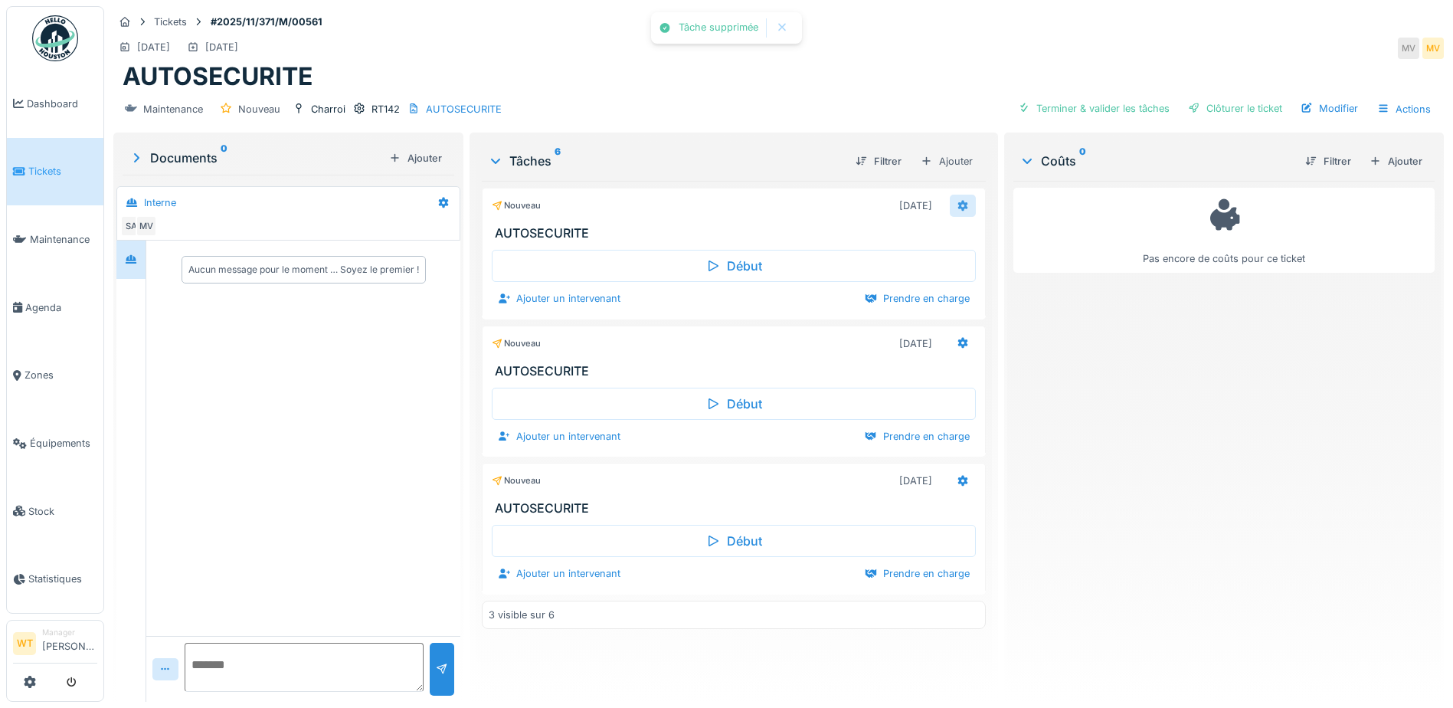
click at [958, 208] on icon at bounding box center [963, 205] width 10 height 11
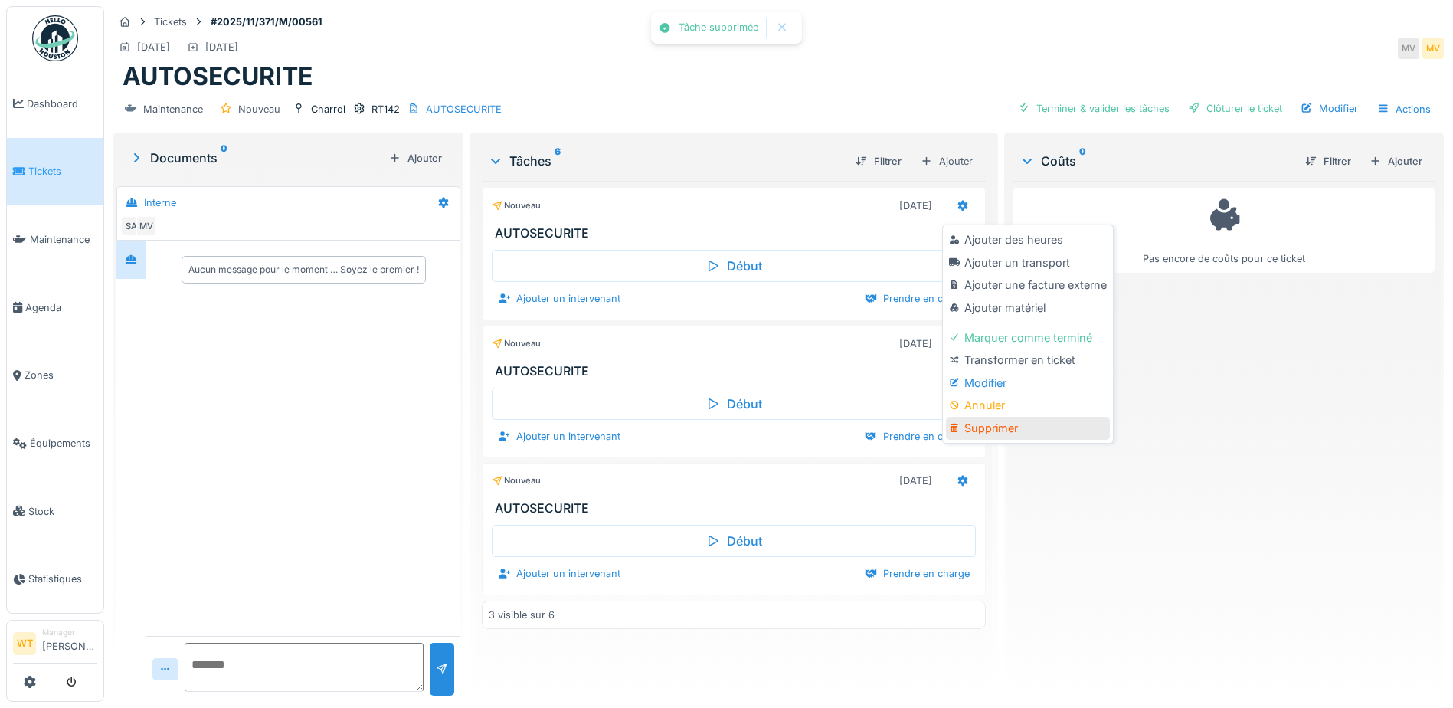
click at [1023, 425] on div "Supprimer" at bounding box center [1027, 428] width 163 height 23
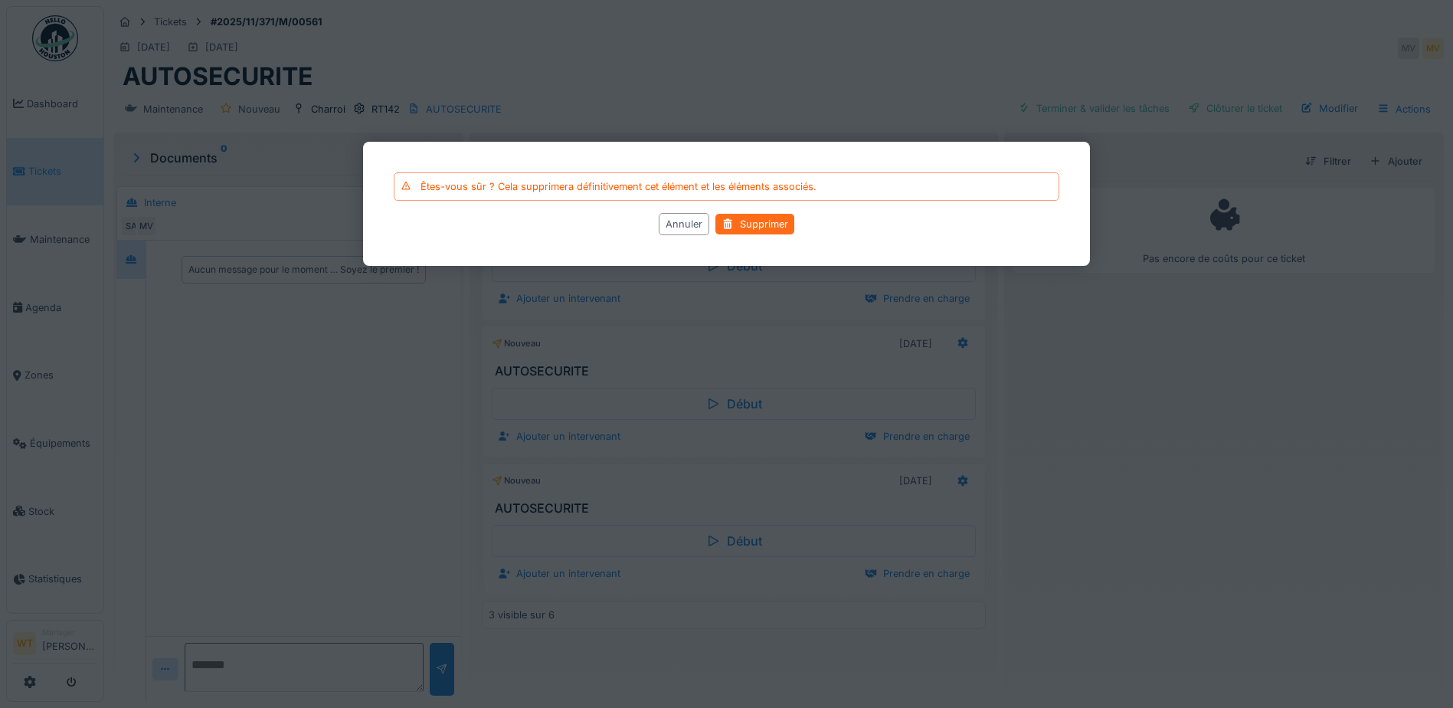
click at [772, 231] on div "Supprimer" at bounding box center [754, 224] width 79 height 21
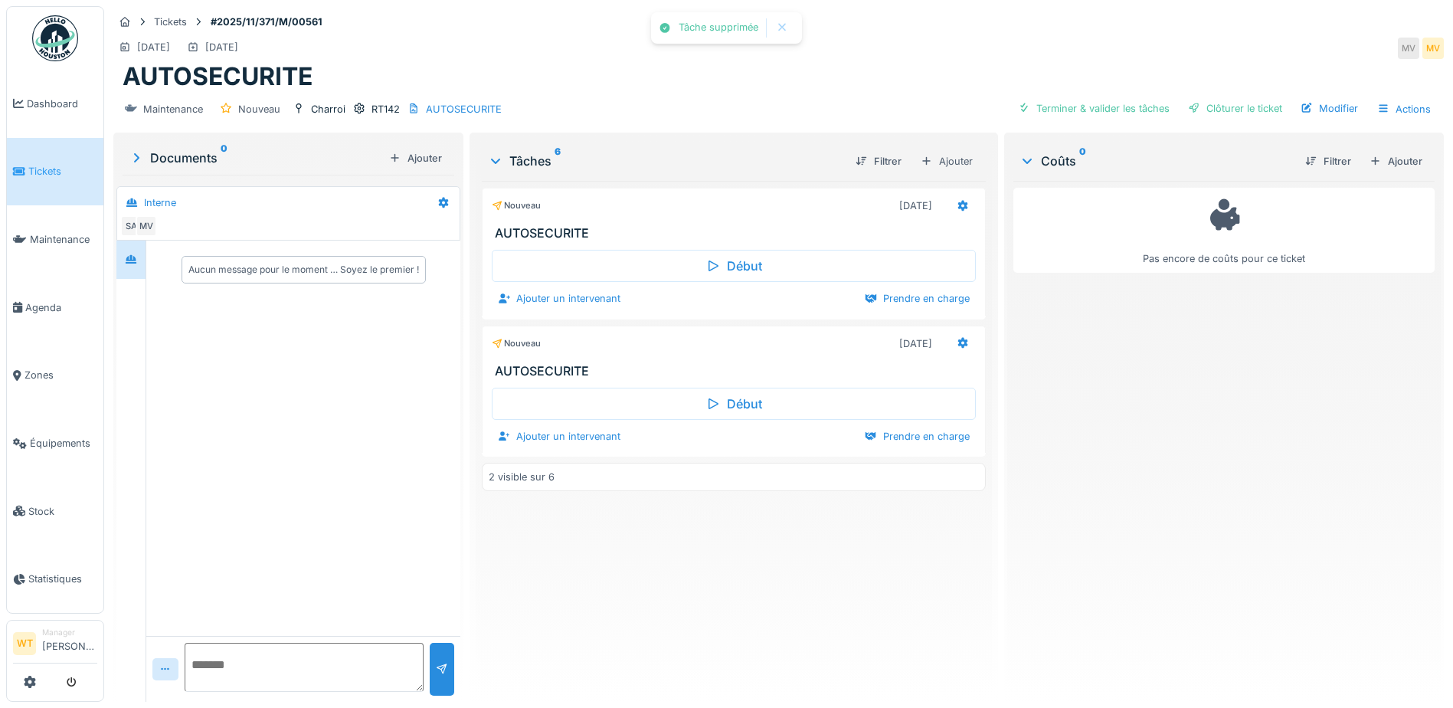
click at [958, 204] on icon at bounding box center [963, 205] width 10 height 11
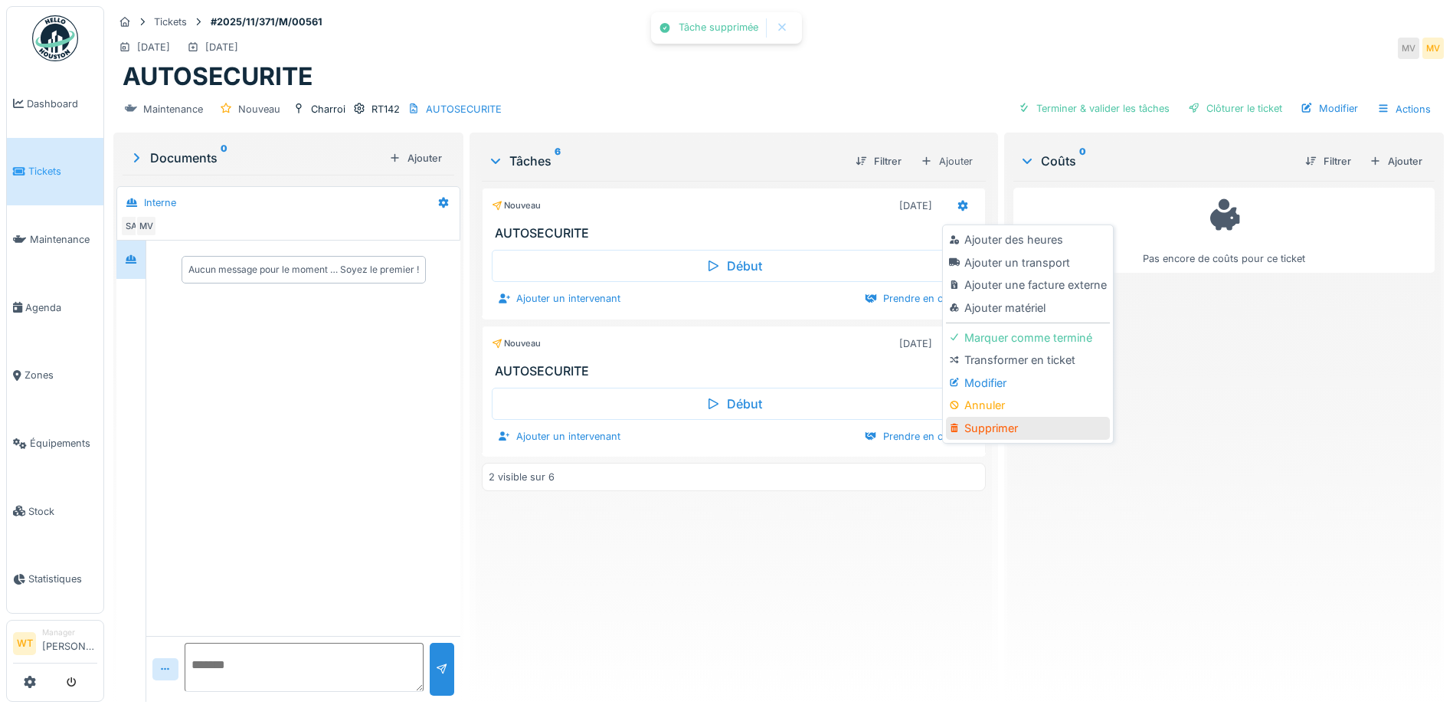
click at [1029, 427] on div "Supprimer" at bounding box center [1027, 428] width 163 height 23
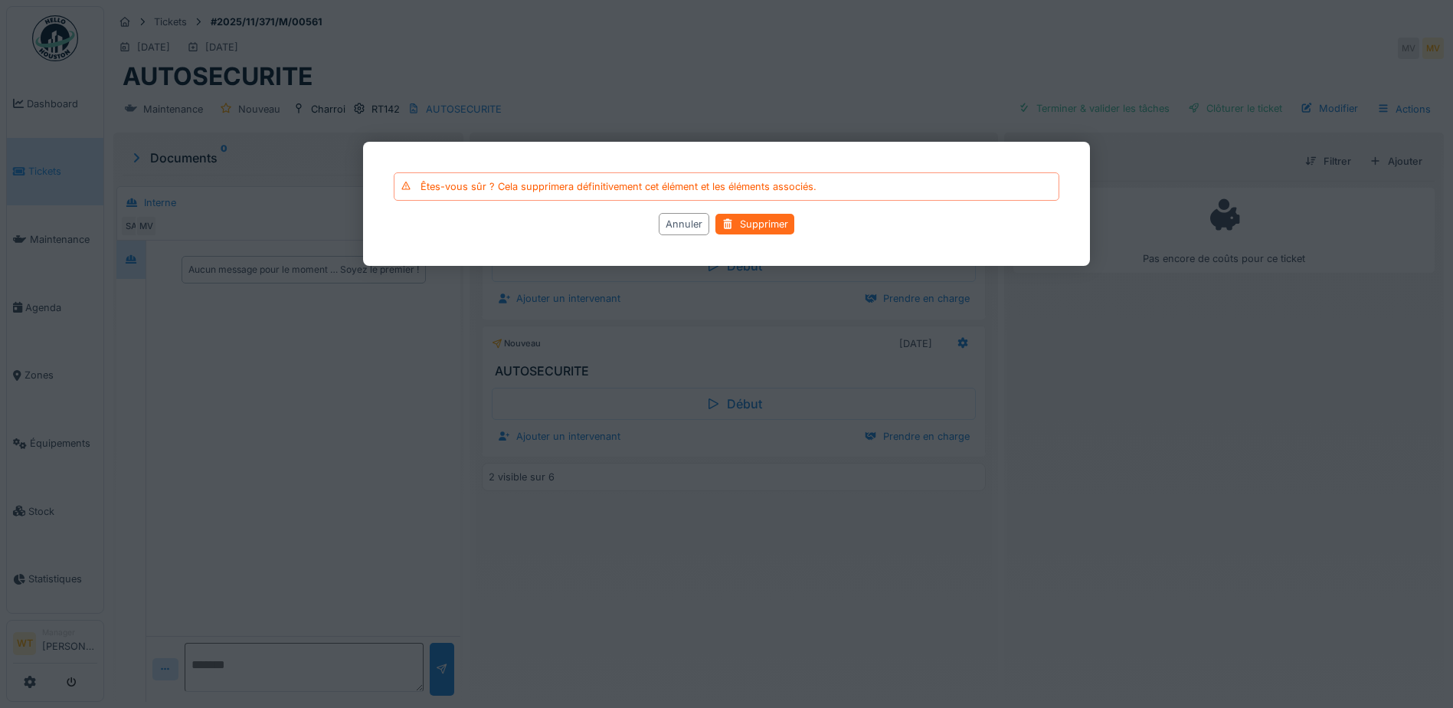
click at [747, 226] on div "Supprimer" at bounding box center [754, 224] width 79 height 21
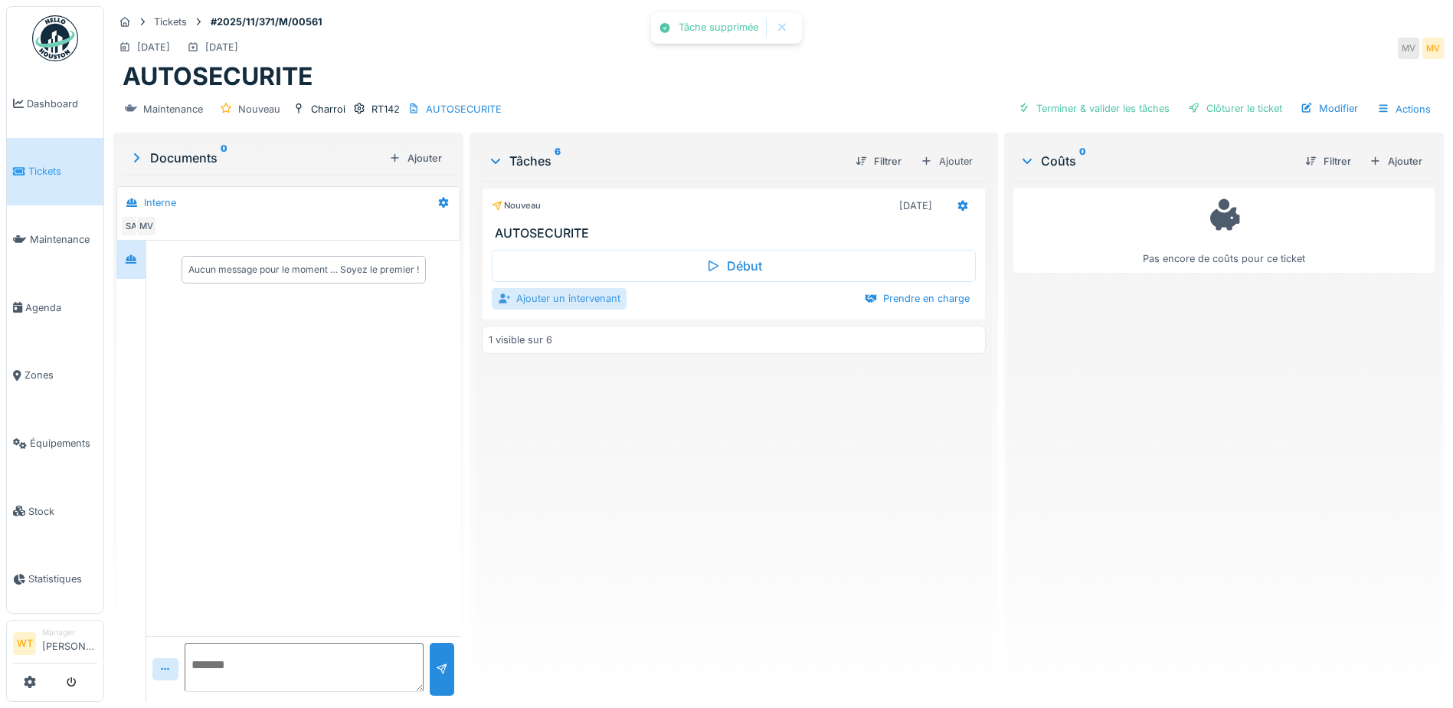
click at [549, 306] on div "Ajouter un intervenant" at bounding box center [559, 298] width 135 height 21
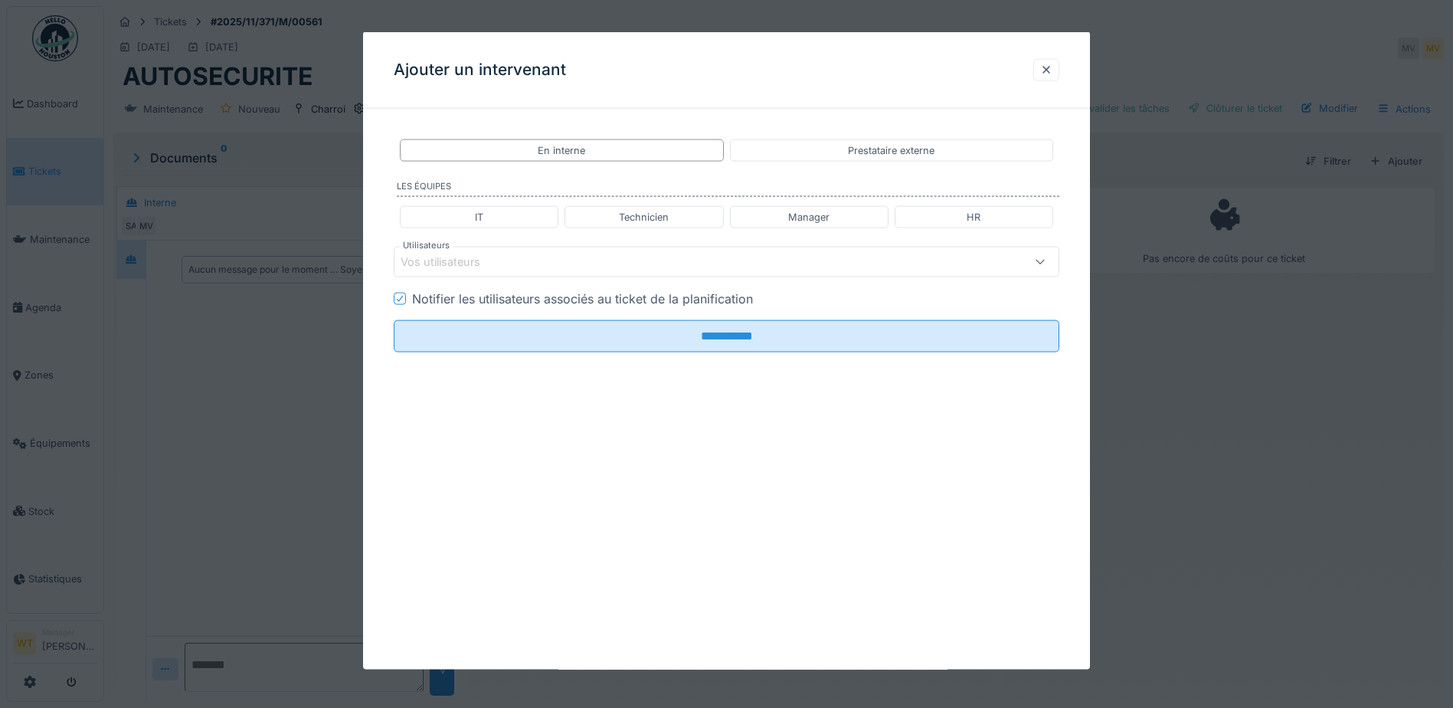
click at [578, 261] on div "Vos utilisateurs" at bounding box center [688, 262] width 574 height 17
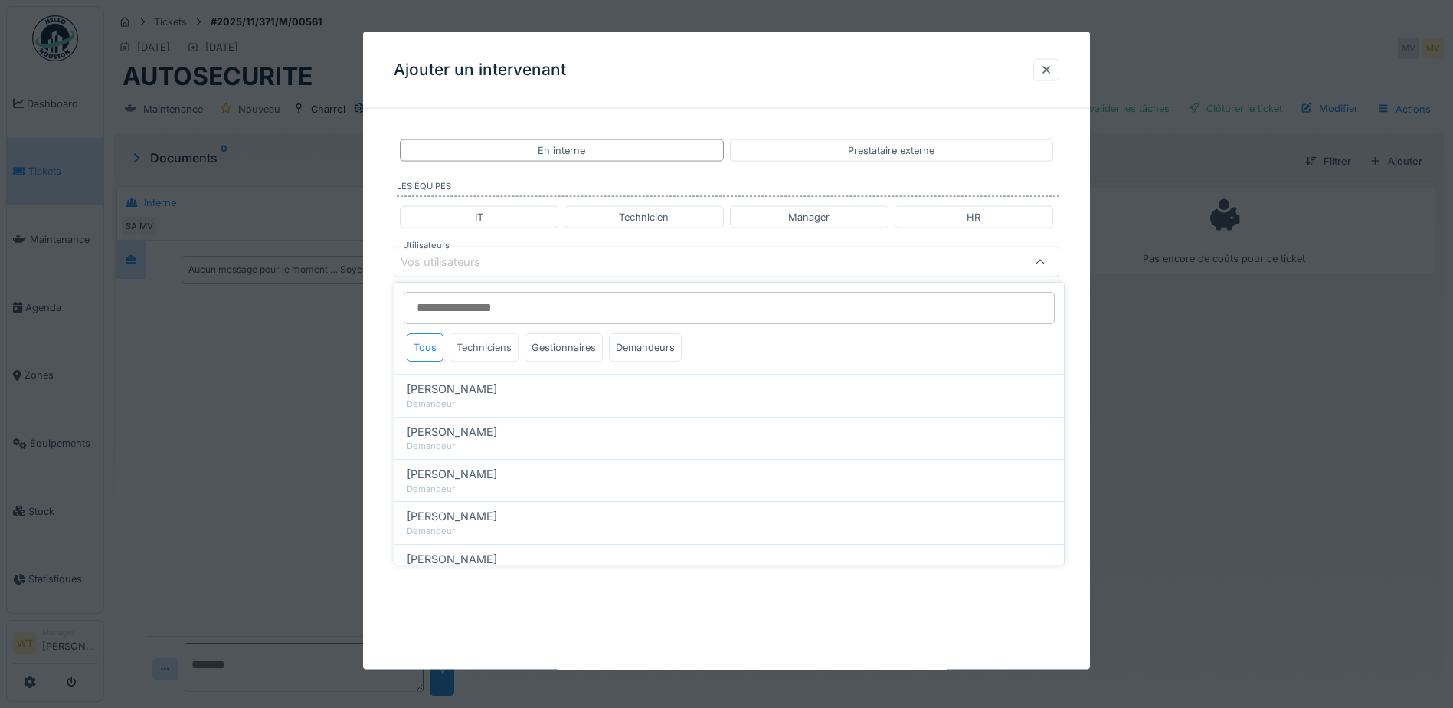
click at [492, 344] on div "Techniciens" at bounding box center [484, 347] width 69 height 28
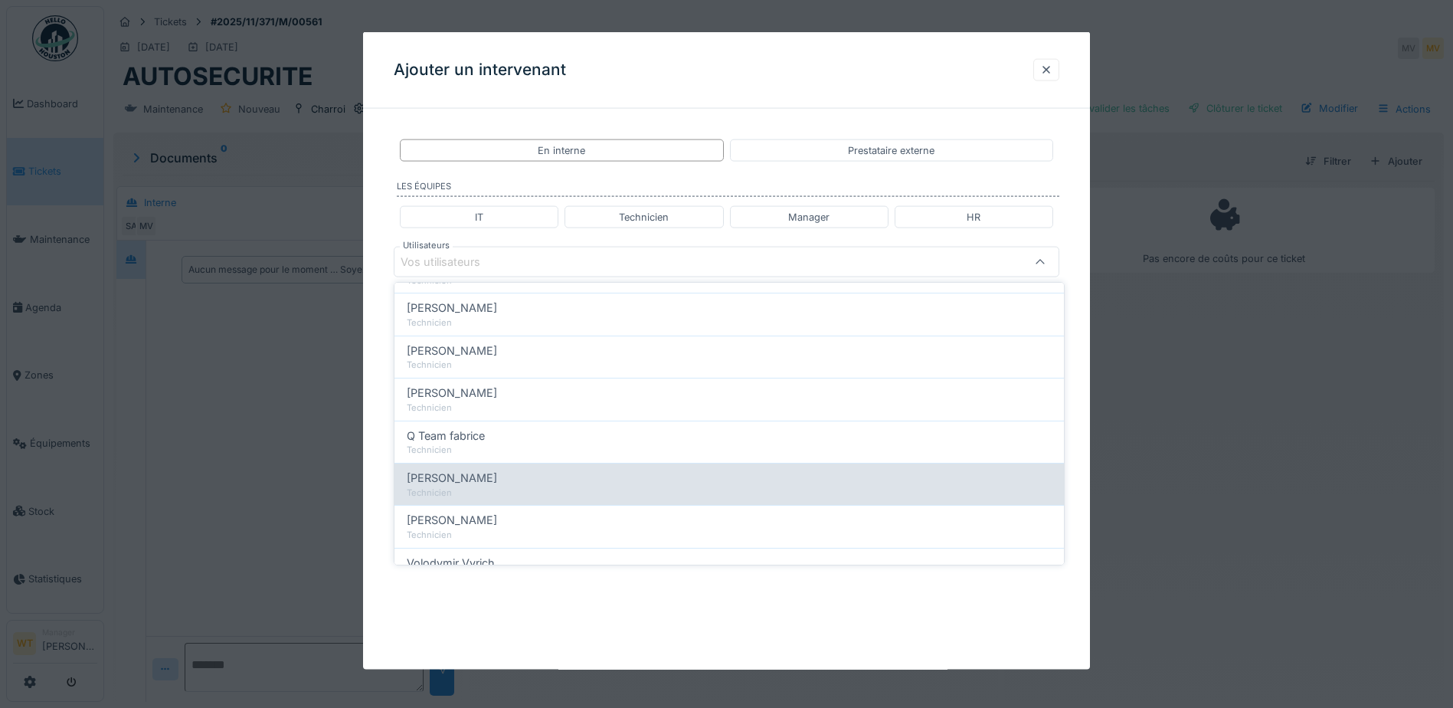
scroll to position [230, 0]
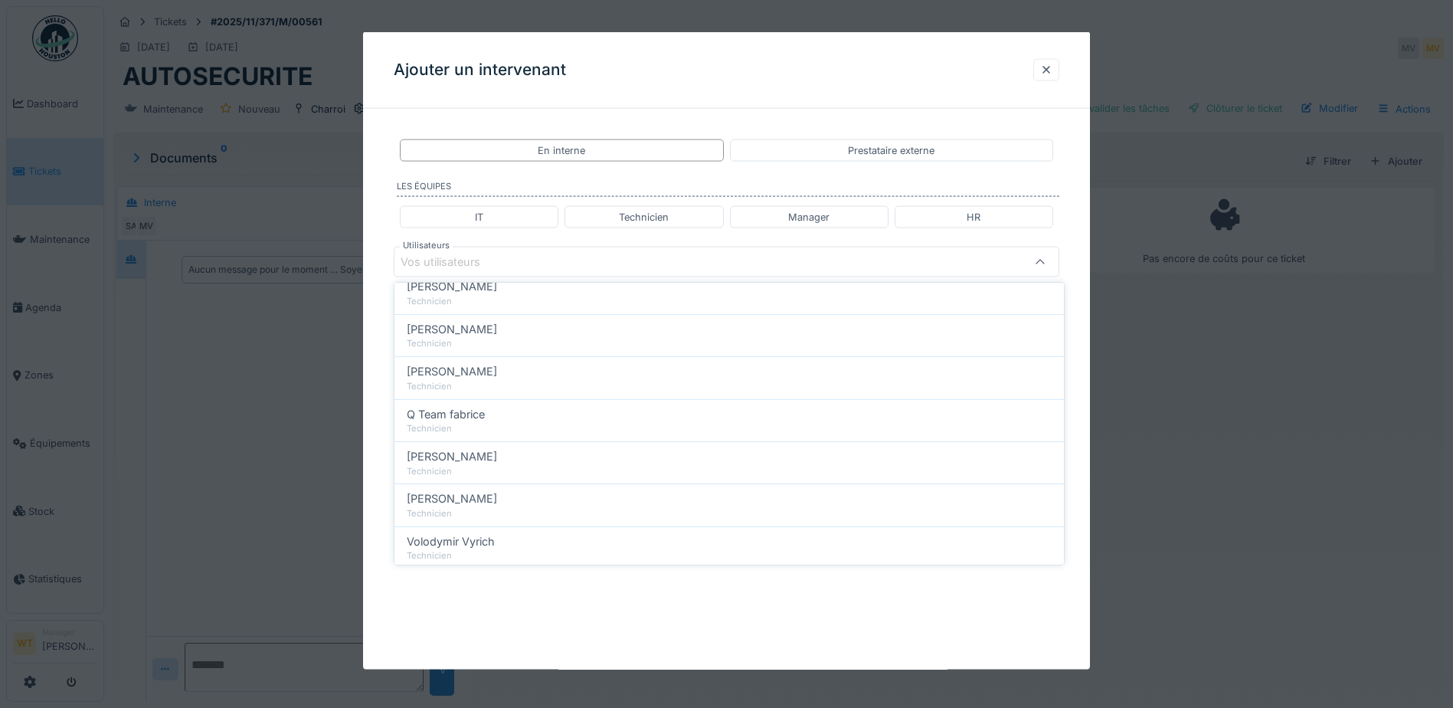
drag, startPoint x: 481, startPoint y: 464, endPoint x: 492, endPoint y: 435, distance: 31.3
click at [481, 463] on span "Sergej Mandzjuk" at bounding box center [452, 456] width 90 height 17
type input "****"
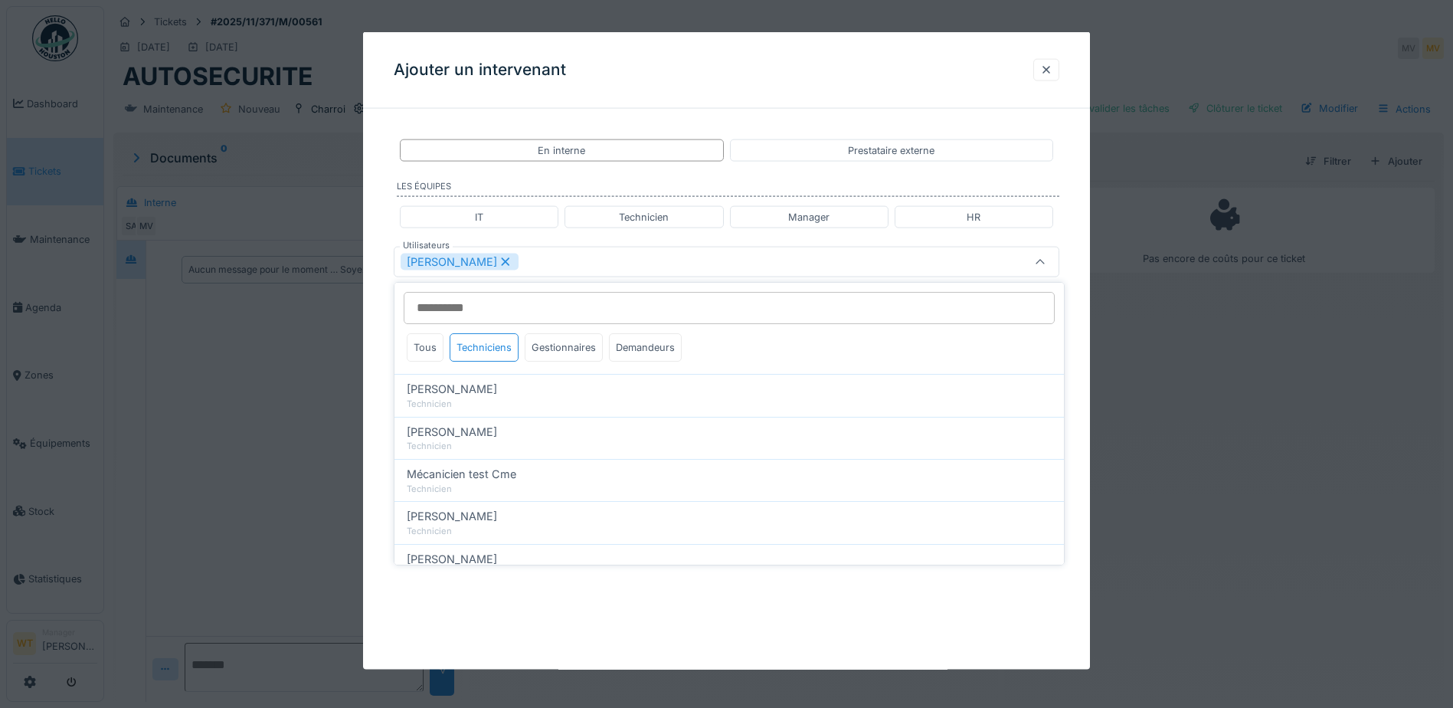
click at [581, 257] on div "Sergej Mandzjuk" at bounding box center [688, 262] width 574 height 17
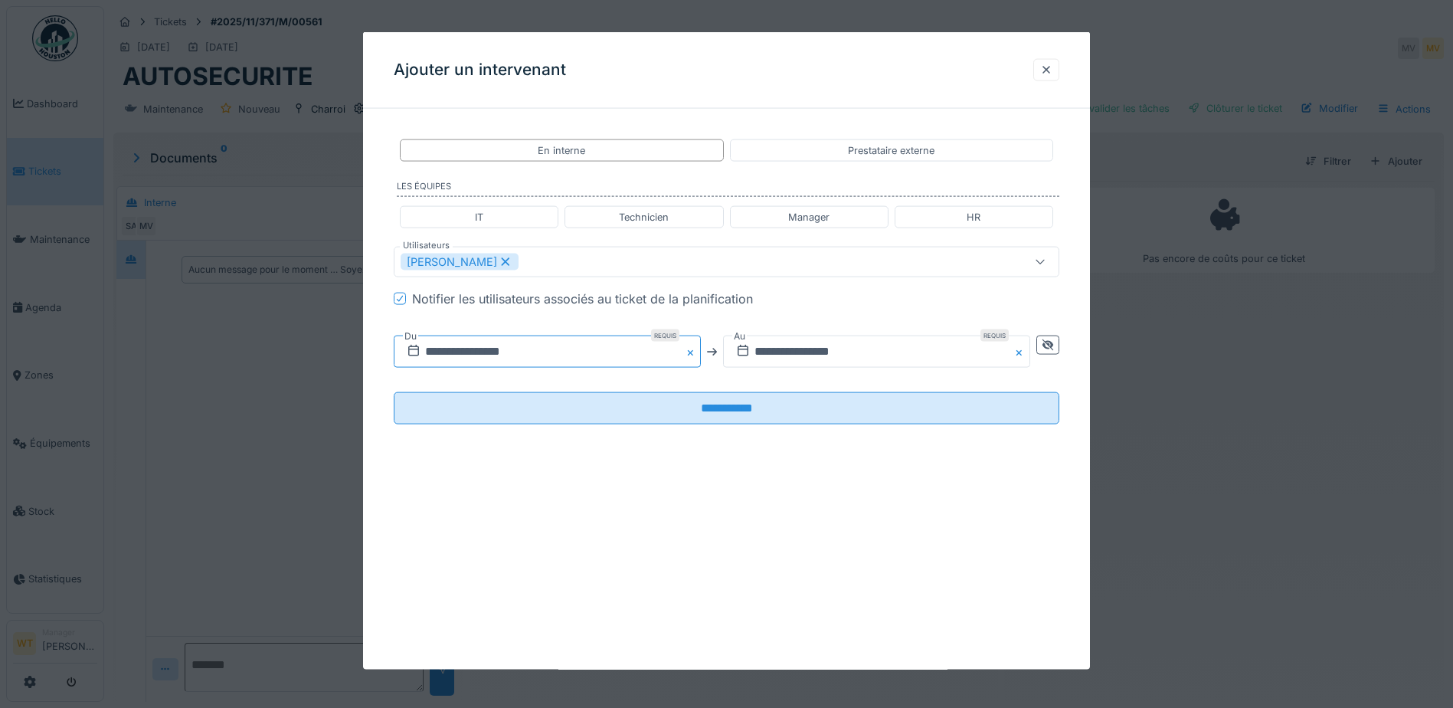
click at [550, 353] on input "**********" at bounding box center [547, 351] width 307 height 32
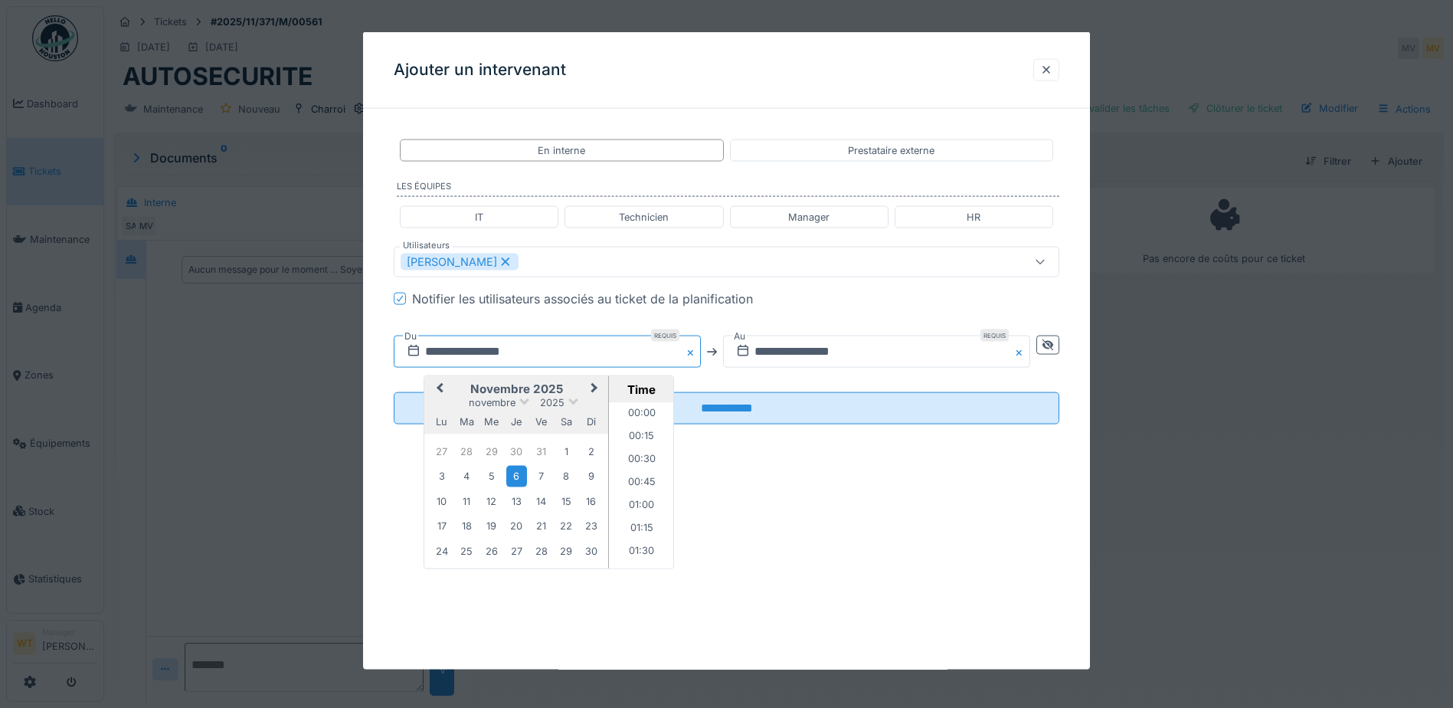
scroll to position [664, 0]
click at [440, 388] on span "Previous Month" at bounding box center [440, 389] width 0 height 18
click at [464, 523] on div "23" at bounding box center [466, 526] width 21 height 21
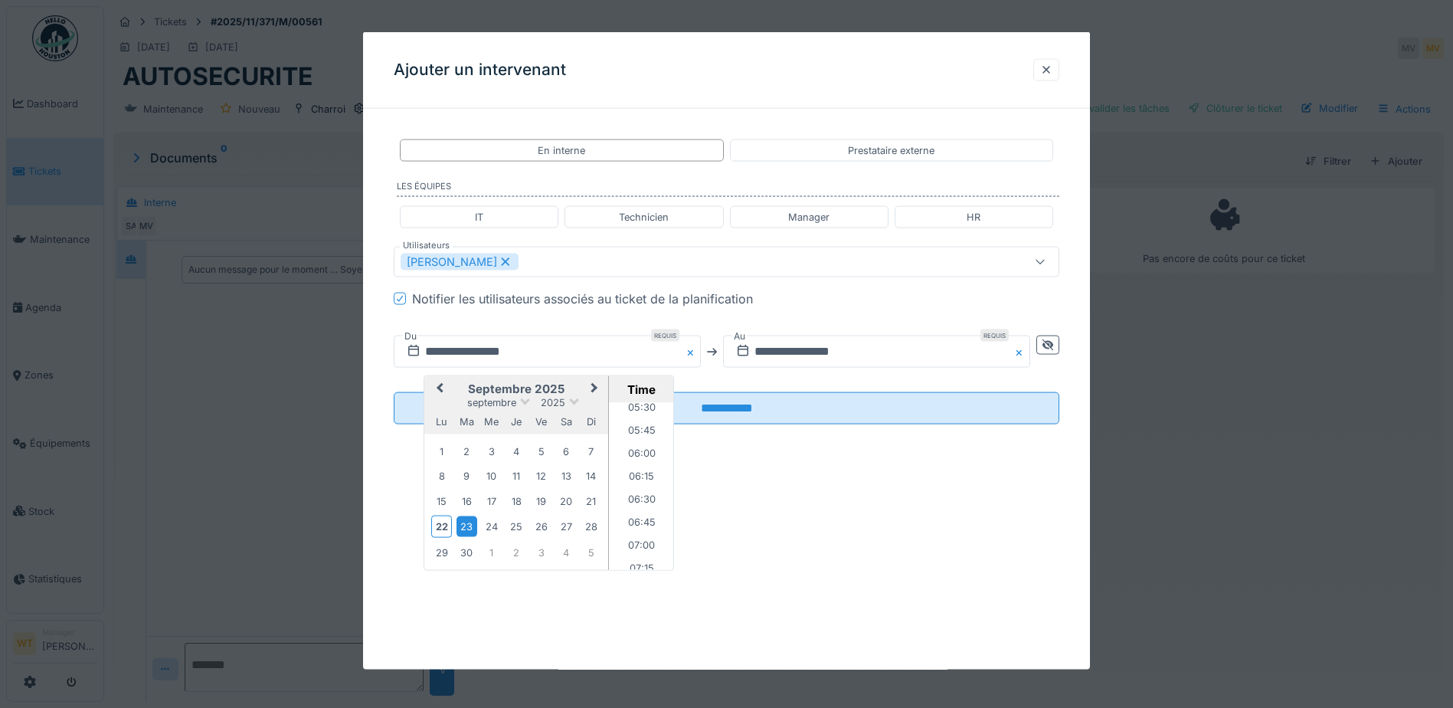
drag, startPoint x: 649, startPoint y: 451, endPoint x: 742, endPoint y: 381, distance: 117.0
click at [649, 450] on li "06:00" at bounding box center [641, 454] width 65 height 23
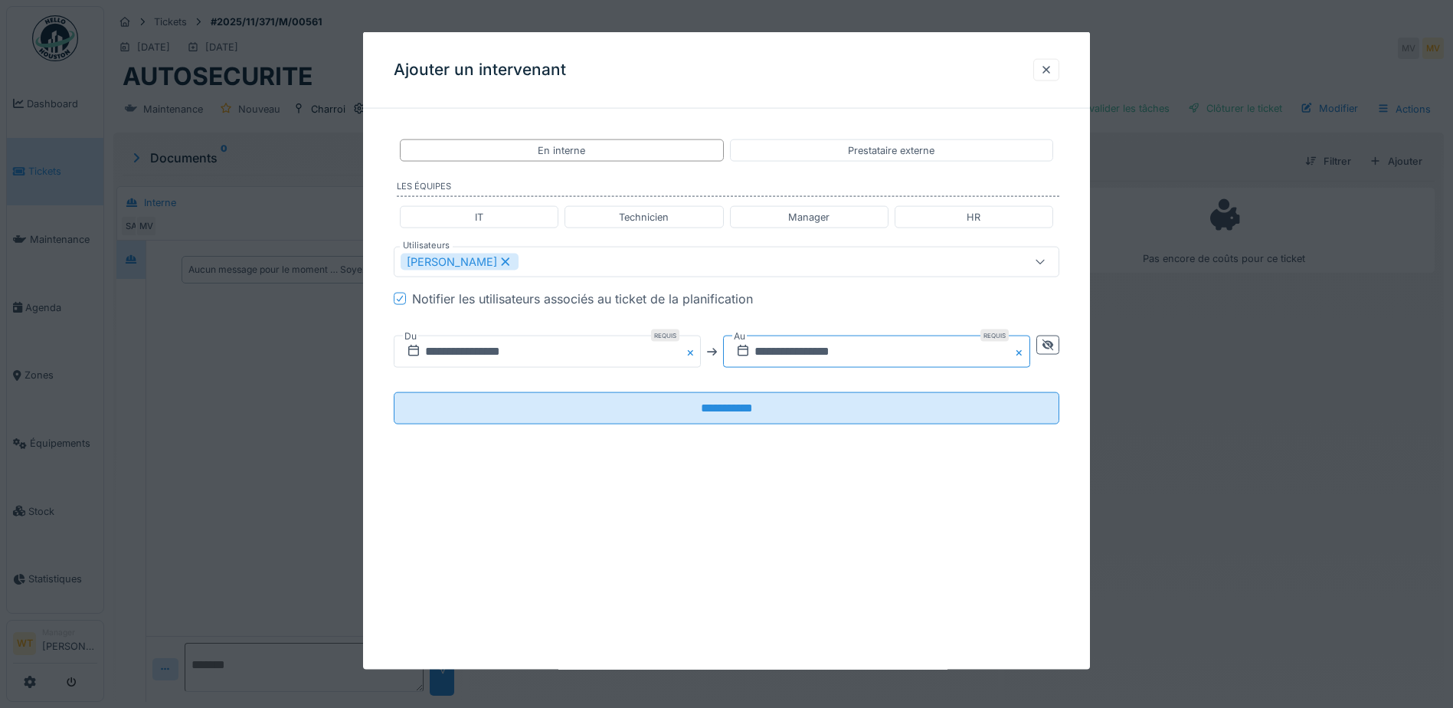
click at [764, 350] on input "**********" at bounding box center [876, 351] width 307 height 32
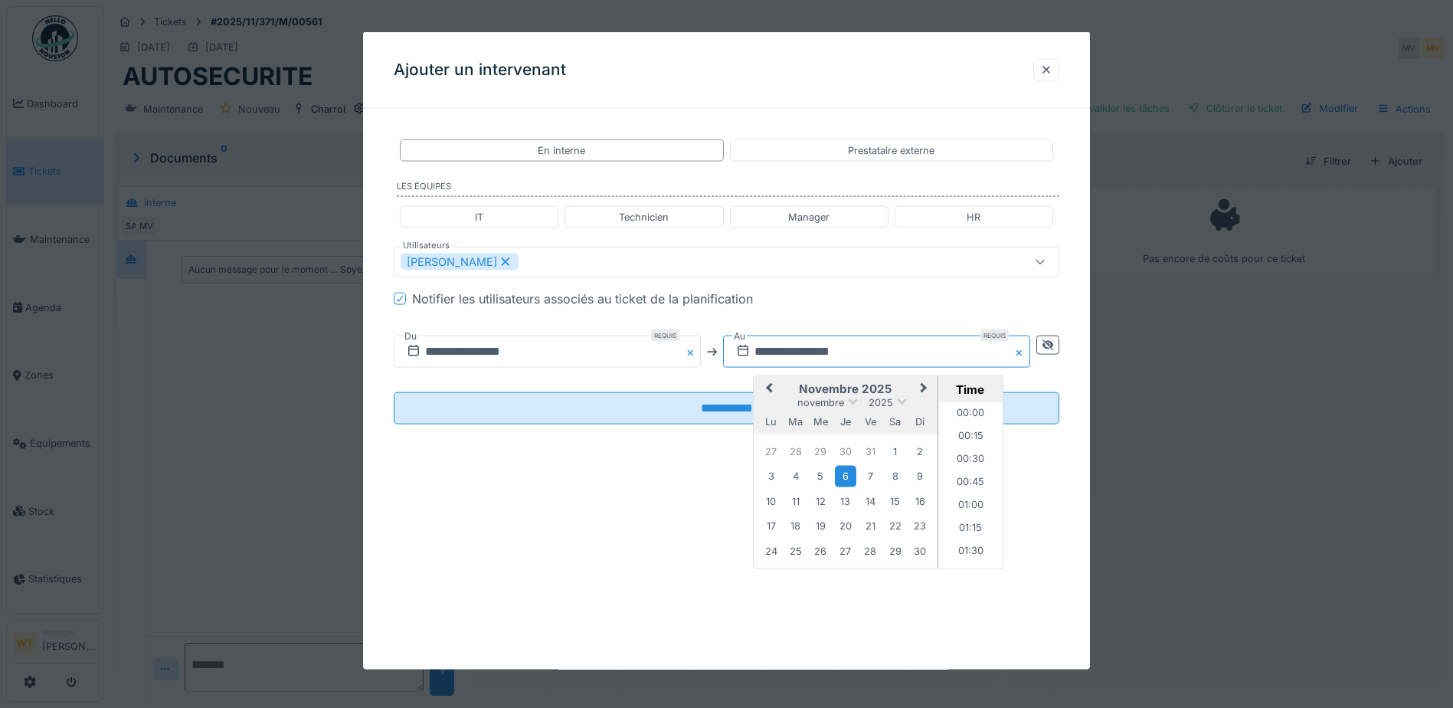
scroll to position [664, 0]
click at [770, 390] on button "Previous Month" at bounding box center [767, 390] width 25 height 25
click at [803, 528] on div "23" at bounding box center [795, 526] width 21 height 21
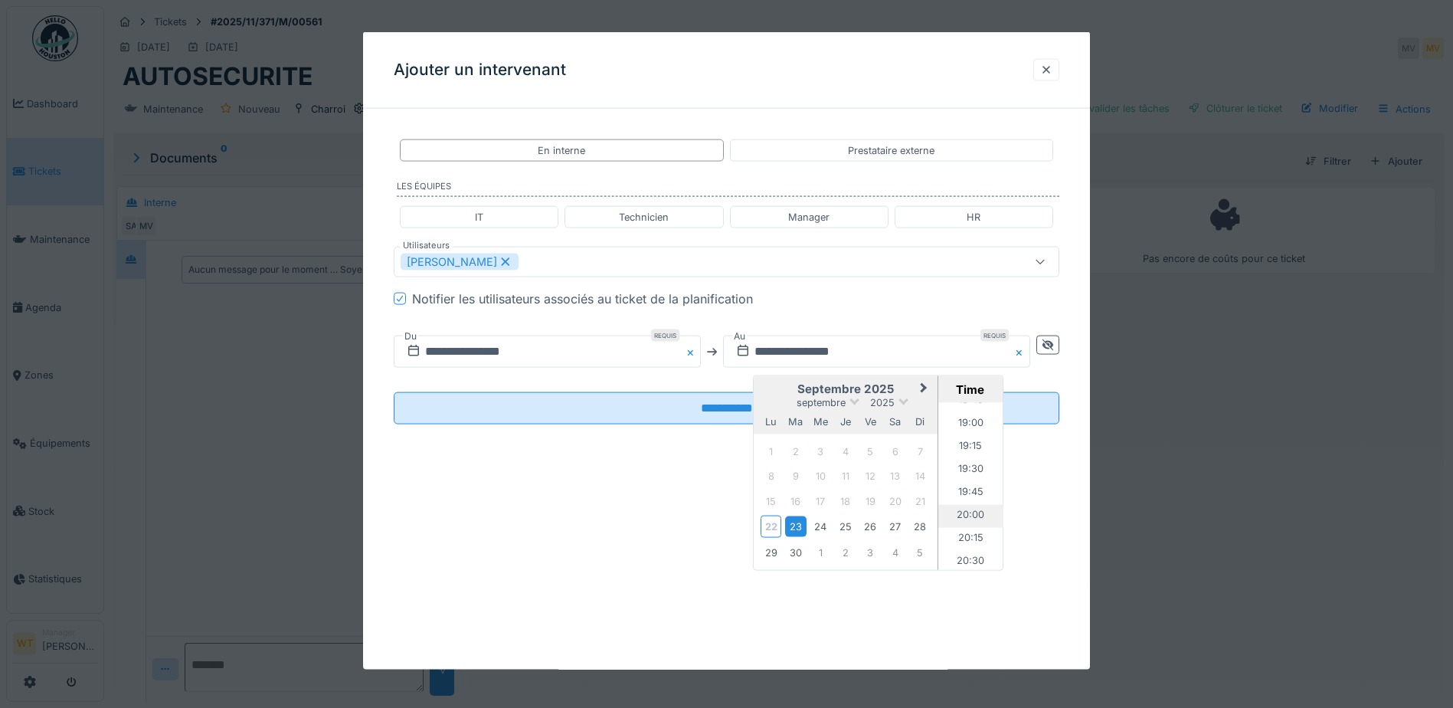
click at [975, 517] on li "20:00" at bounding box center [970, 516] width 65 height 23
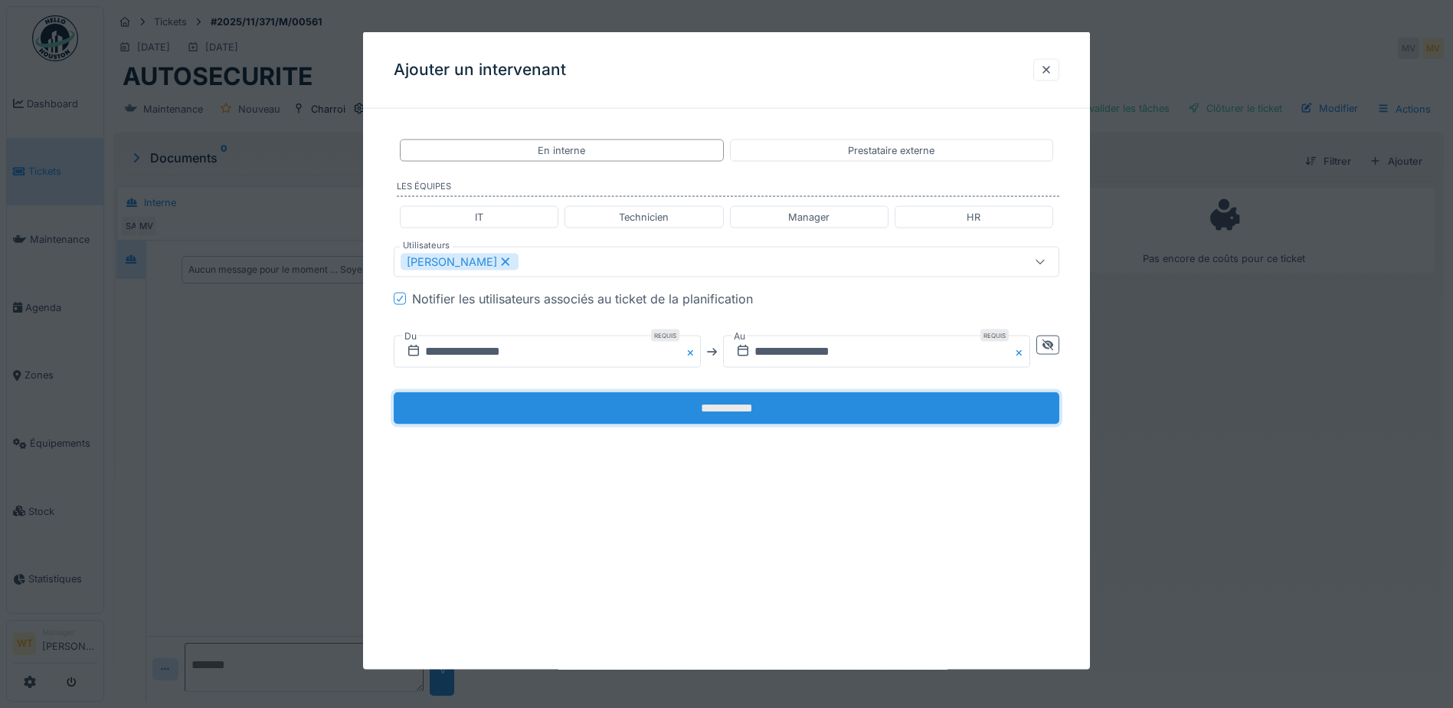
click at [594, 412] on input "**********" at bounding box center [727, 408] width 666 height 32
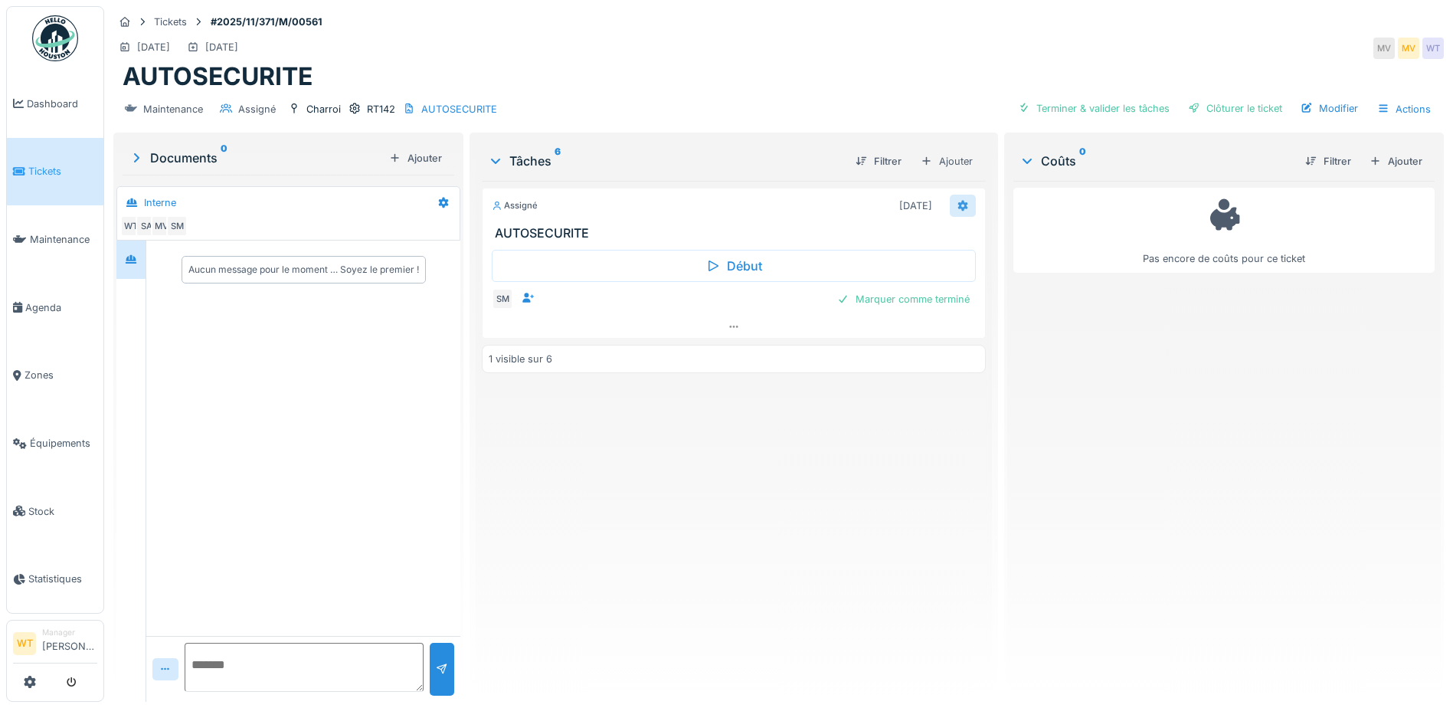
click at [958, 208] on icon at bounding box center [963, 205] width 10 height 11
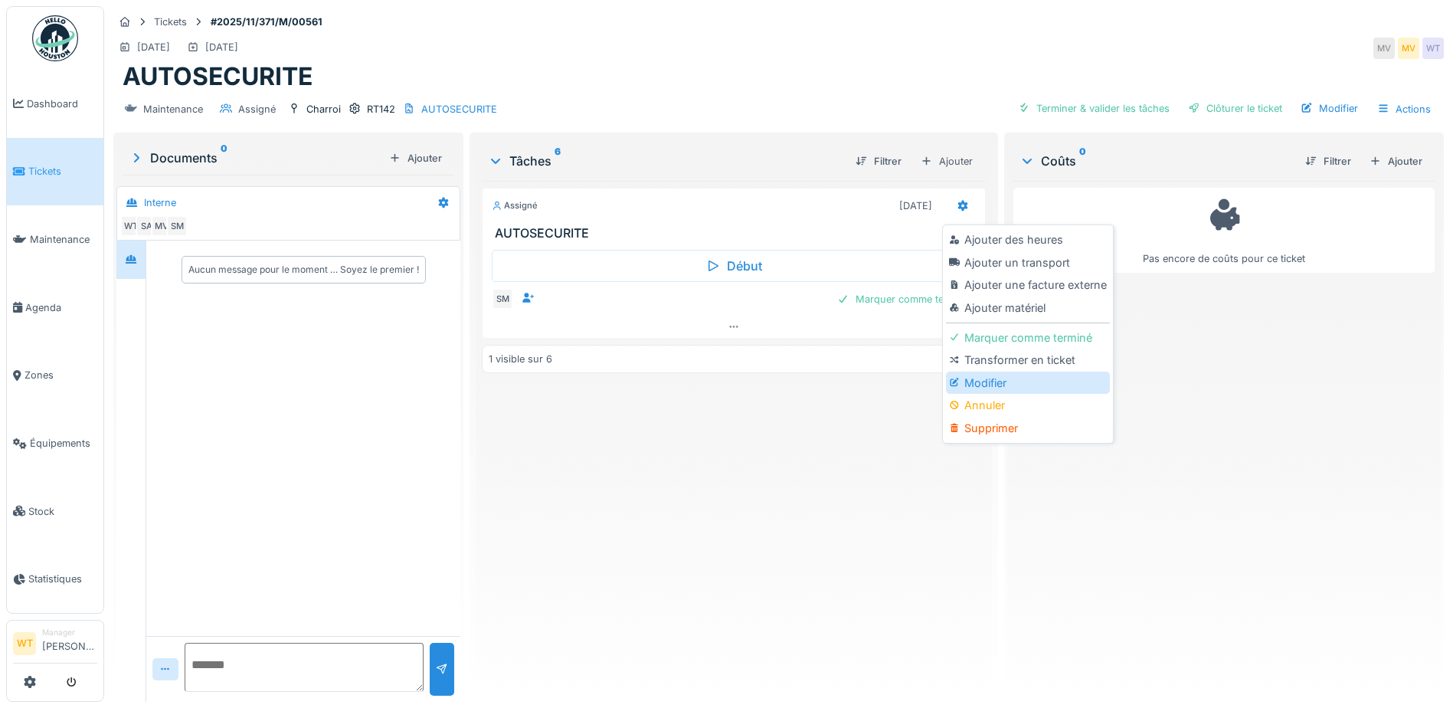
click at [980, 381] on div "Modifier" at bounding box center [1027, 382] width 163 height 23
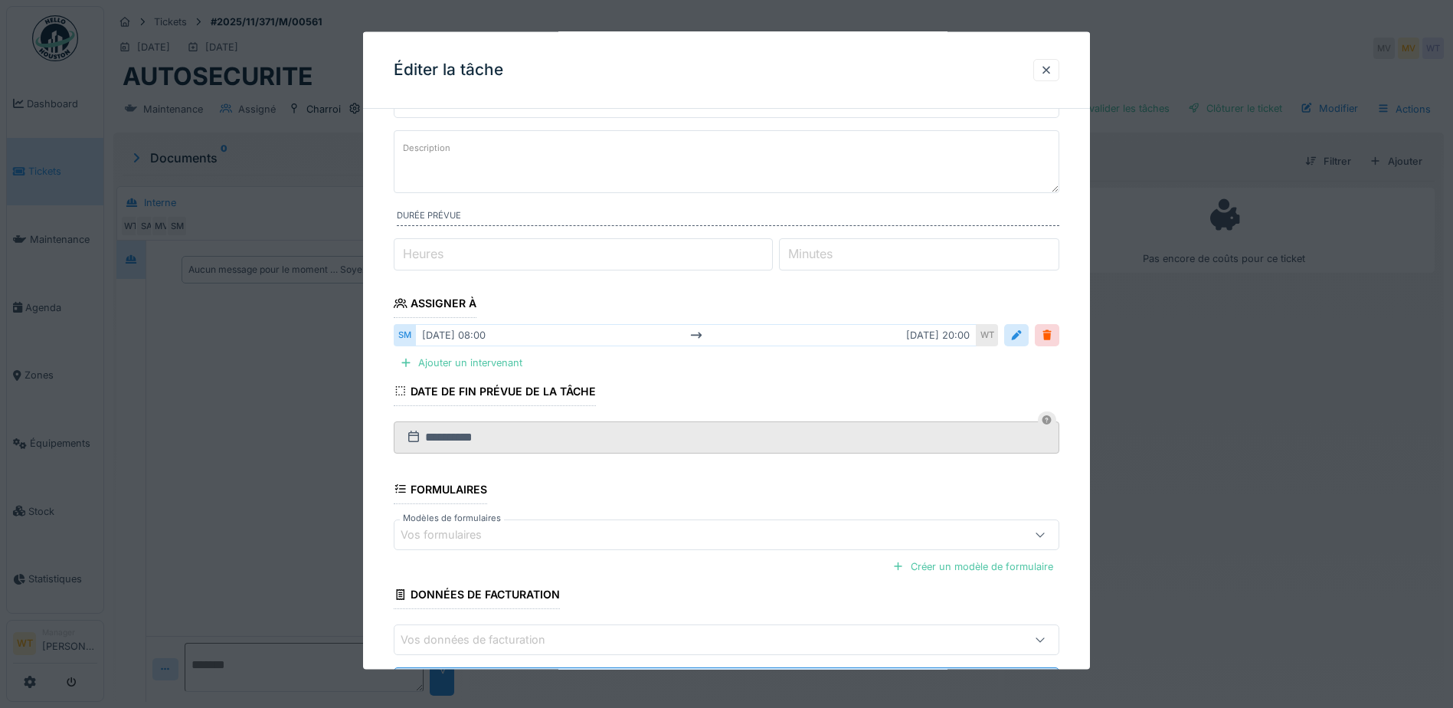
click at [550, 526] on div "Vos formulaires" at bounding box center [688, 533] width 574 height 17
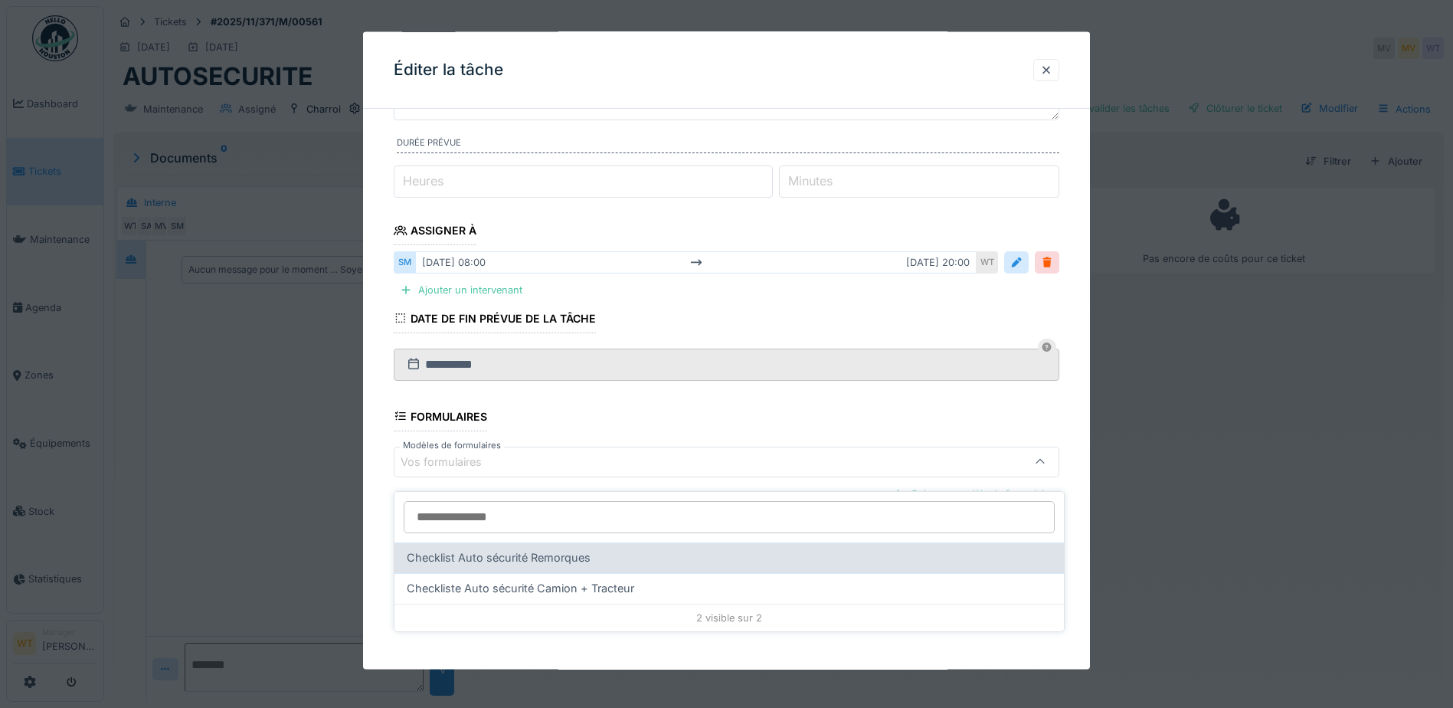
scroll to position [11, 0]
click at [568, 551] on span "Checklist Auto sécurité Remorques" at bounding box center [499, 559] width 184 height 17
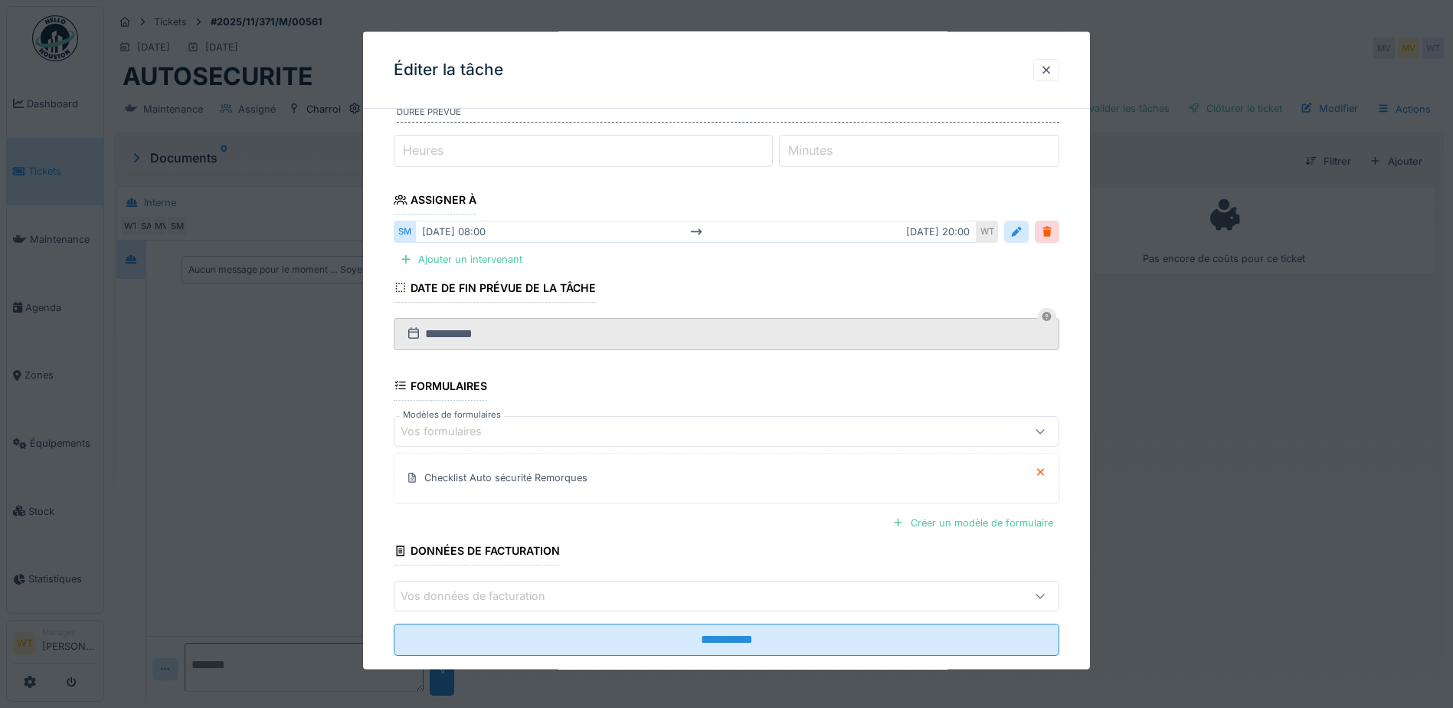
scroll to position [209, 0]
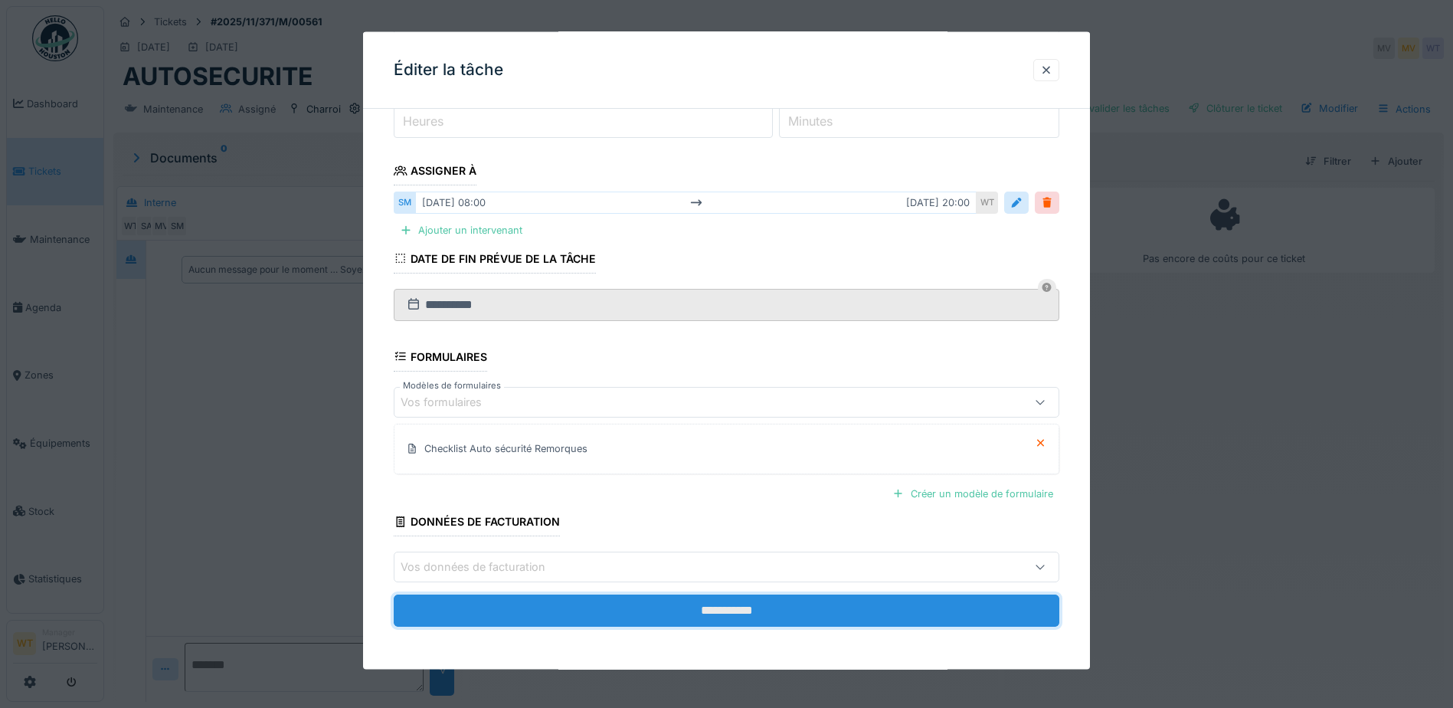
click at [627, 605] on input "**********" at bounding box center [727, 610] width 666 height 32
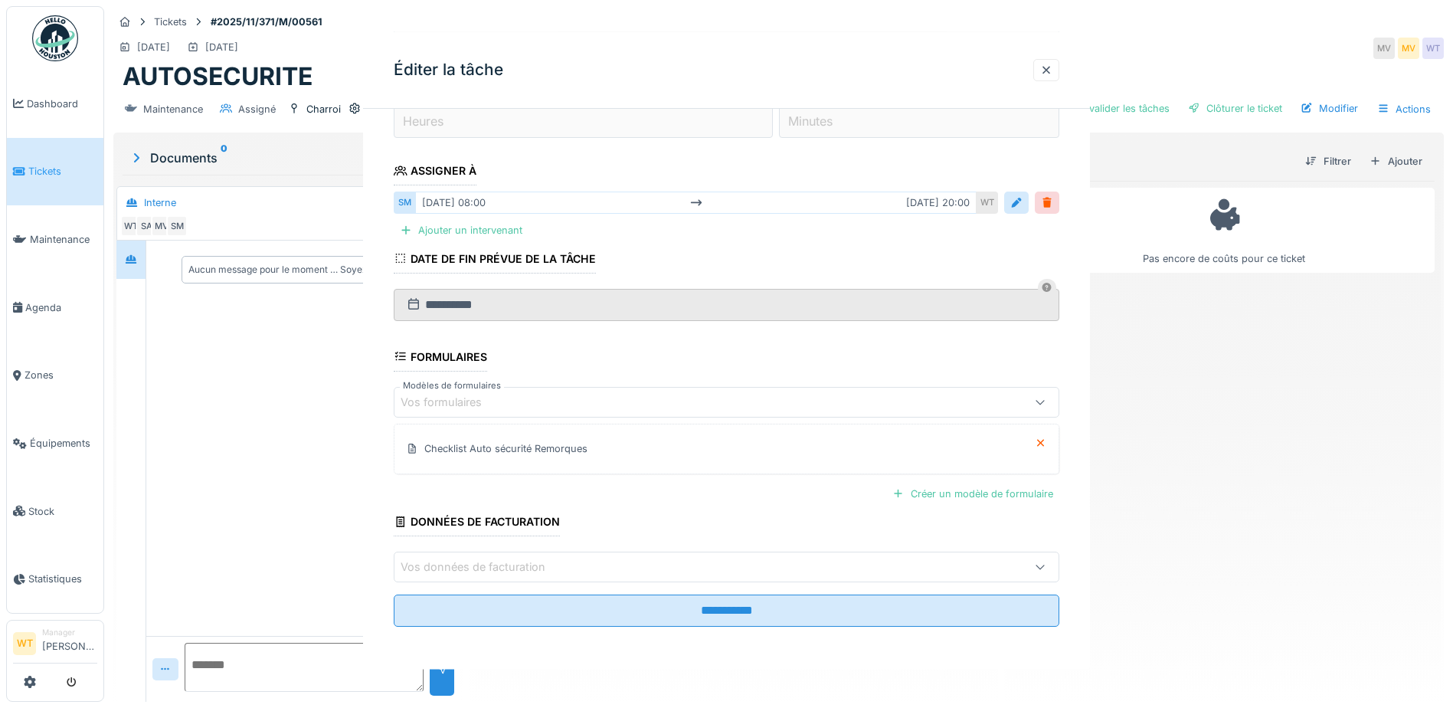
scroll to position [0, 0]
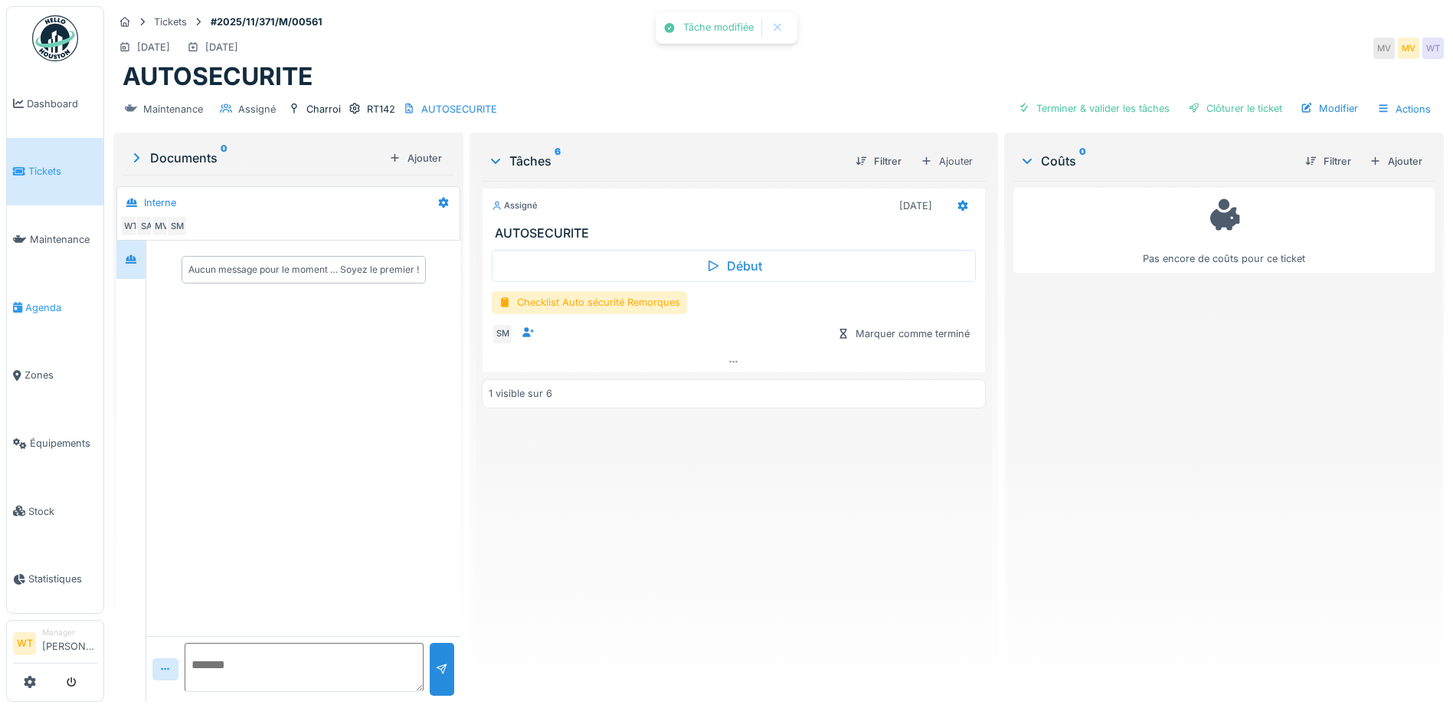
click at [47, 287] on link "Agenda" at bounding box center [55, 307] width 97 height 68
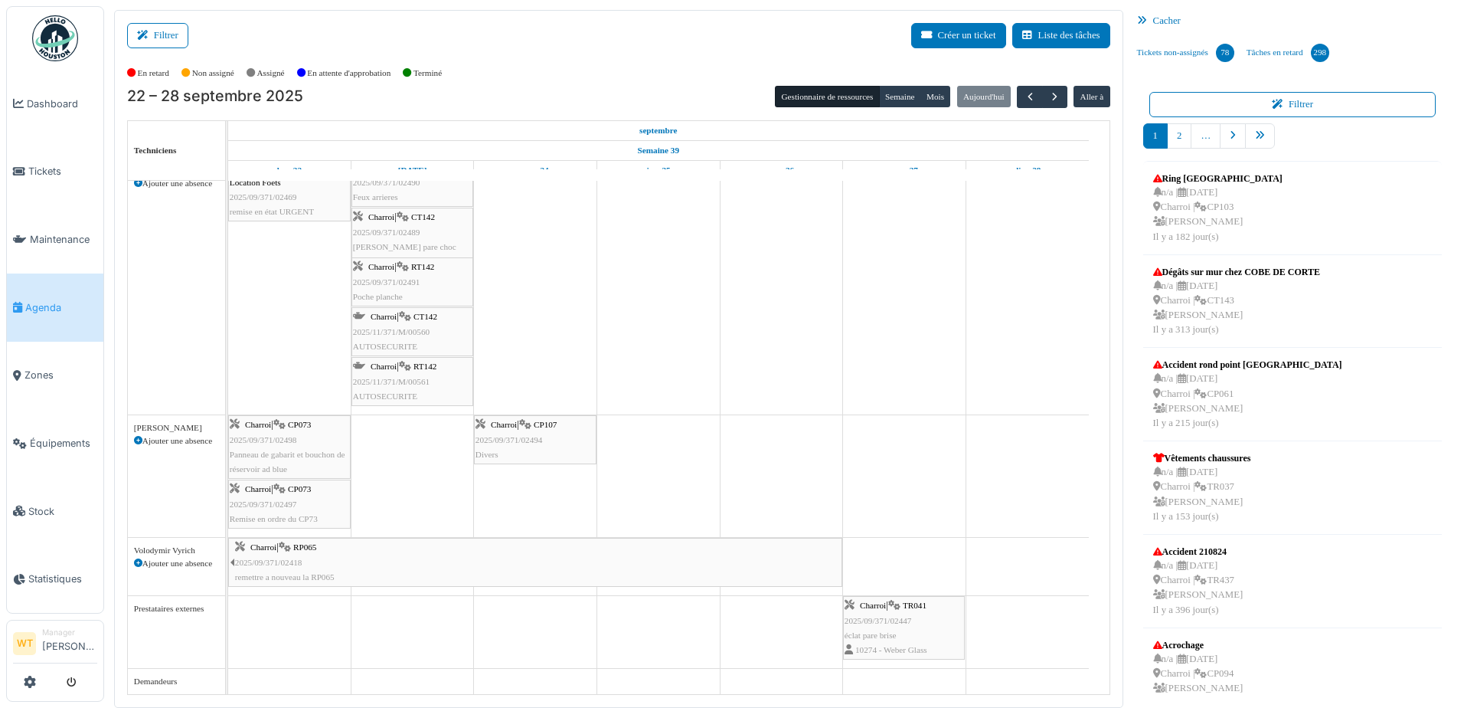
click at [326, 447] on div "Charroi | CP073 2025/09/371/02498 Panneau de gabarit et bouchon de réservoir ad…" at bounding box center [289, 446] width 119 height 59
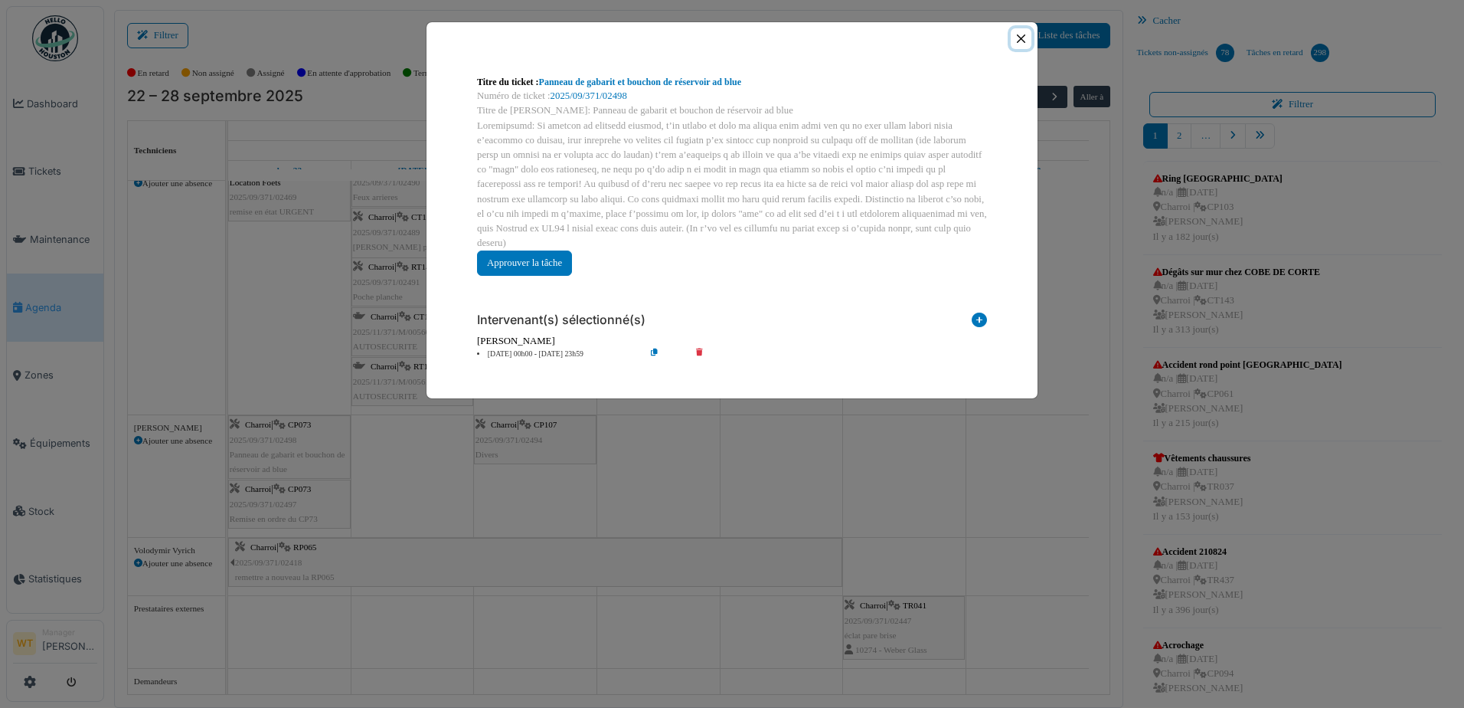
click at [1019, 34] on button "Close" at bounding box center [1021, 38] width 21 height 21
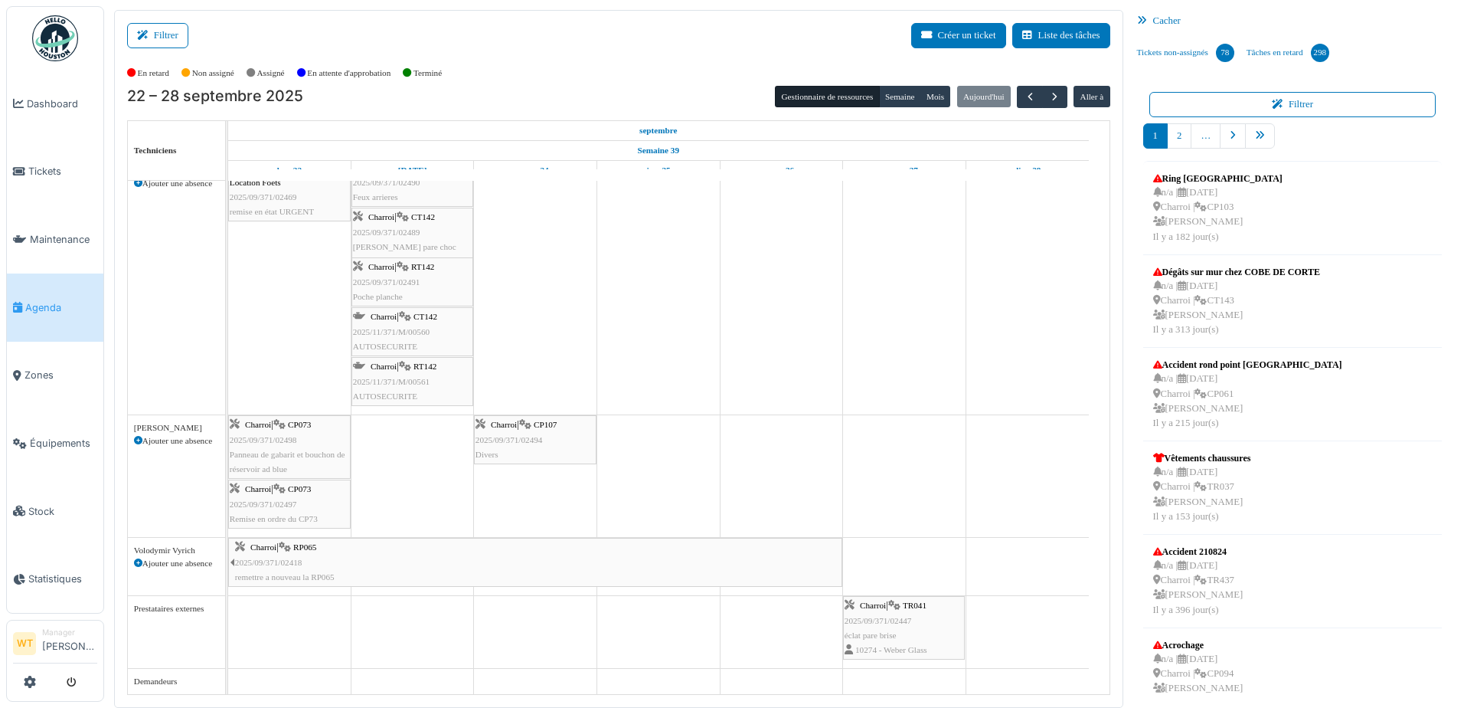
click at [289, 516] on span "Remise en ordre du CP73" at bounding box center [274, 518] width 88 height 9
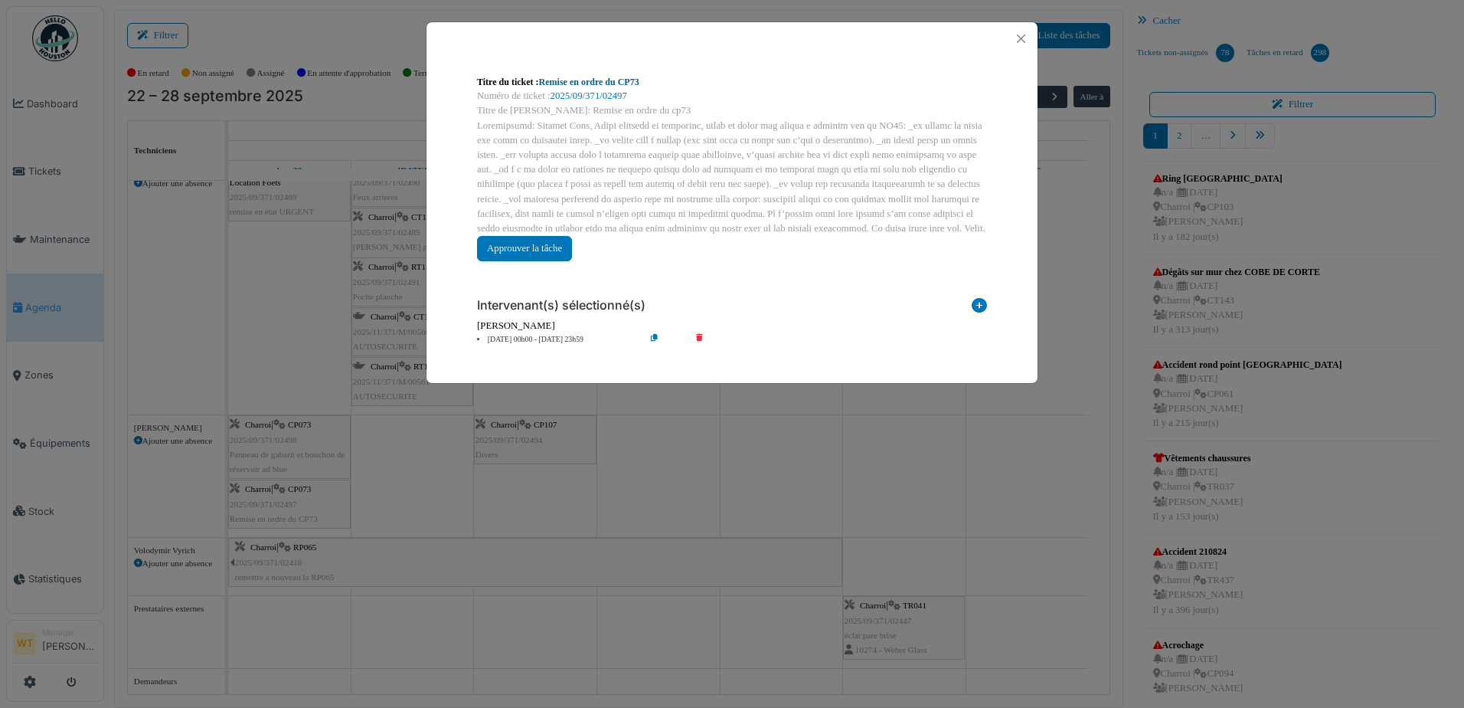
click at [573, 80] on link "Remise en ordre du CP73" at bounding box center [589, 82] width 100 height 11
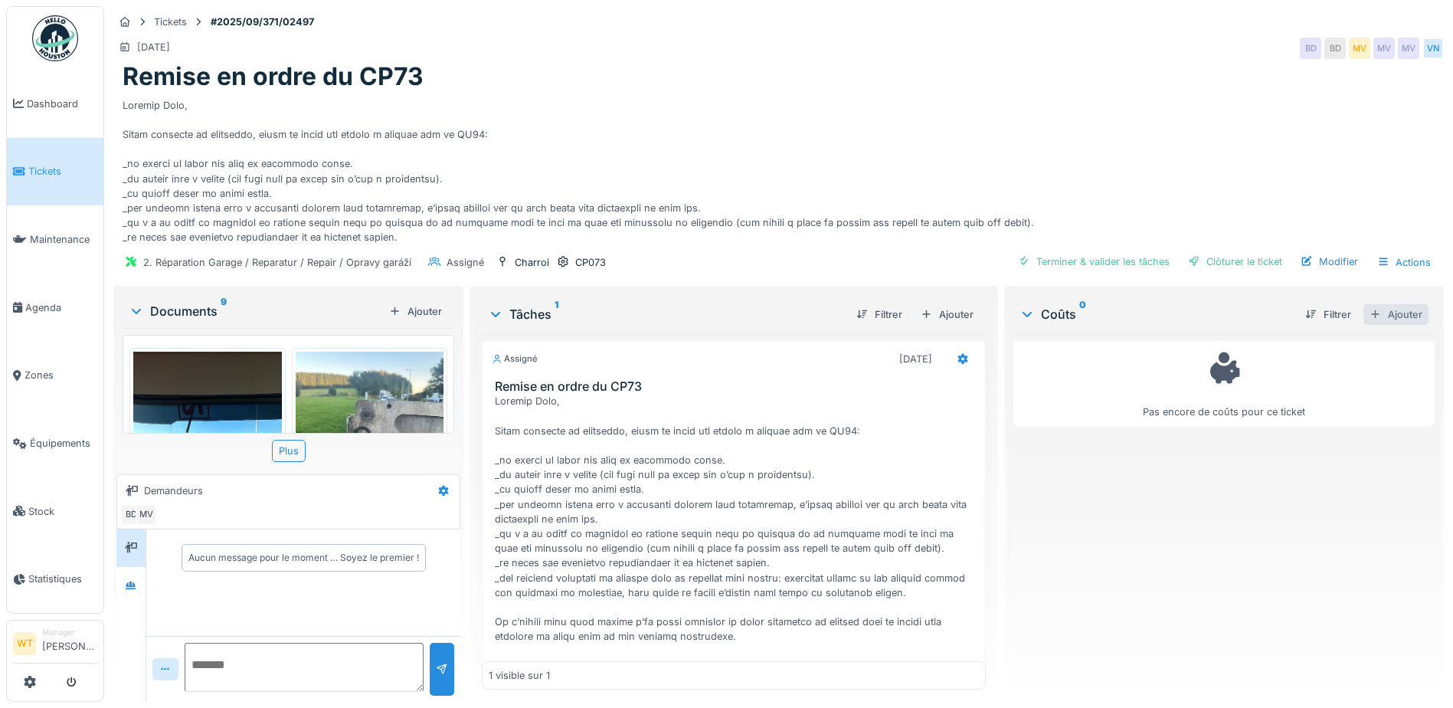
click at [1383, 318] on div "Ajouter" at bounding box center [1395, 314] width 65 height 21
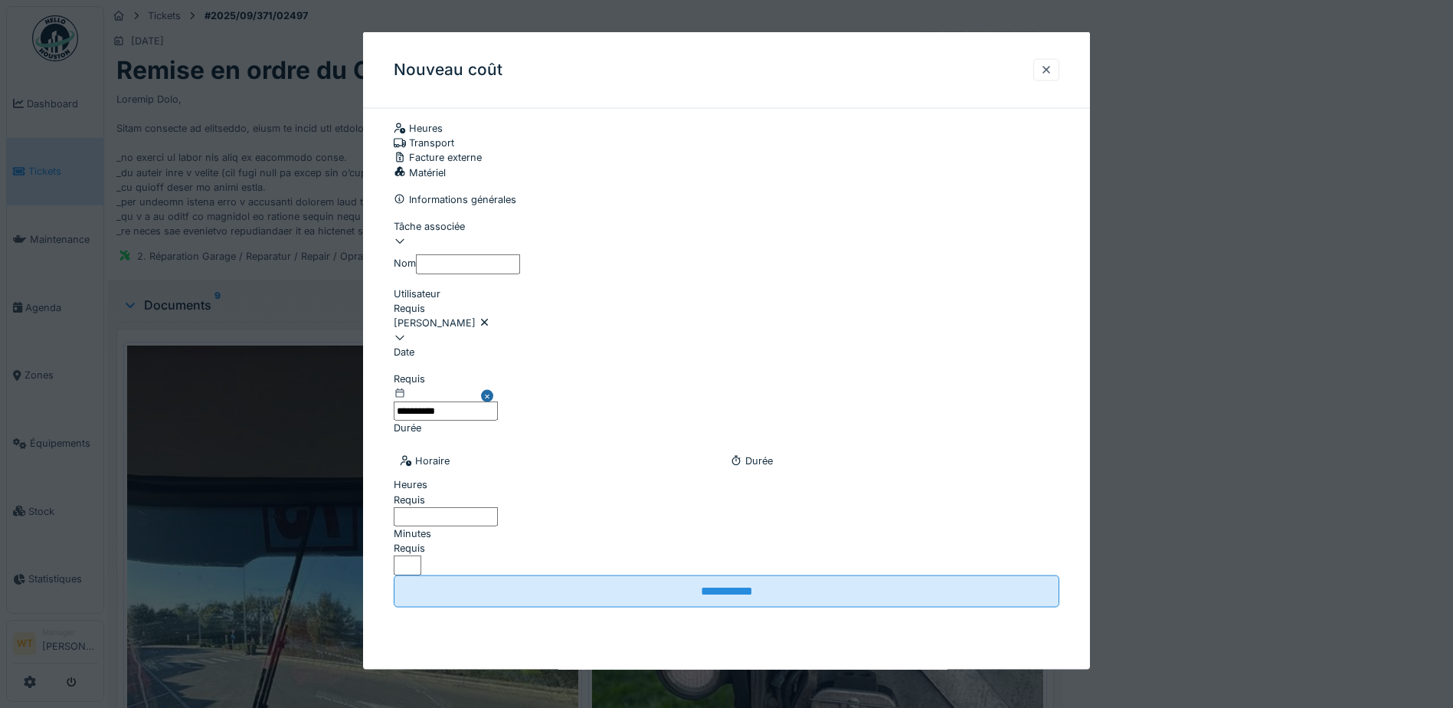
click at [836, 162] on div "Facture externe" at bounding box center [727, 157] width 666 height 15
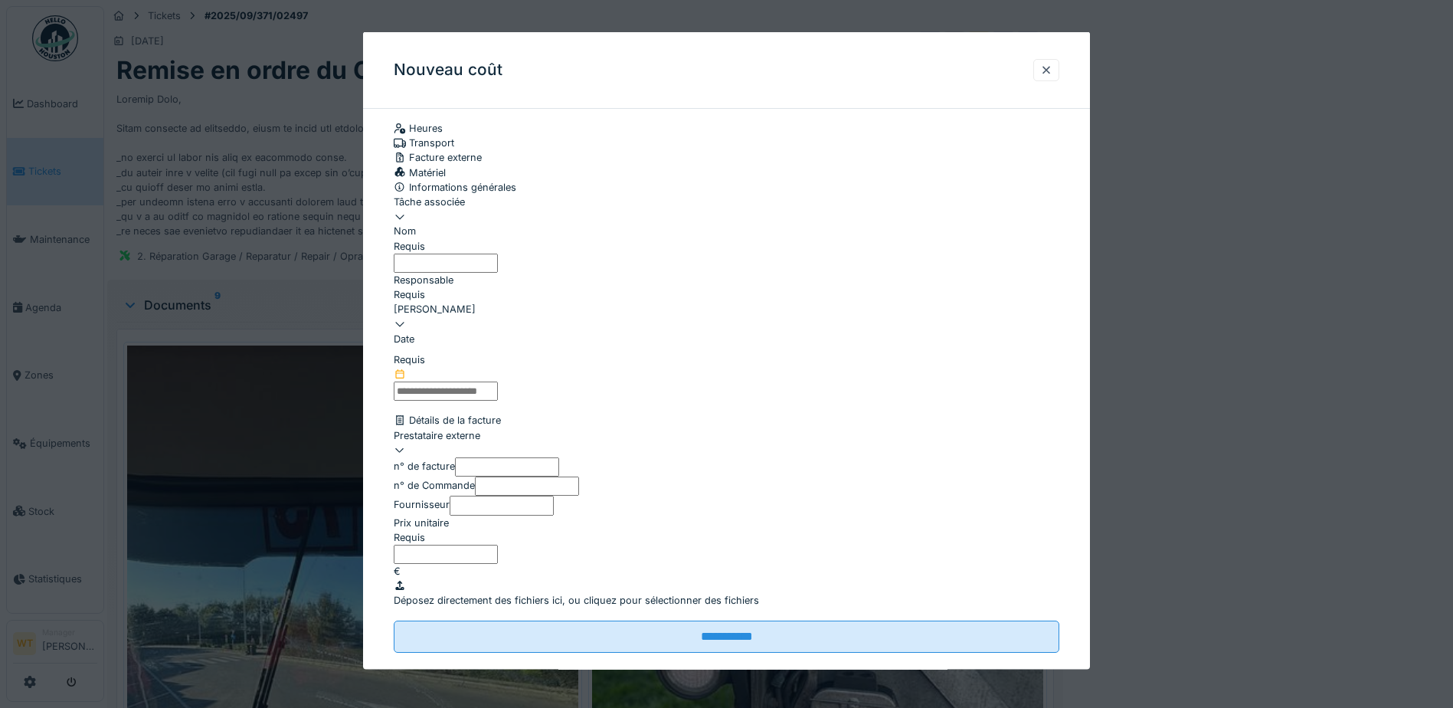
click at [489, 209] on div at bounding box center [727, 209] width 666 height 0
click at [498, 314] on span "Remise en ordre du CP73" at bounding box center [453, 306] width 119 height 15
type input "******"
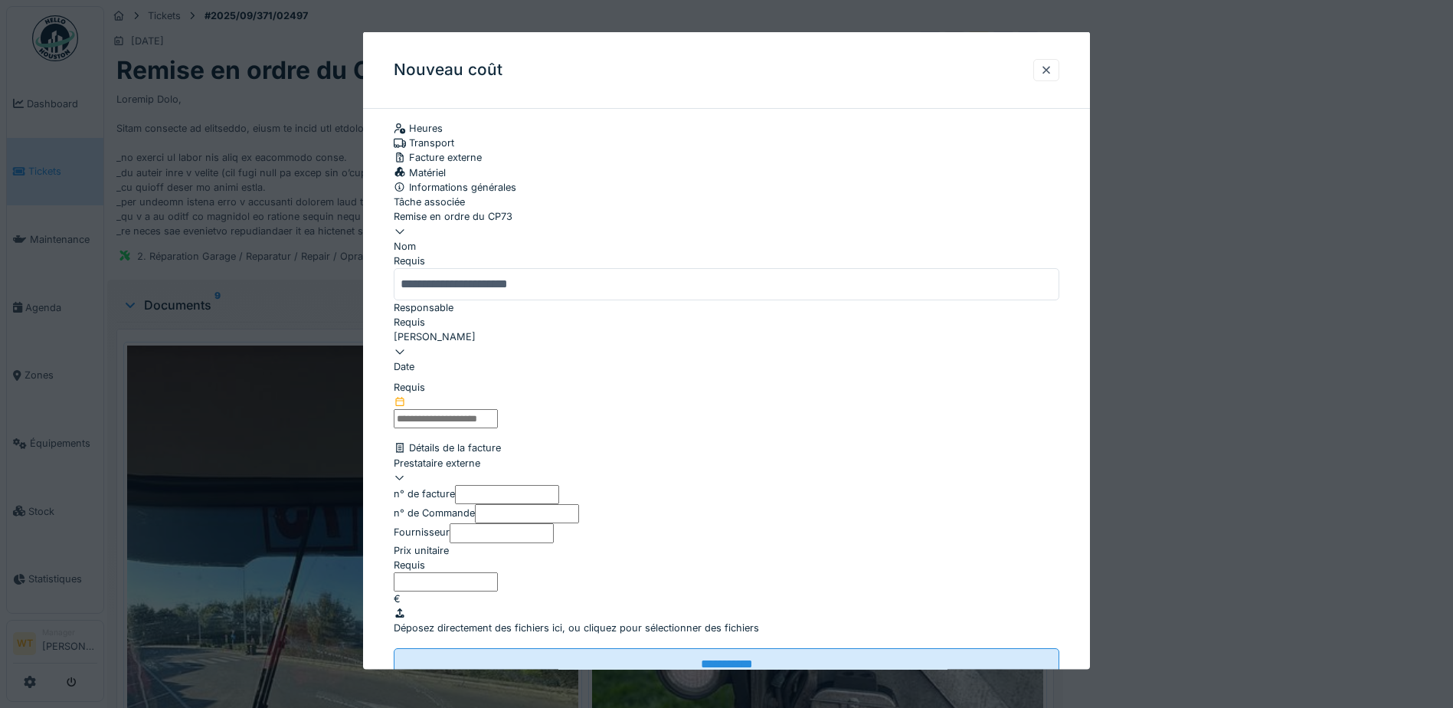
click at [600, 299] on input "**********" at bounding box center [727, 283] width 666 height 32
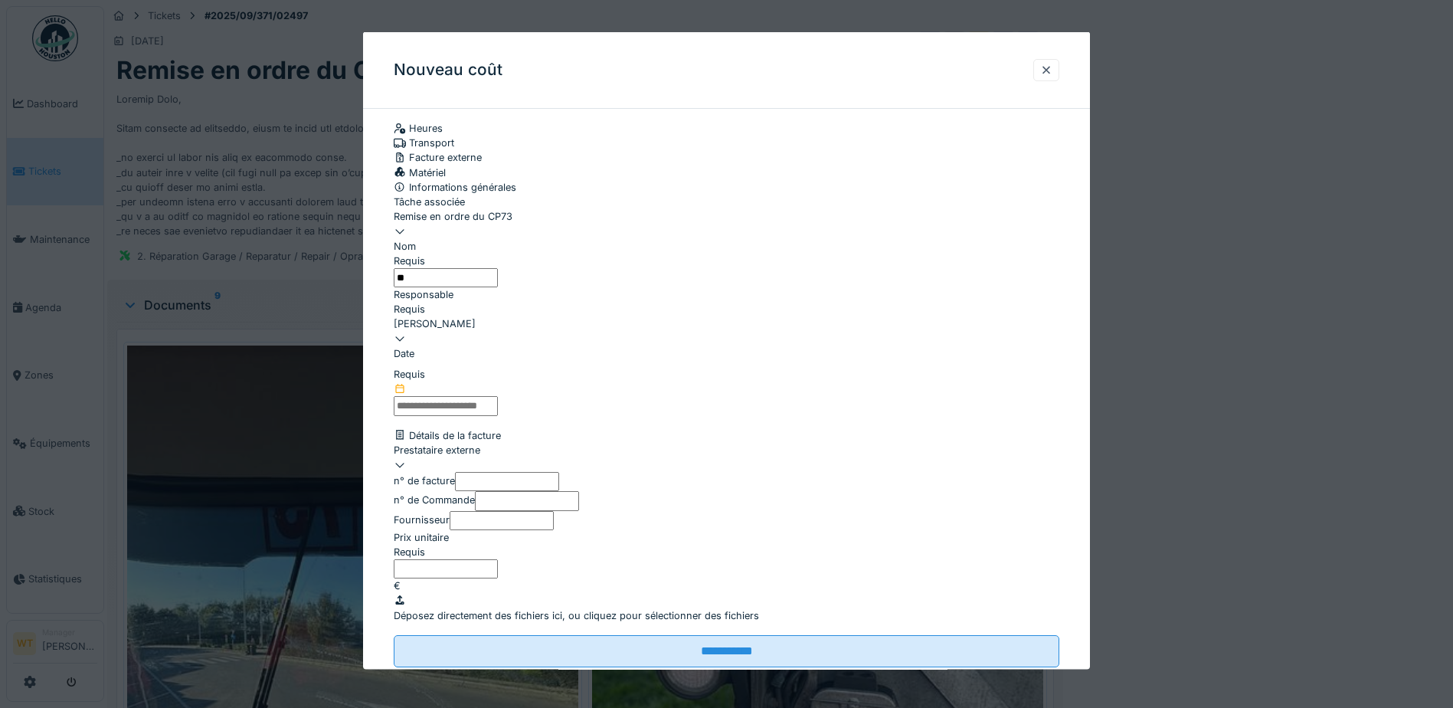
type input "*"
type input "***"
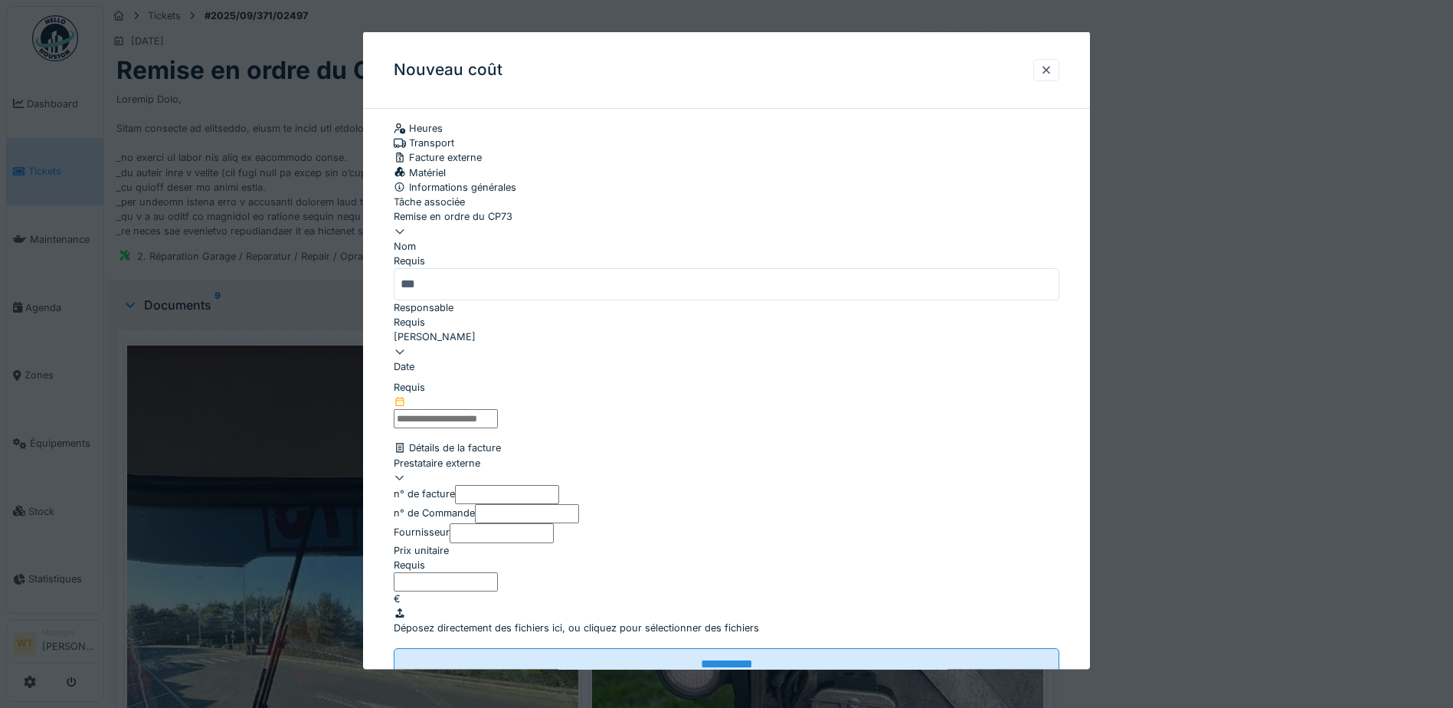
click at [498, 417] on input "text" at bounding box center [446, 418] width 104 height 19
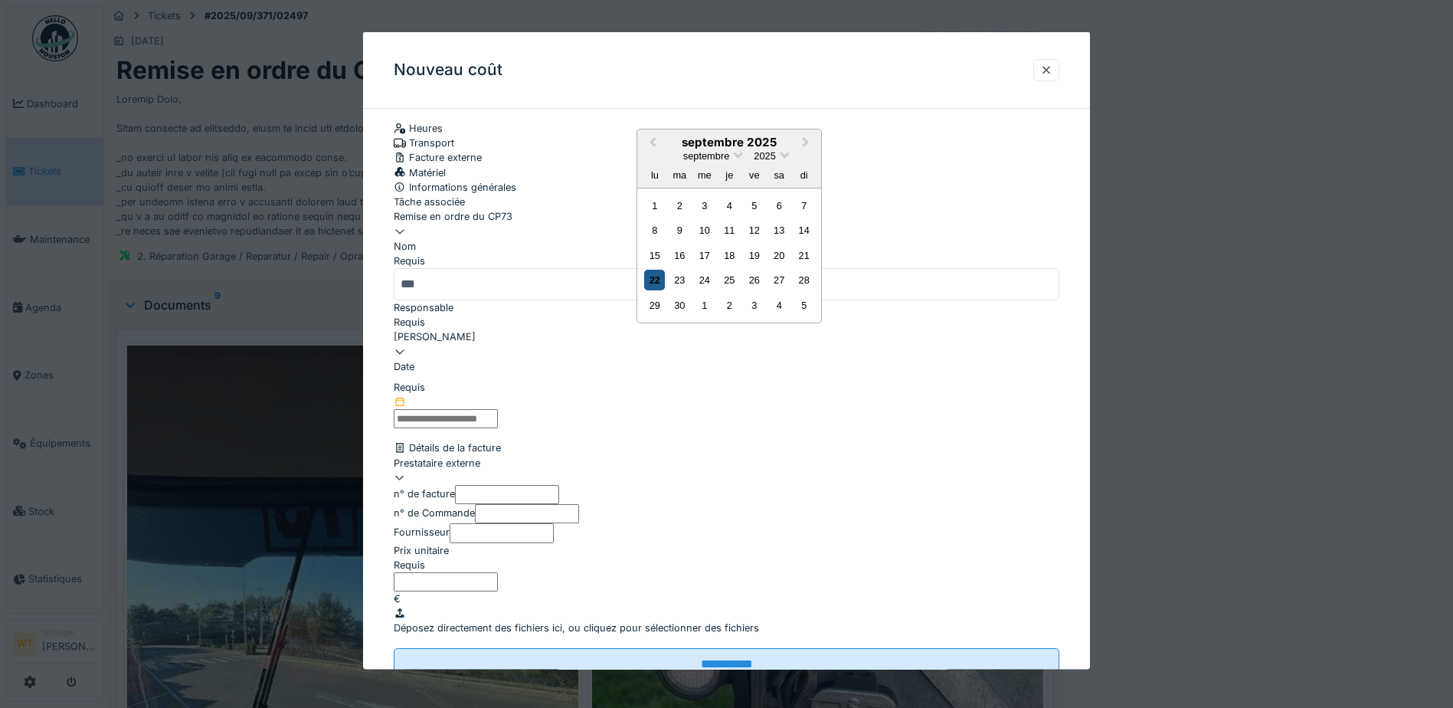
click at [654, 290] on div "22" at bounding box center [654, 280] width 21 height 21
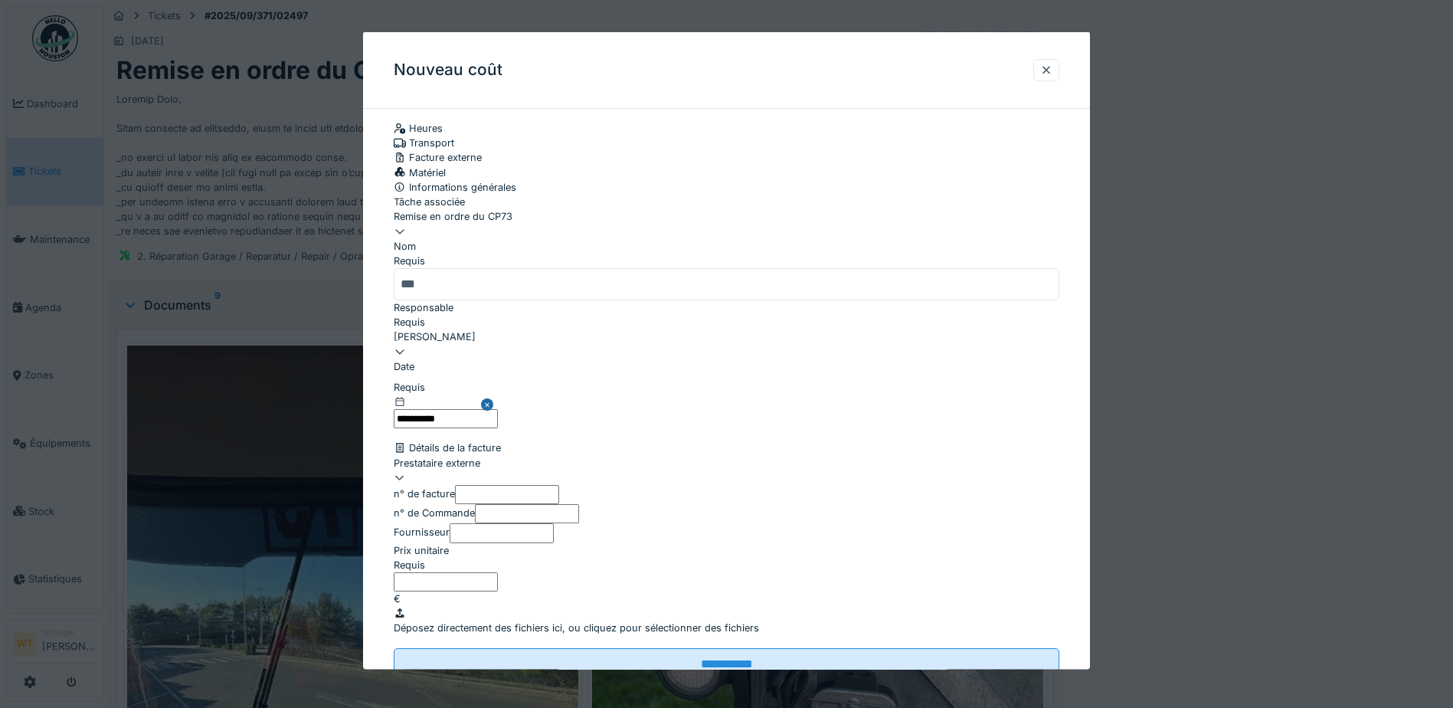
click at [476, 469] on label "Prestataire externe" at bounding box center [437, 462] width 87 height 15
click at [502, 484] on div at bounding box center [727, 476] width 666 height 15
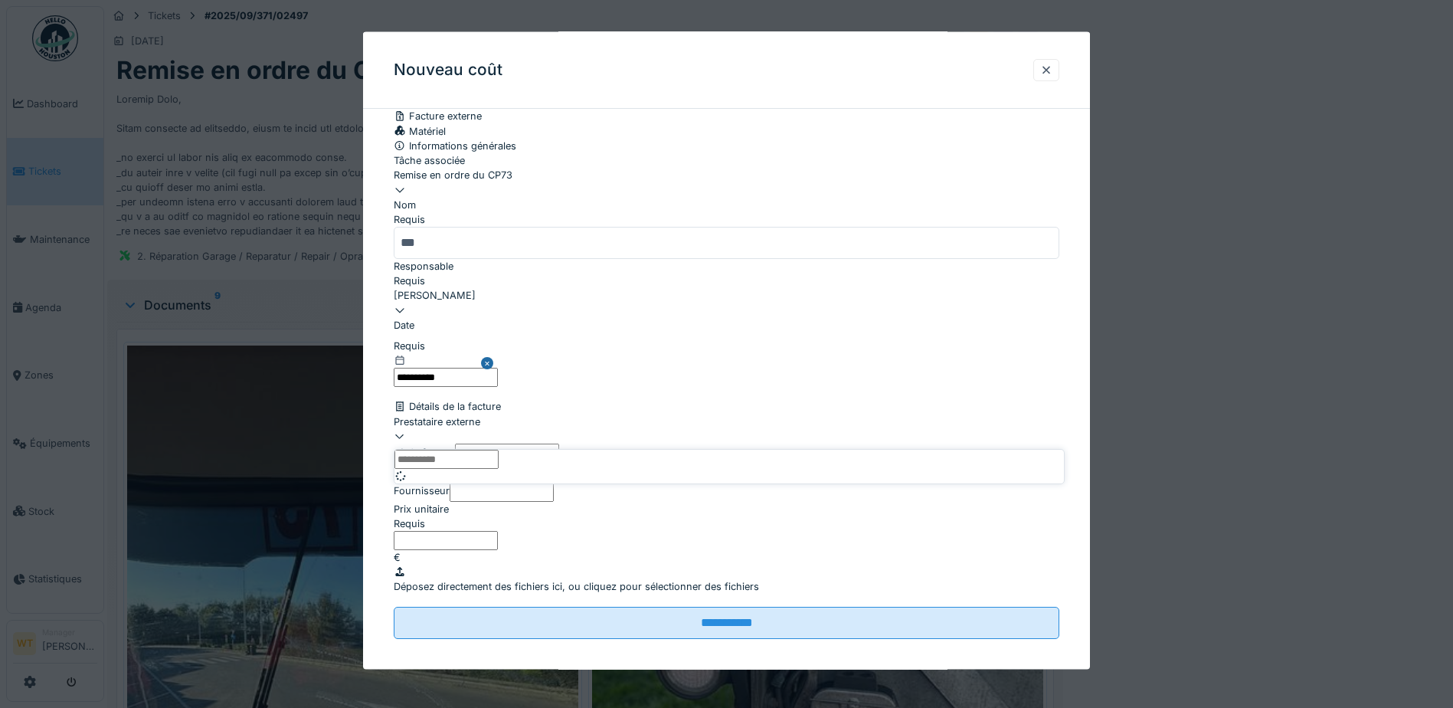
scroll to position [174, 0]
type input "***"
click at [684, 405] on div "10270 - ICT TRUCK & TRAILER PARTS [GEOGRAPHIC_DATA]" at bounding box center [728, 398] width 669 height 15
type input "*****"
